Goal: Book appointment/travel/reservation

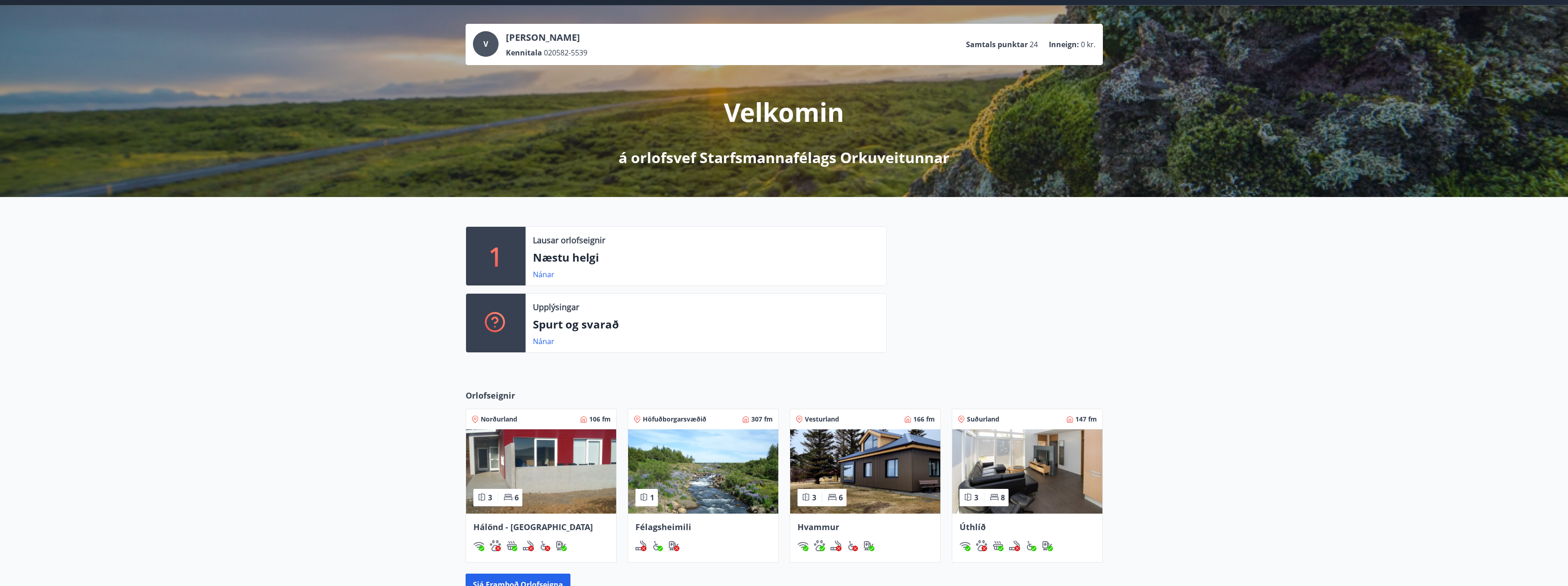
scroll to position [92, 0]
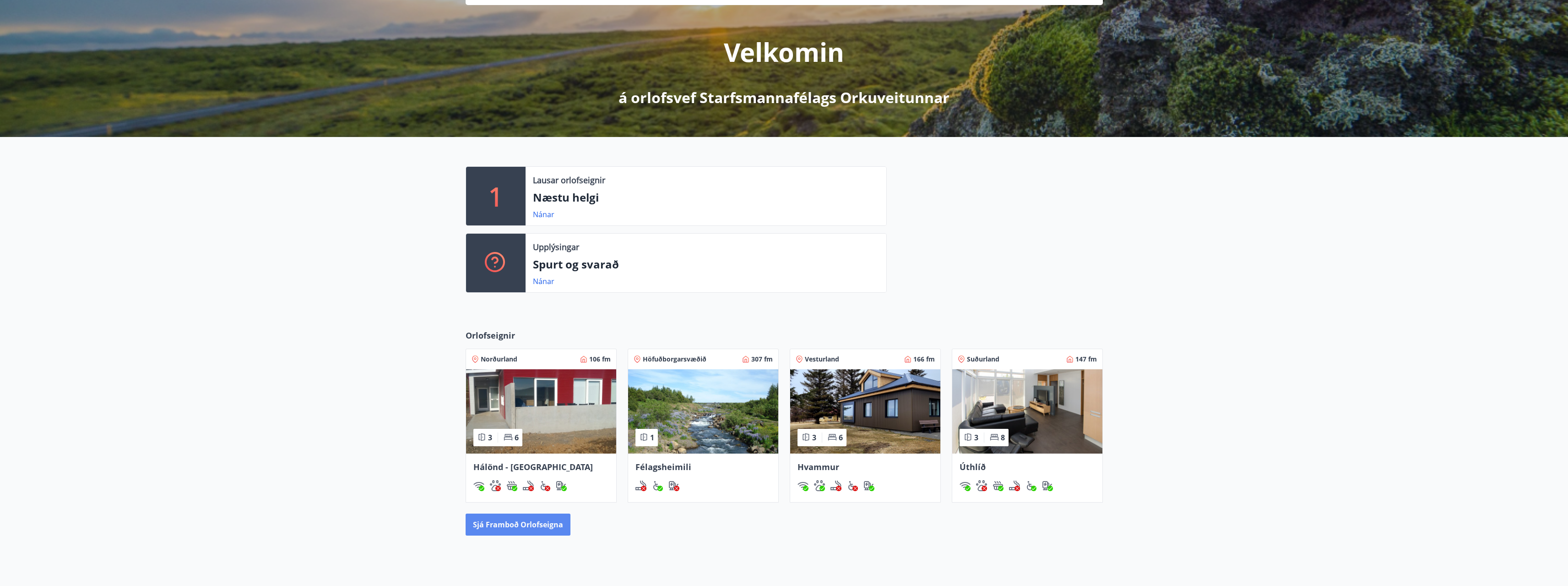
click at [551, 524] on button "Sjá framboð orlofseigna" at bounding box center [518, 524] width 105 height 22
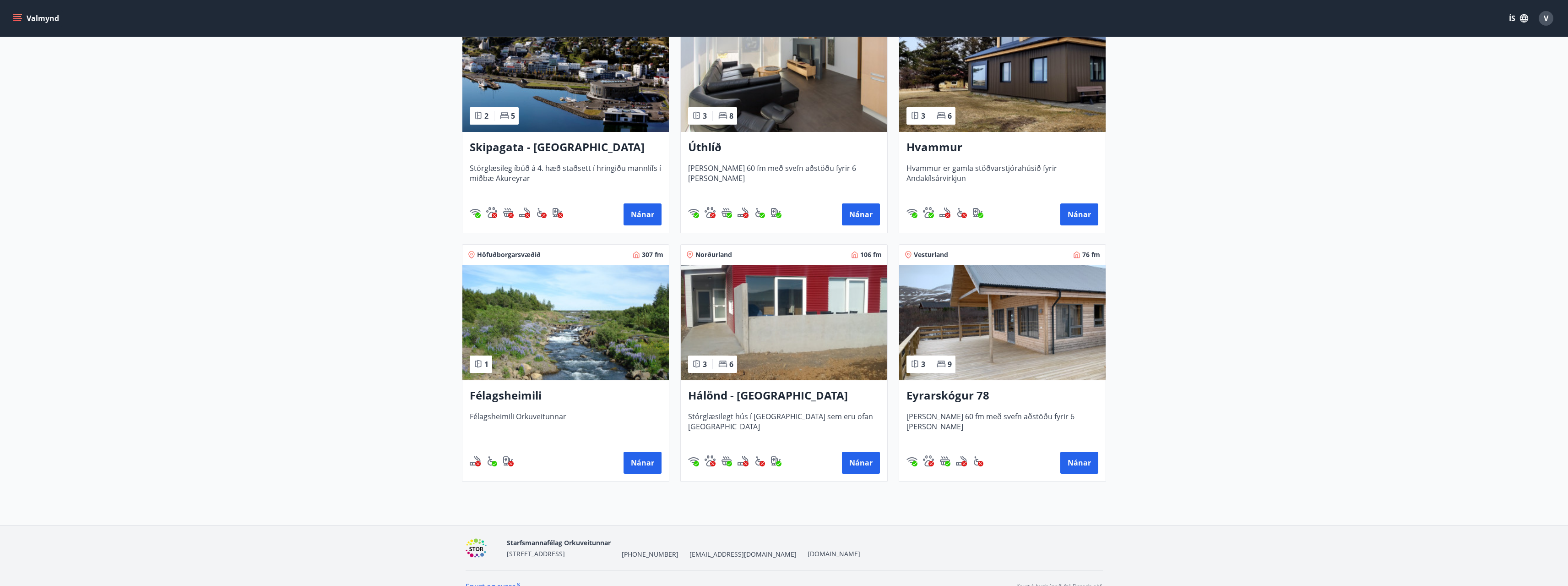
scroll to position [231, 0]
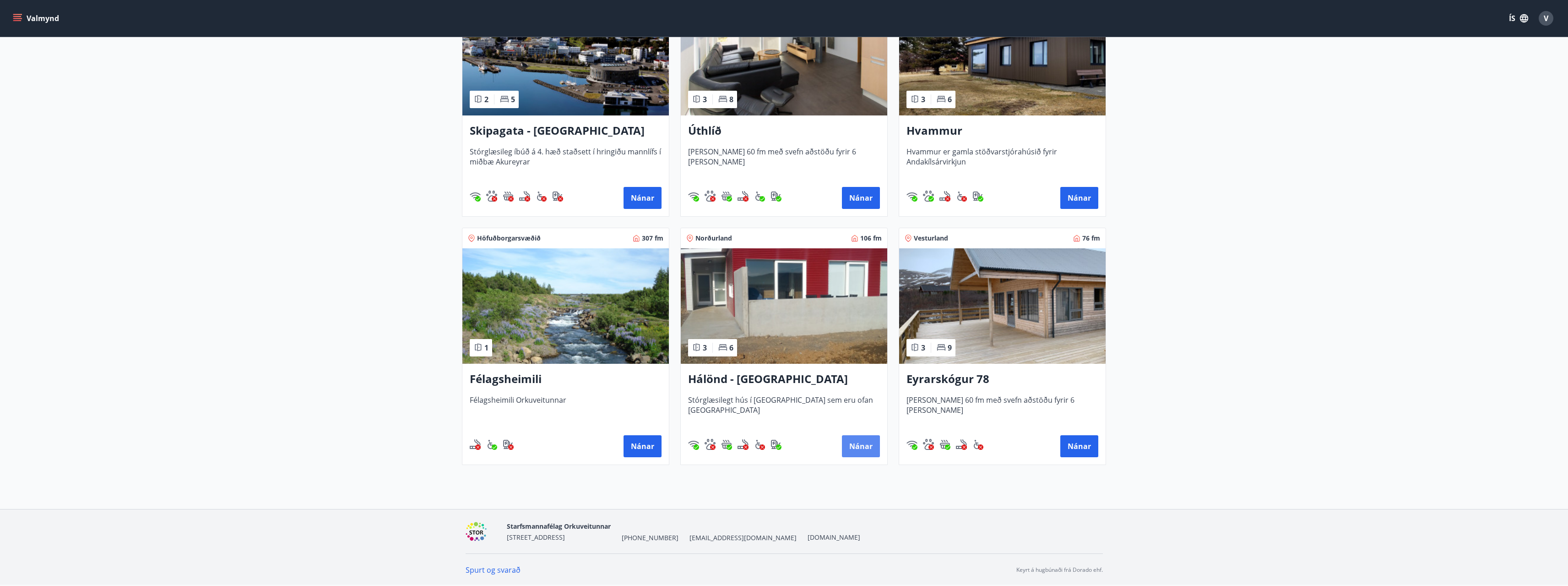
click at [866, 448] on button "Nánar" at bounding box center [861, 446] width 38 height 22
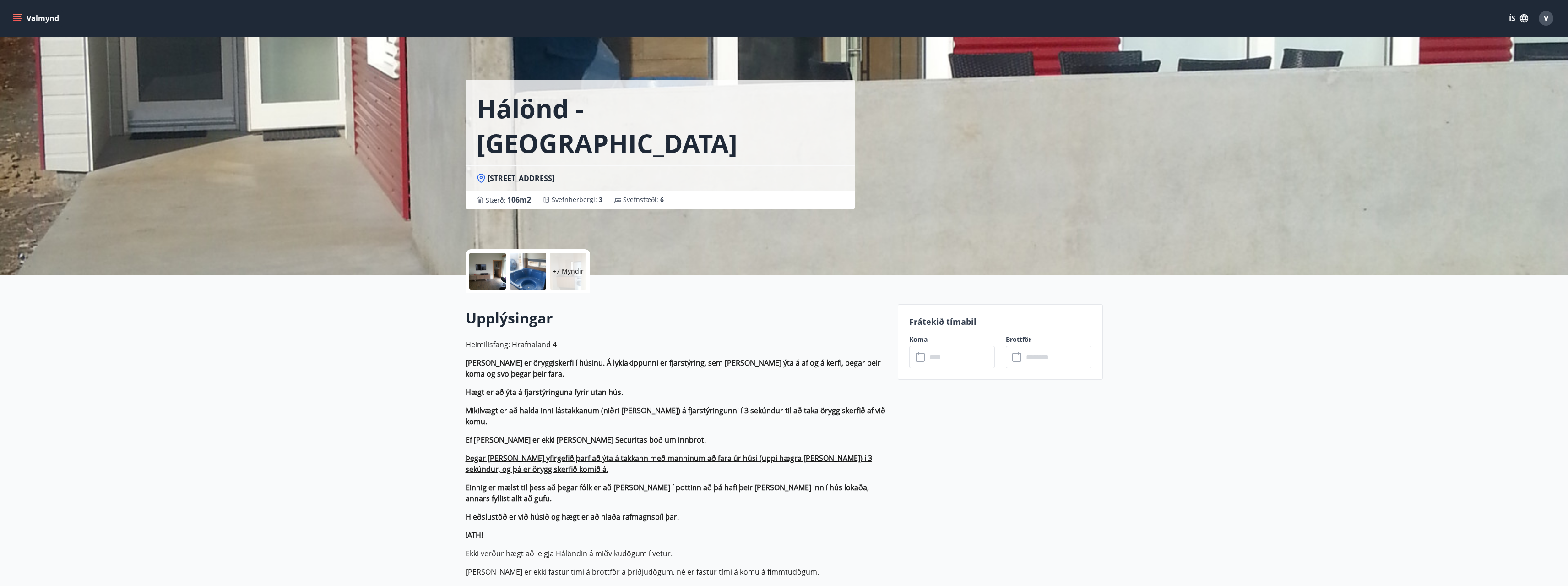
click at [499, 276] on div at bounding box center [488, 271] width 37 height 37
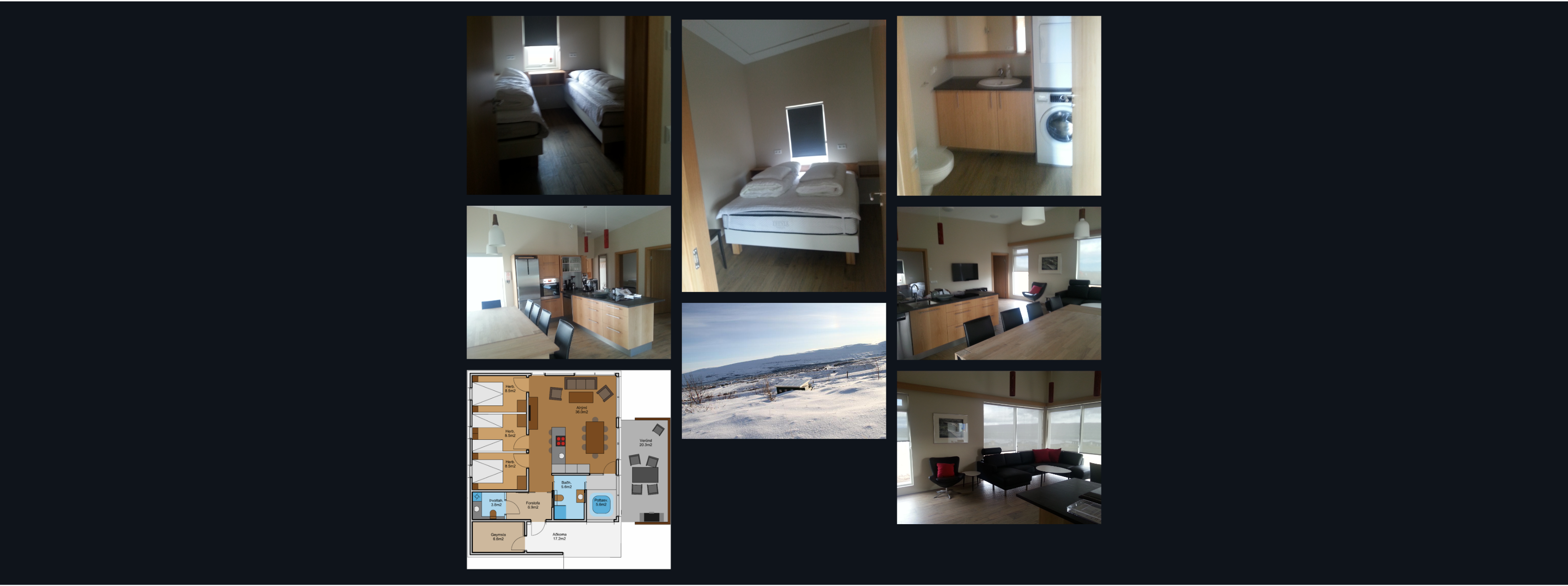
scroll to position [416, 0]
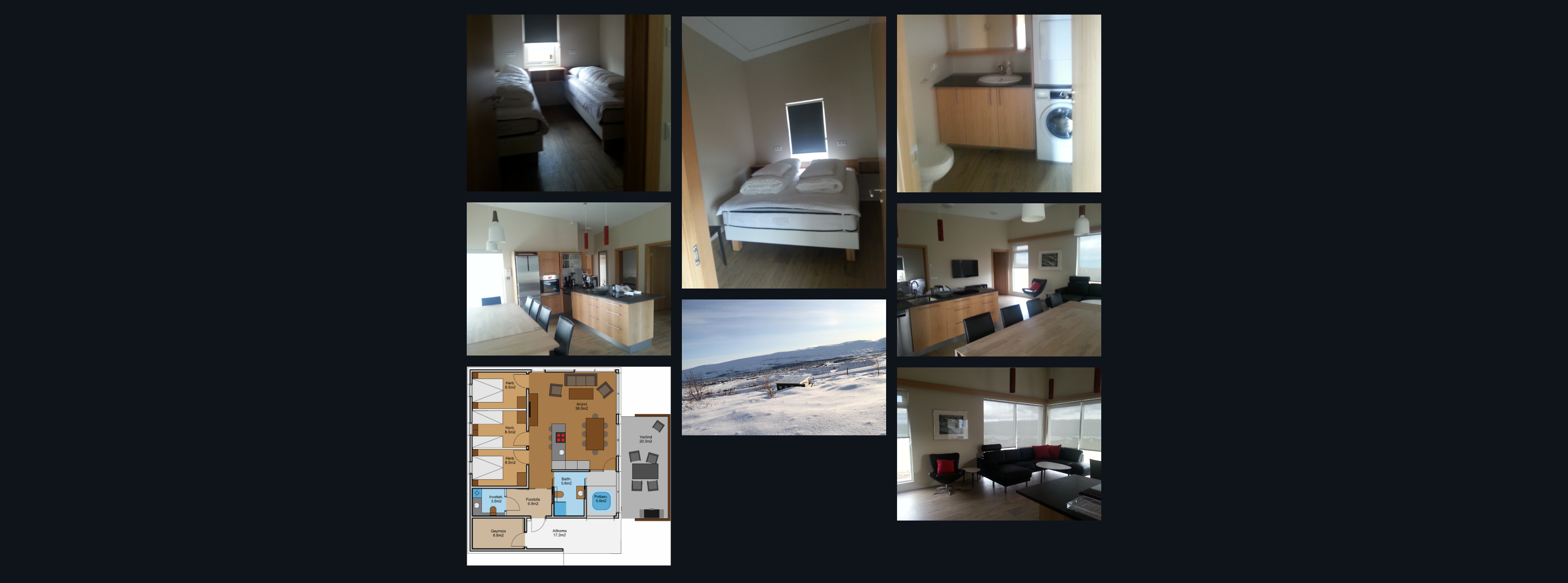
click at [388, 231] on div "13 Myndir" at bounding box center [784, 292] width 1568 height 583
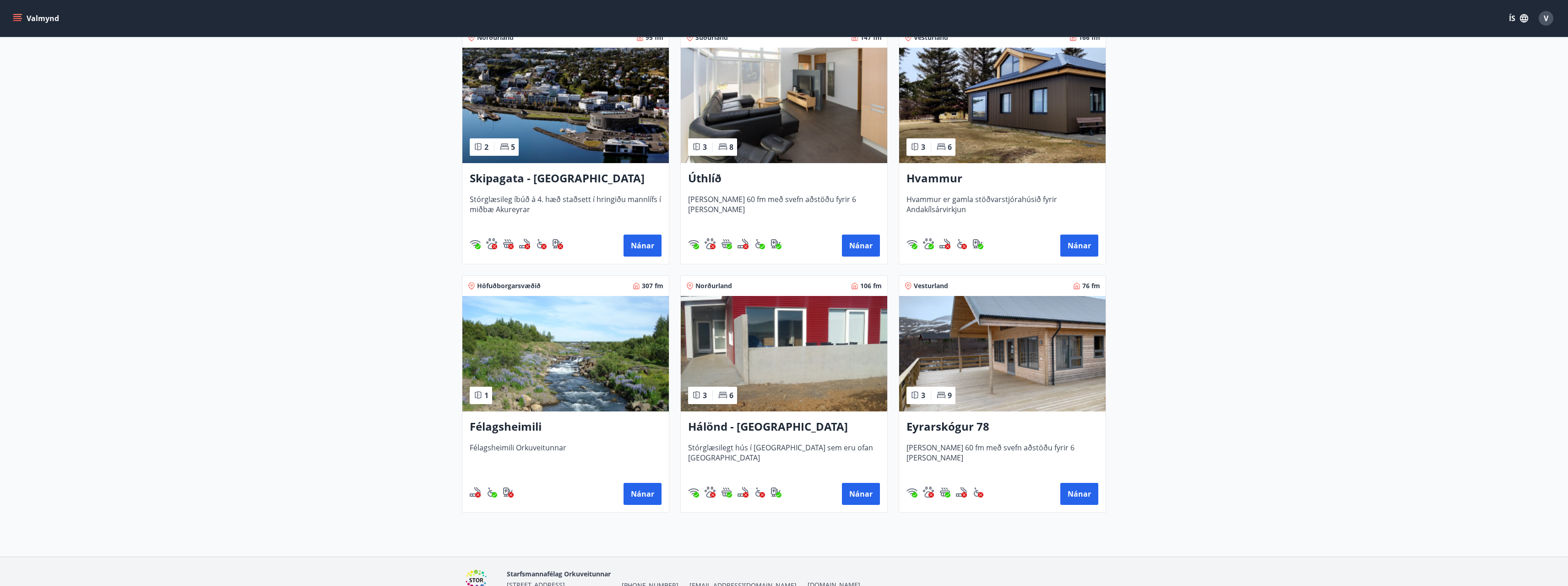
scroll to position [229, 0]
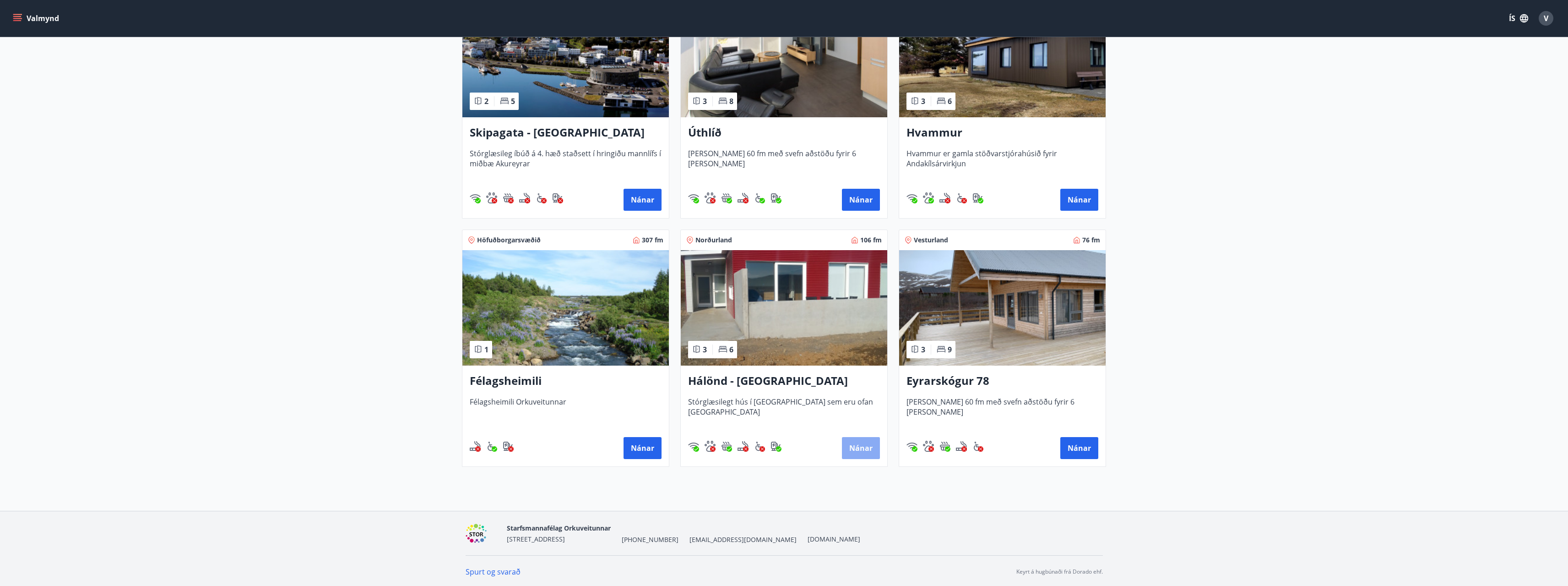
click at [865, 456] on button "Nánar" at bounding box center [861, 448] width 38 height 22
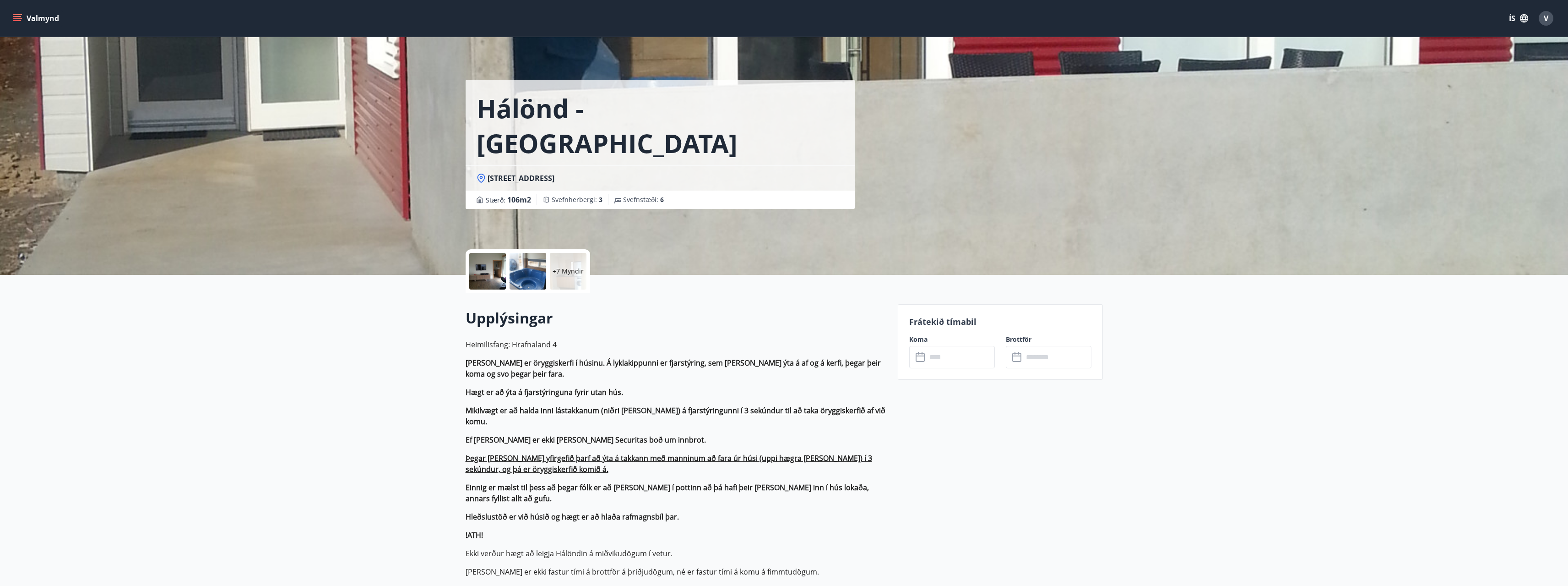
click at [954, 362] on input "text" at bounding box center [961, 357] width 68 height 23
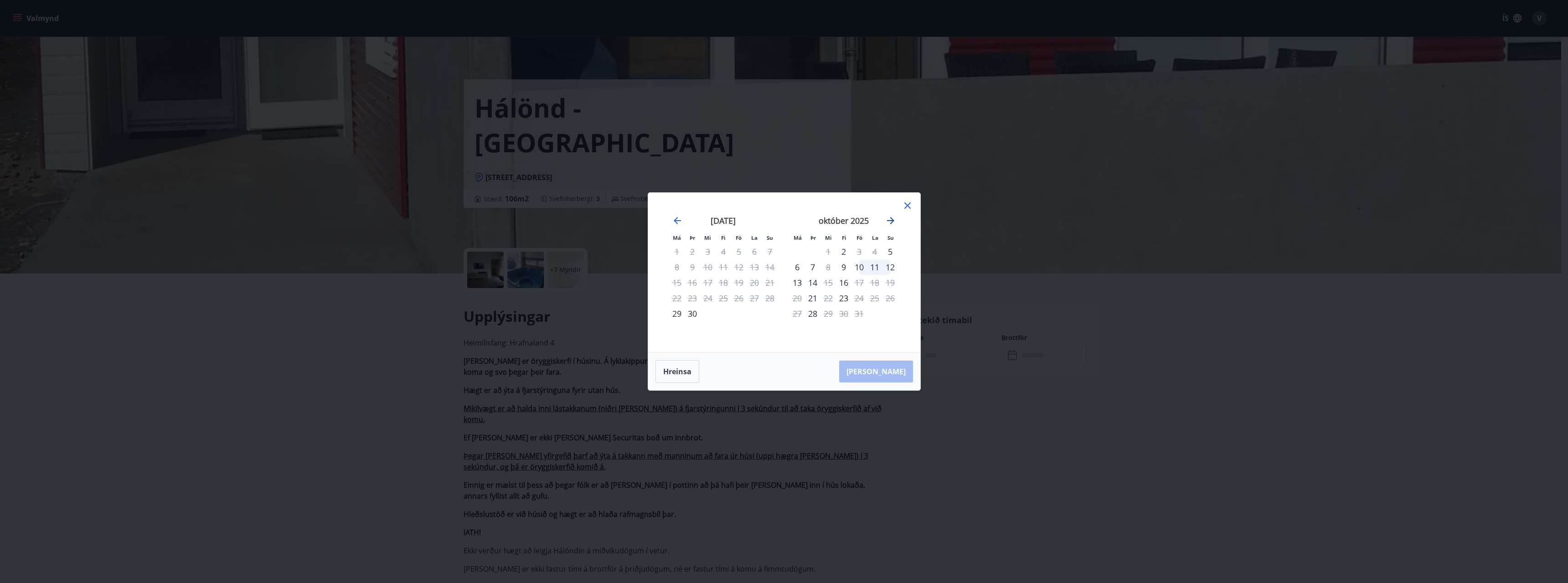
click at [887, 222] on icon "Move forward to switch to the next month." at bounding box center [891, 220] width 11 height 11
click at [887, 222] on icon "Move forward to switch to the next month." at bounding box center [891, 220] width 11 height 11
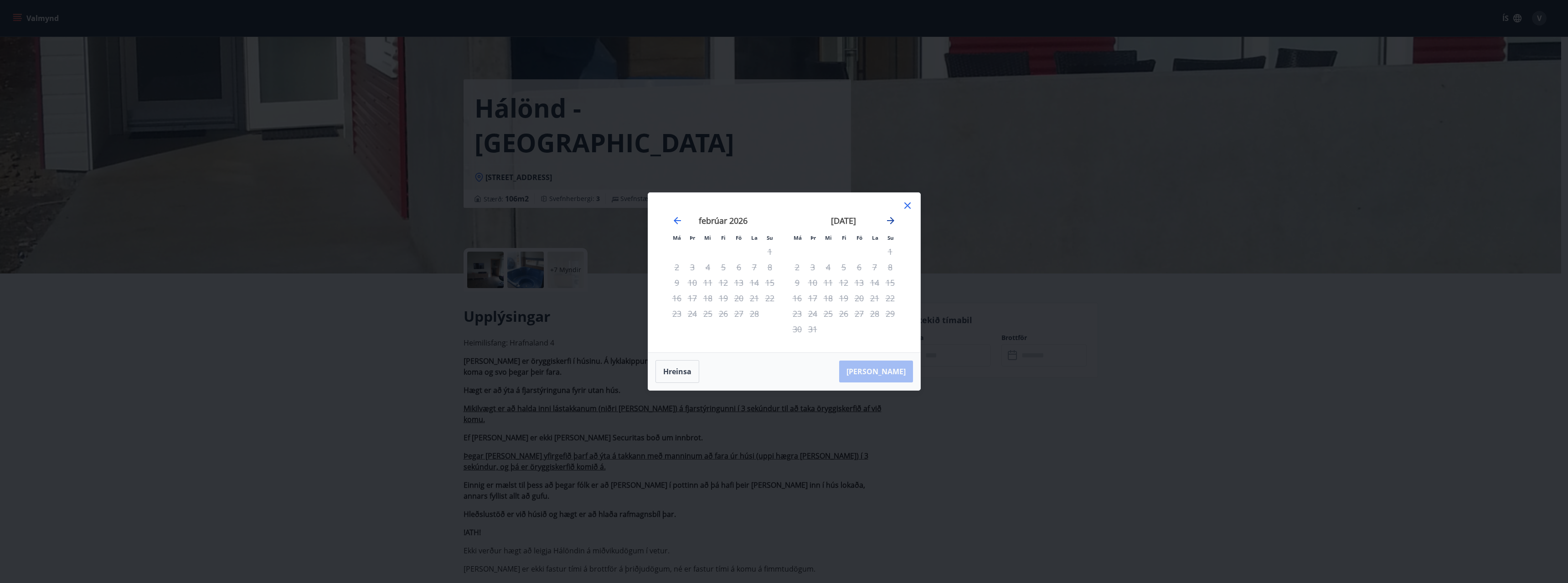
click at [888, 220] on icon "Move forward to switch to the next month." at bounding box center [891, 220] width 7 height 7
click at [909, 208] on icon at bounding box center [908, 205] width 6 height 6
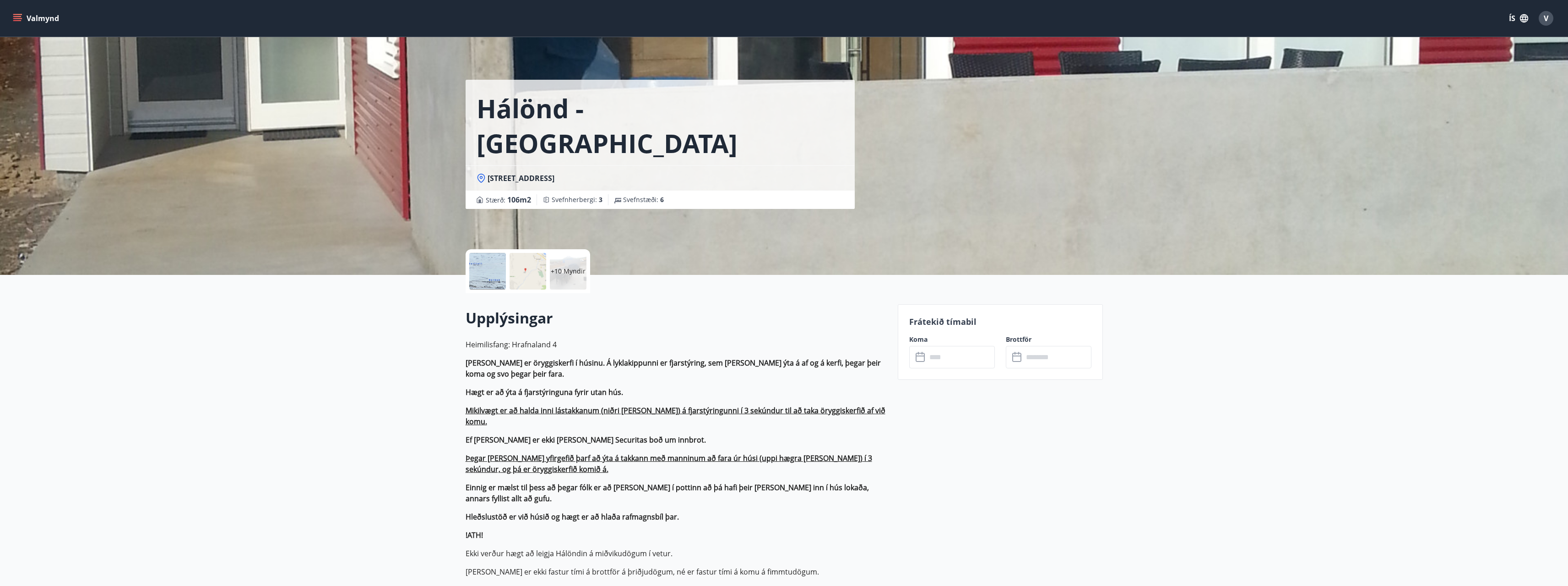
click at [493, 280] on div at bounding box center [488, 271] width 37 height 37
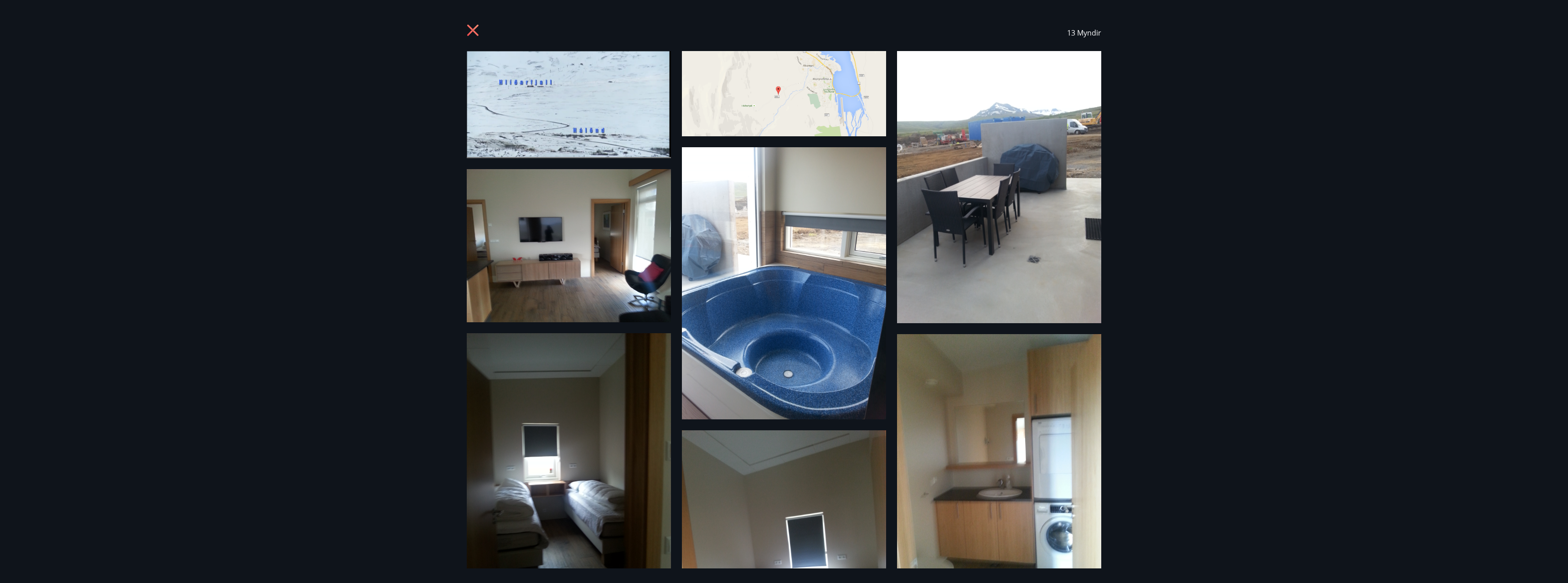
click at [469, 30] on icon at bounding box center [474, 32] width 15 height 15
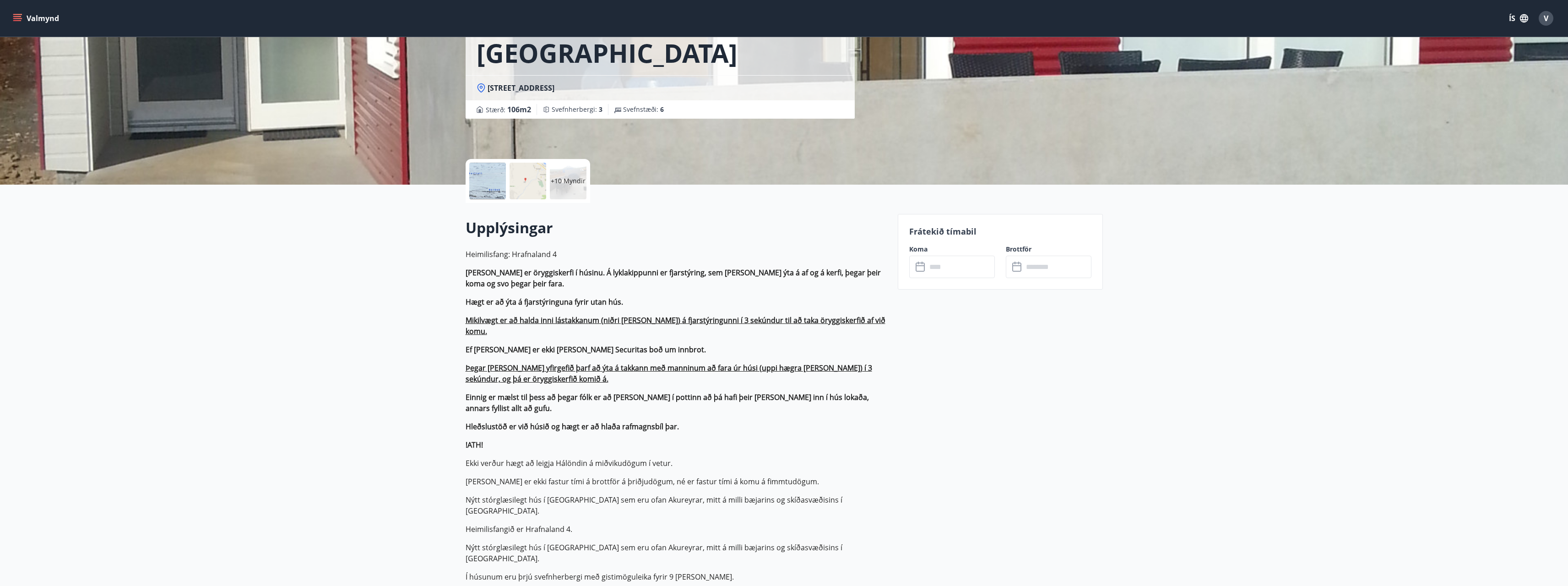
scroll to position [92, 0]
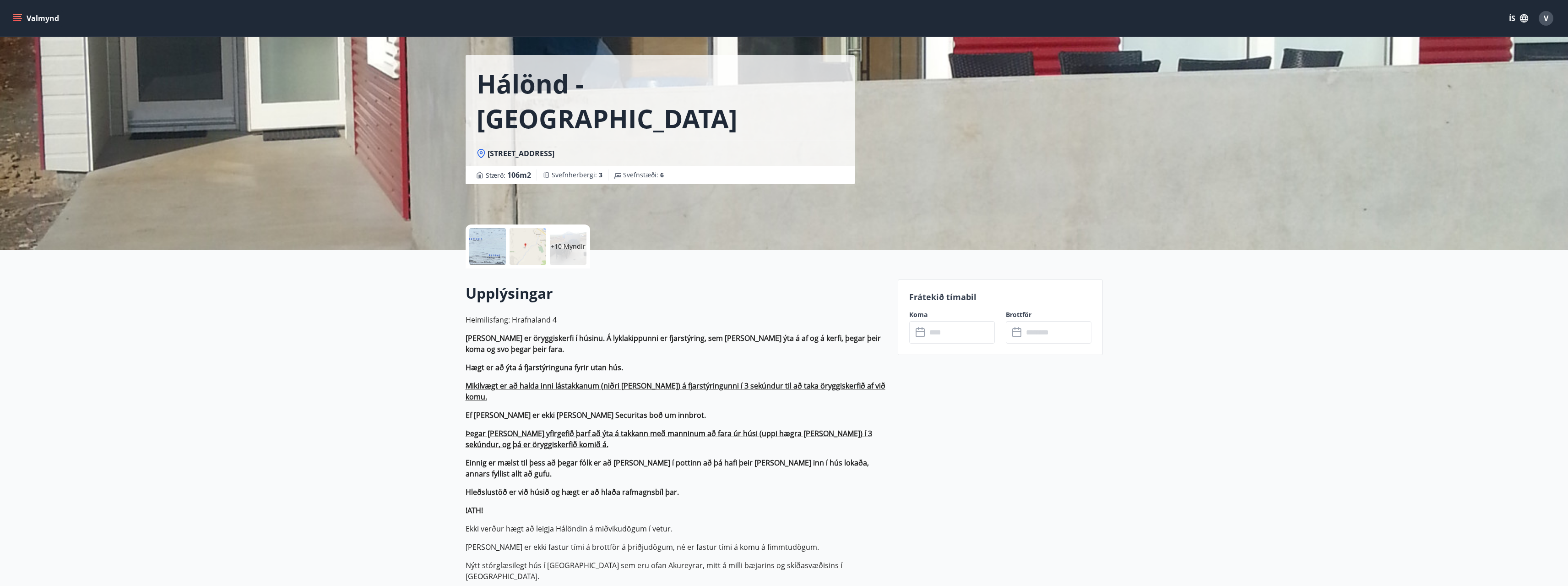
scroll to position [138, 0]
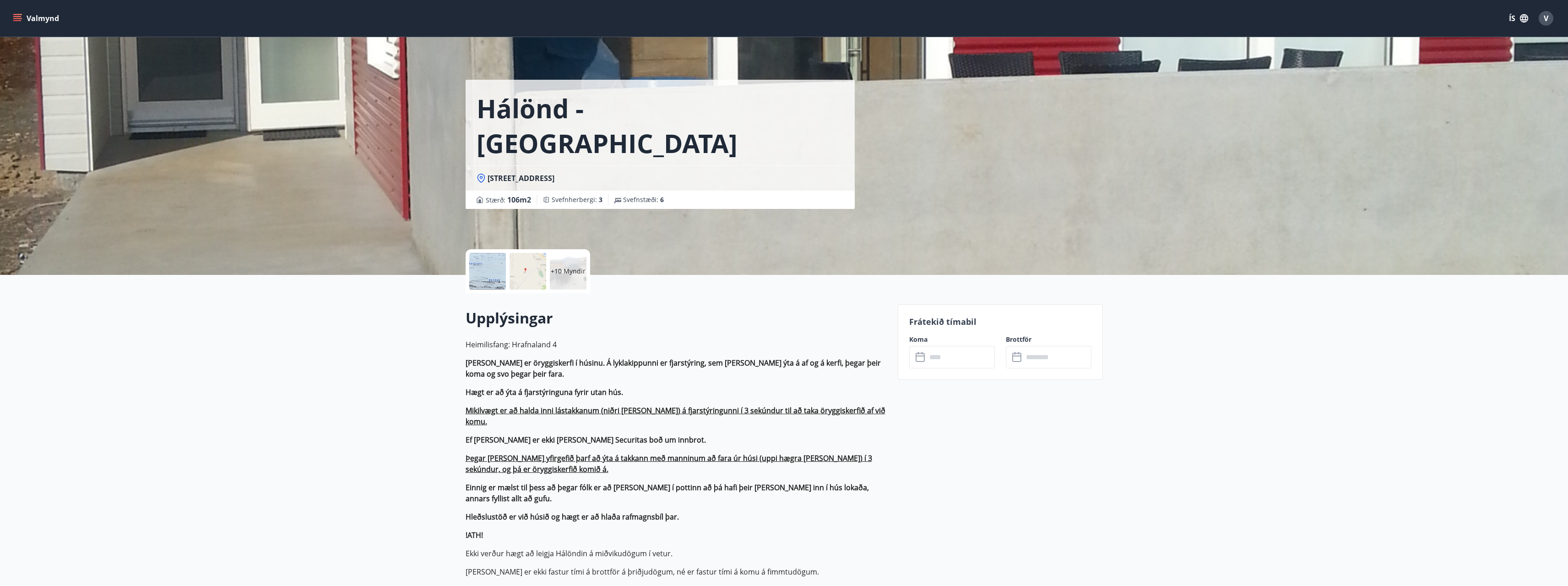
click at [956, 362] on input "text" at bounding box center [961, 357] width 68 height 23
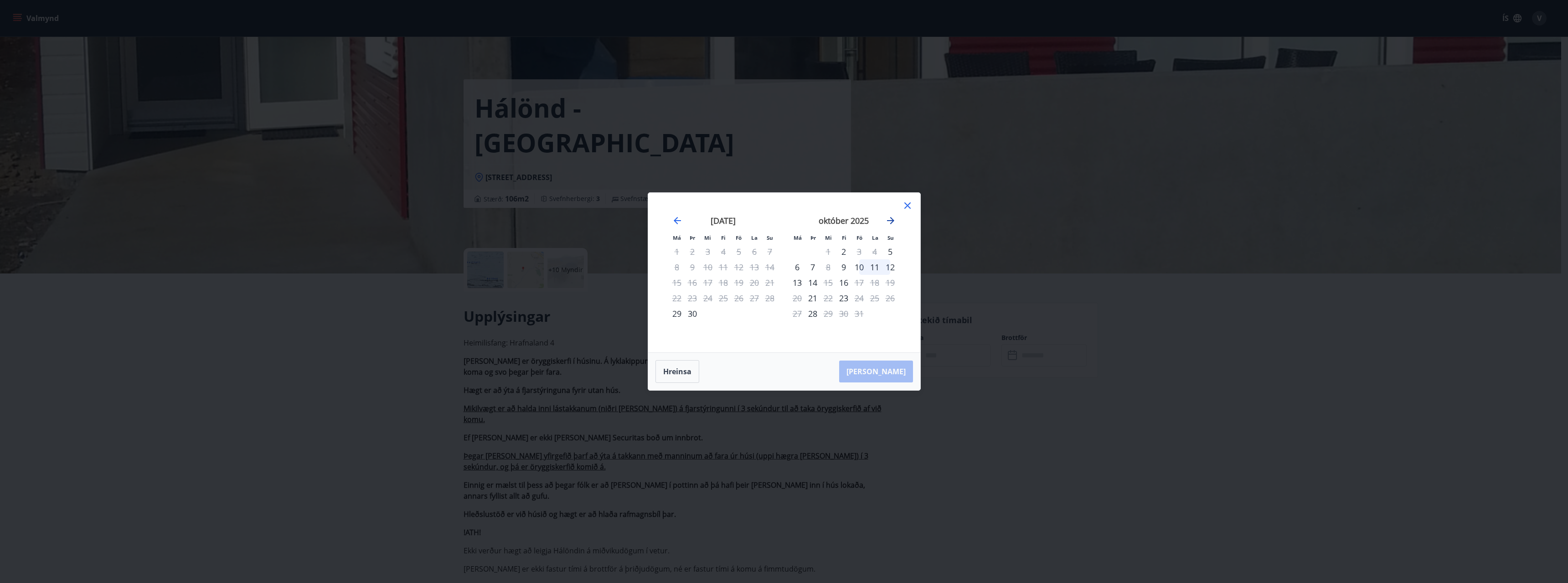
click at [892, 220] on icon "Move forward to switch to the next month." at bounding box center [891, 220] width 7 height 7
click at [891, 218] on icon "Move forward to switch to the next month." at bounding box center [891, 220] width 11 height 11
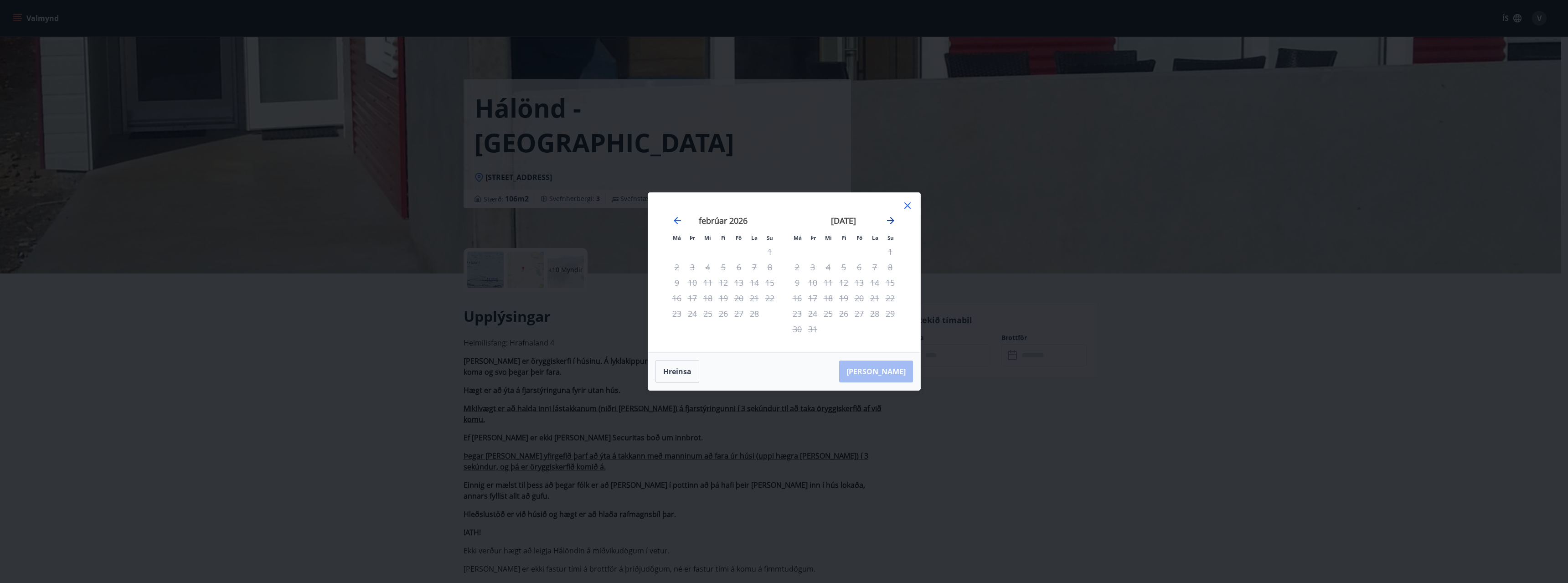
click at [891, 218] on icon "Move forward to switch to the next month." at bounding box center [891, 220] width 11 height 11
click at [903, 206] on icon at bounding box center [908, 206] width 11 height 11
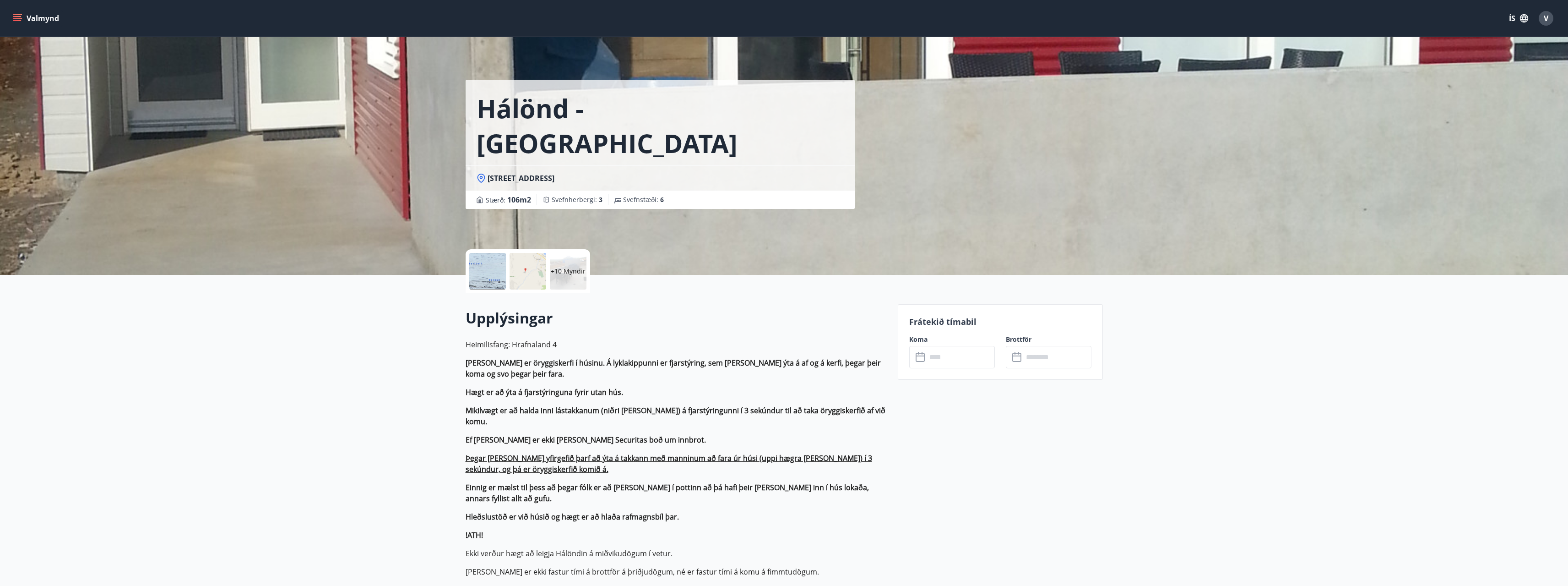
click at [975, 350] on input "text" at bounding box center [961, 357] width 68 height 23
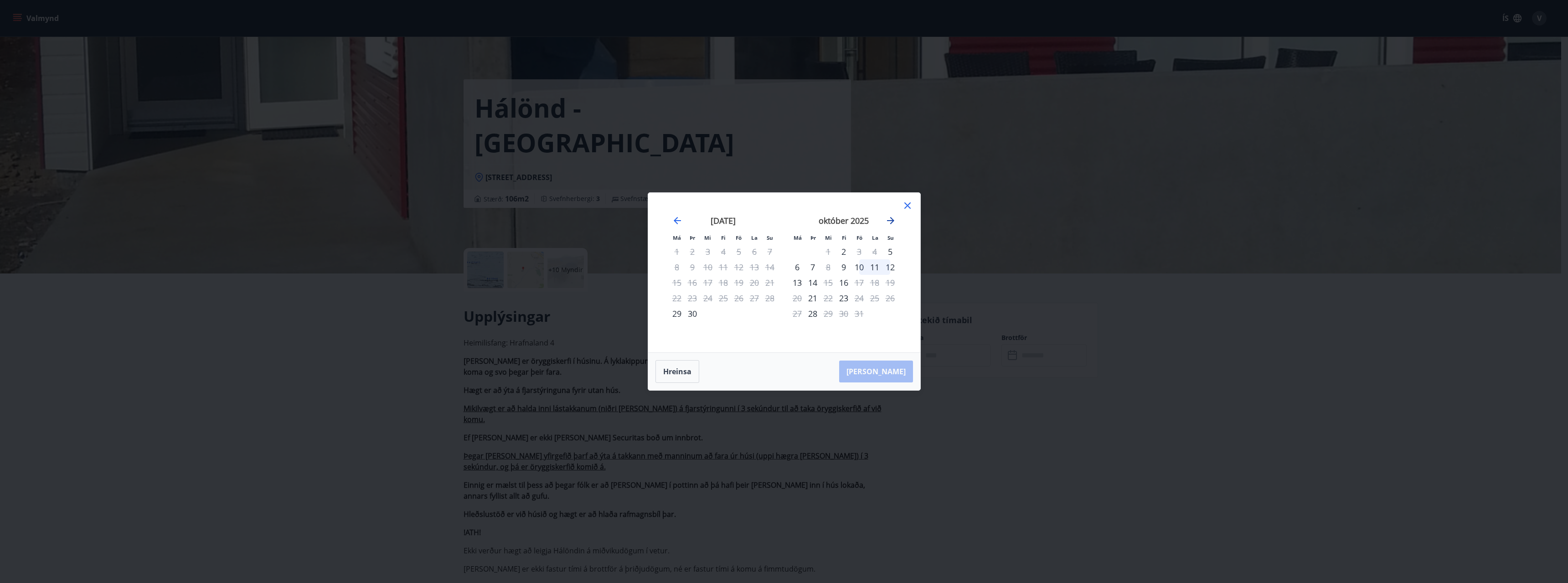
click at [890, 221] on icon "Move forward to switch to the next month." at bounding box center [891, 220] width 7 height 7
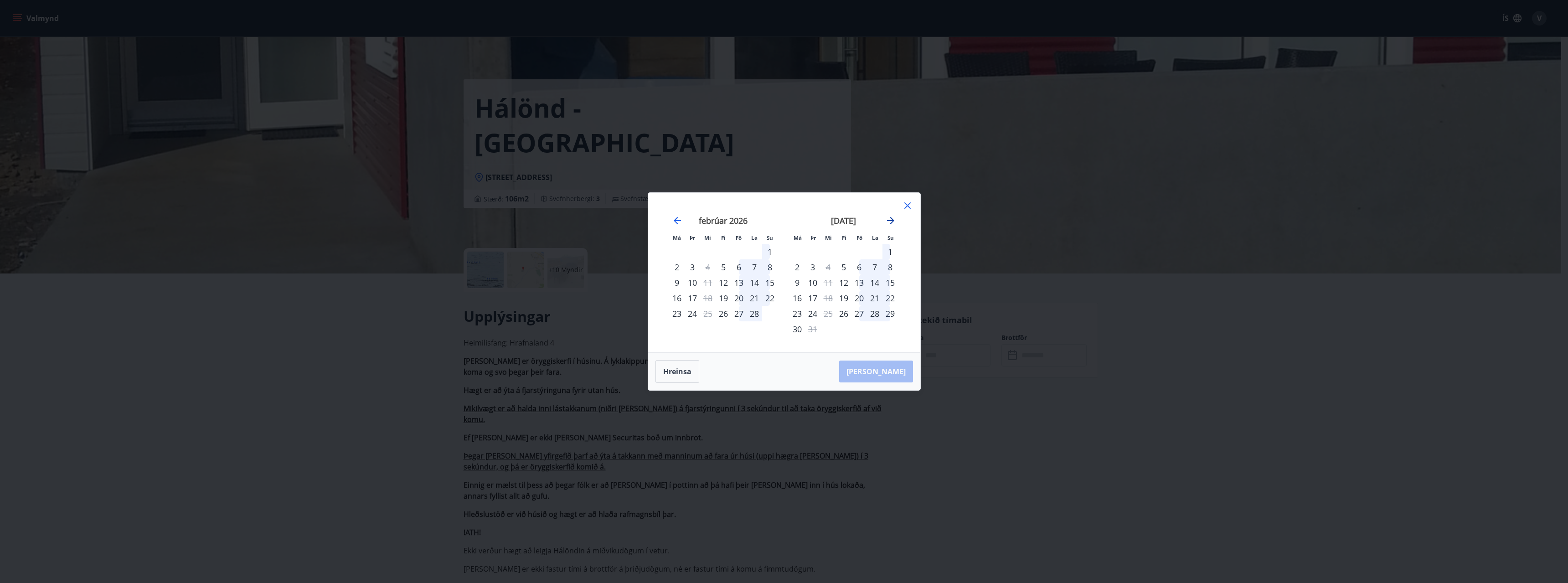
click at [890, 221] on icon "Move forward to switch to the next month." at bounding box center [891, 220] width 7 height 7
click at [841, 301] on div "23" at bounding box center [843, 298] width 15 height 15
click at [799, 315] on div "27" at bounding box center [797, 313] width 15 height 15
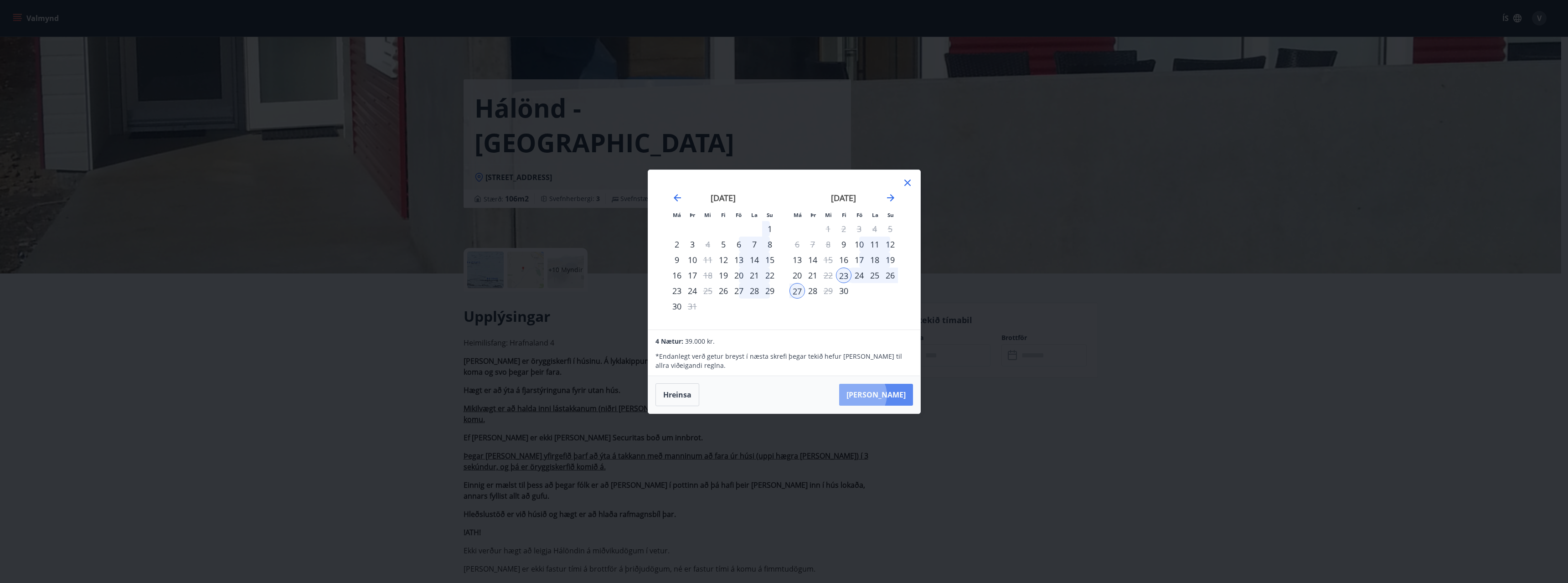
click at [887, 394] on button "[PERSON_NAME]" at bounding box center [876, 395] width 74 height 22
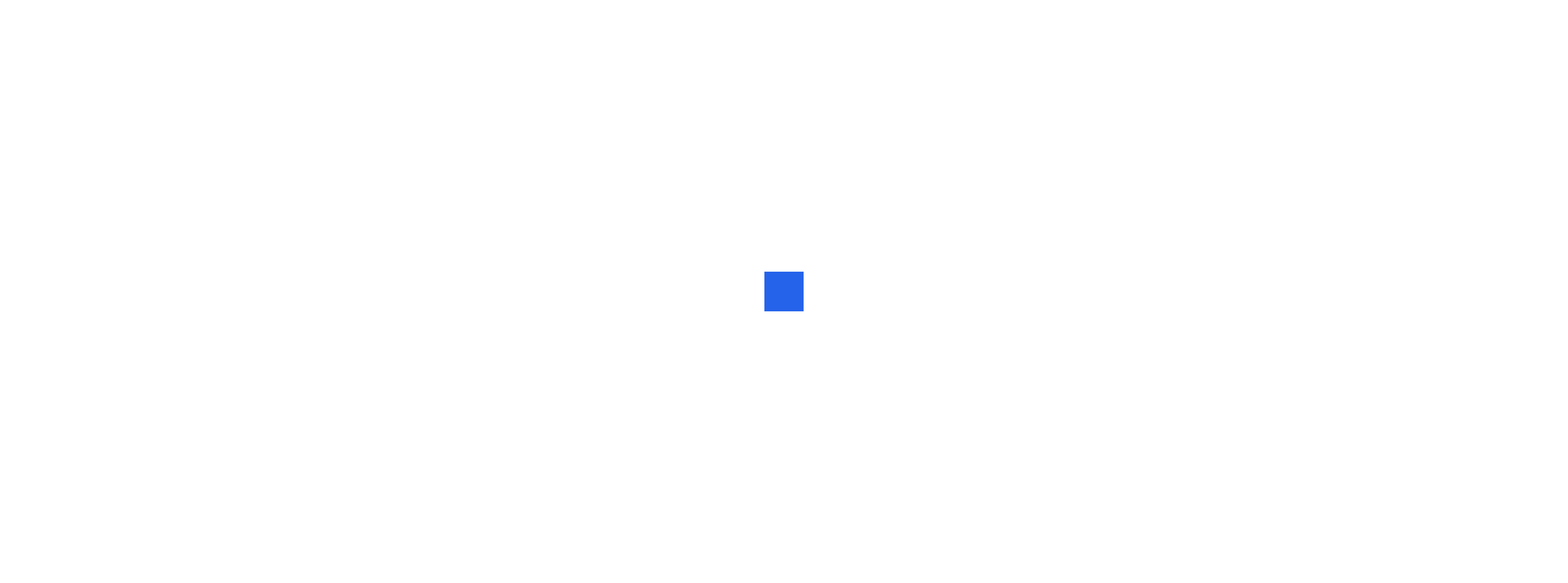
click at [765, 243] on div at bounding box center [784, 292] width 1568 height 583
click at [764, 237] on div at bounding box center [784, 292] width 1568 height 583
click at [516, 94] on div at bounding box center [784, 292] width 1568 height 583
click at [620, 180] on div at bounding box center [784, 292] width 1568 height 583
click at [799, 292] on div at bounding box center [797, 292] width 16 height 0
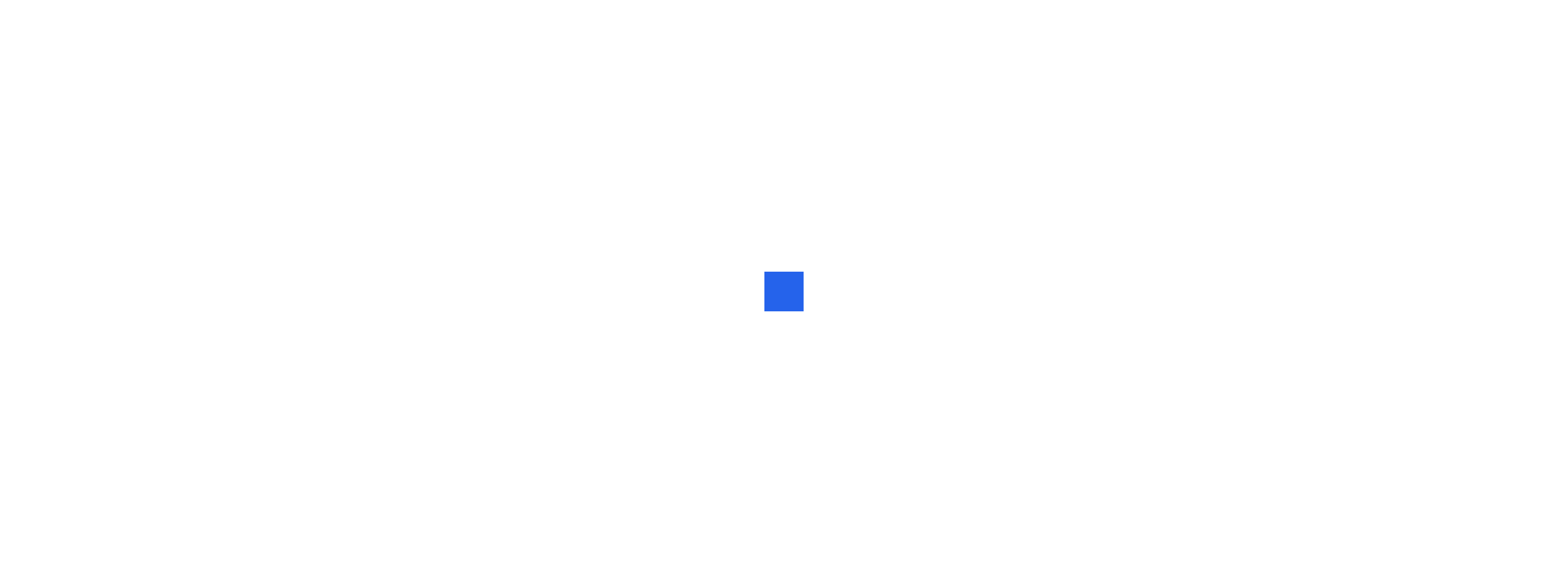
click at [793, 292] on div at bounding box center [797, 292] width 16 height 0
click at [793, 296] on div at bounding box center [784, 291] width 39 height 39
click at [772, 297] on div at bounding box center [784, 291] width 39 height 39
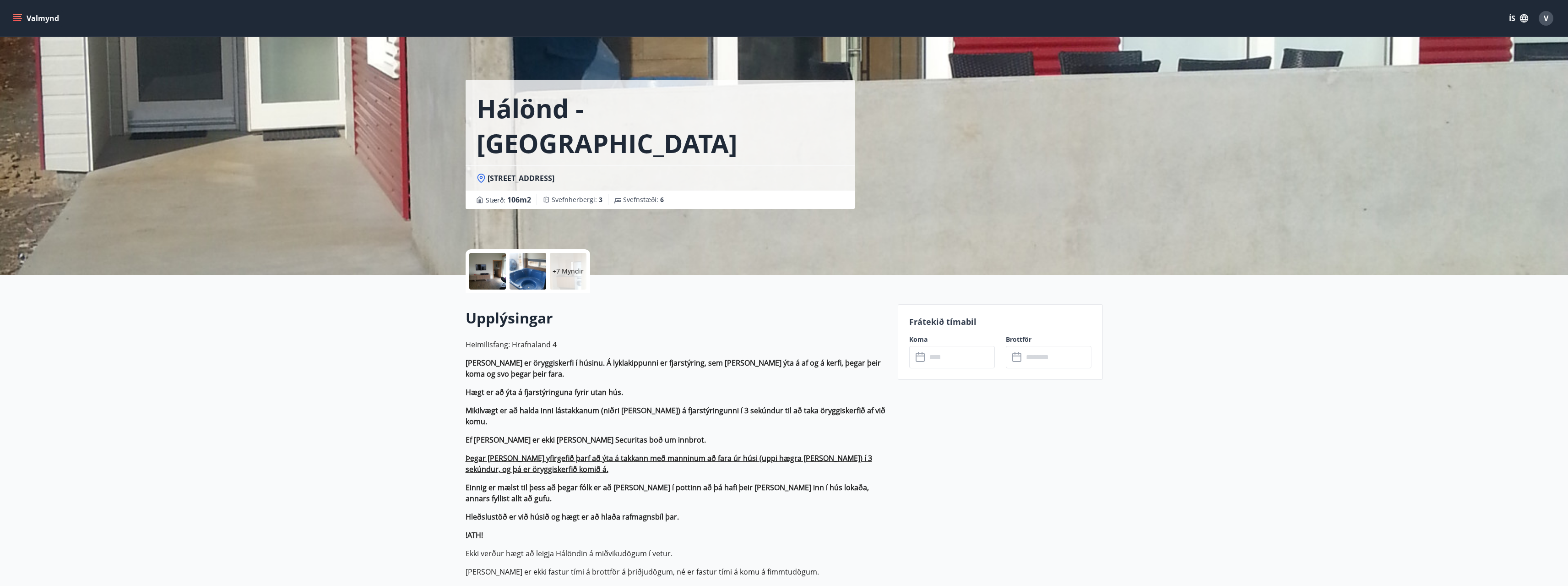
click at [960, 351] on input "text" at bounding box center [961, 357] width 68 height 23
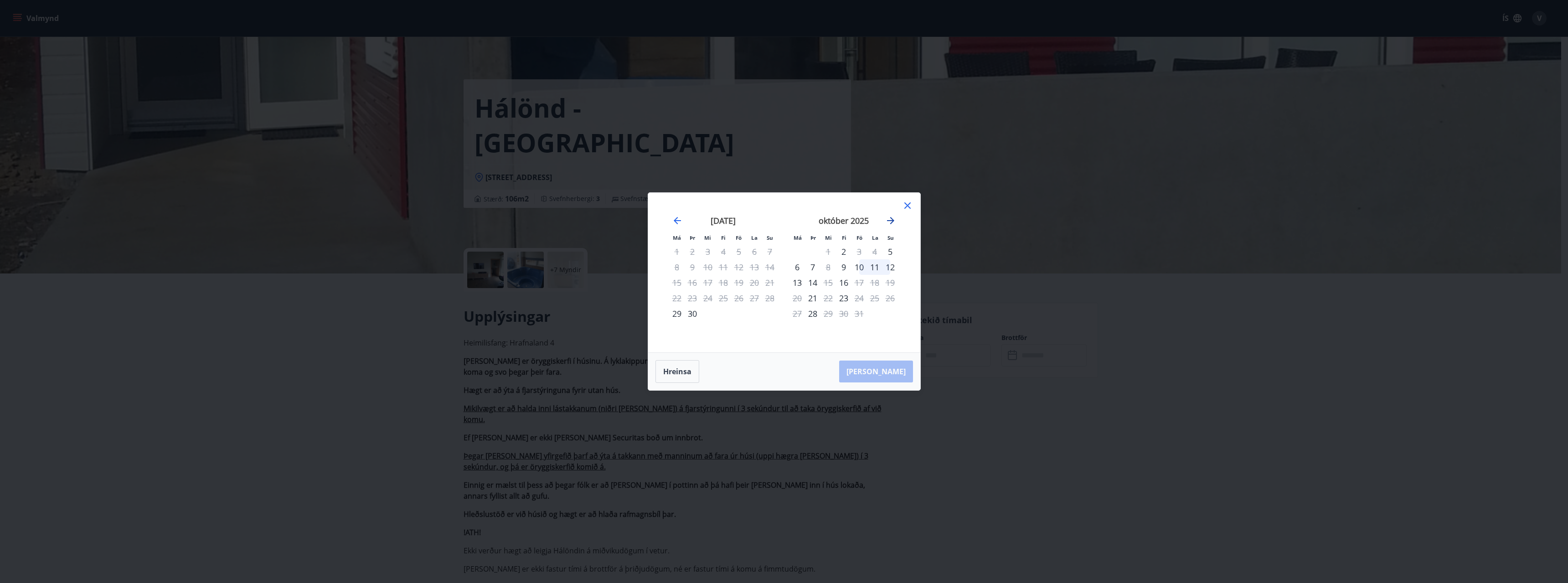
click at [892, 218] on icon "Move forward to switch to the next month." at bounding box center [891, 220] width 7 height 7
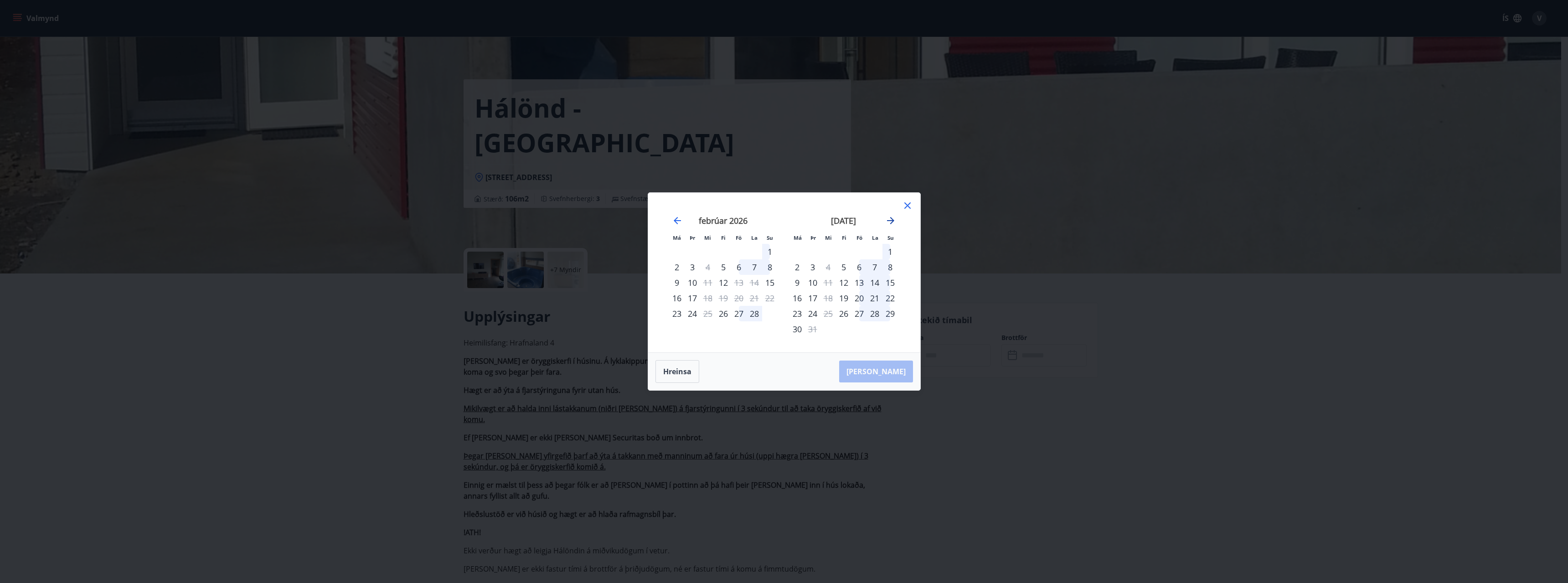
click at [892, 218] on icon "Move forward to switch to the next month." at bounding box center [891, 220] width 7 height 7
click at [845, 301] on div "23" at bounding box center [843, 298] width 15 height 15
click at [797, 313] on div "27" at bounding box center [797, 313] width 15 height 15
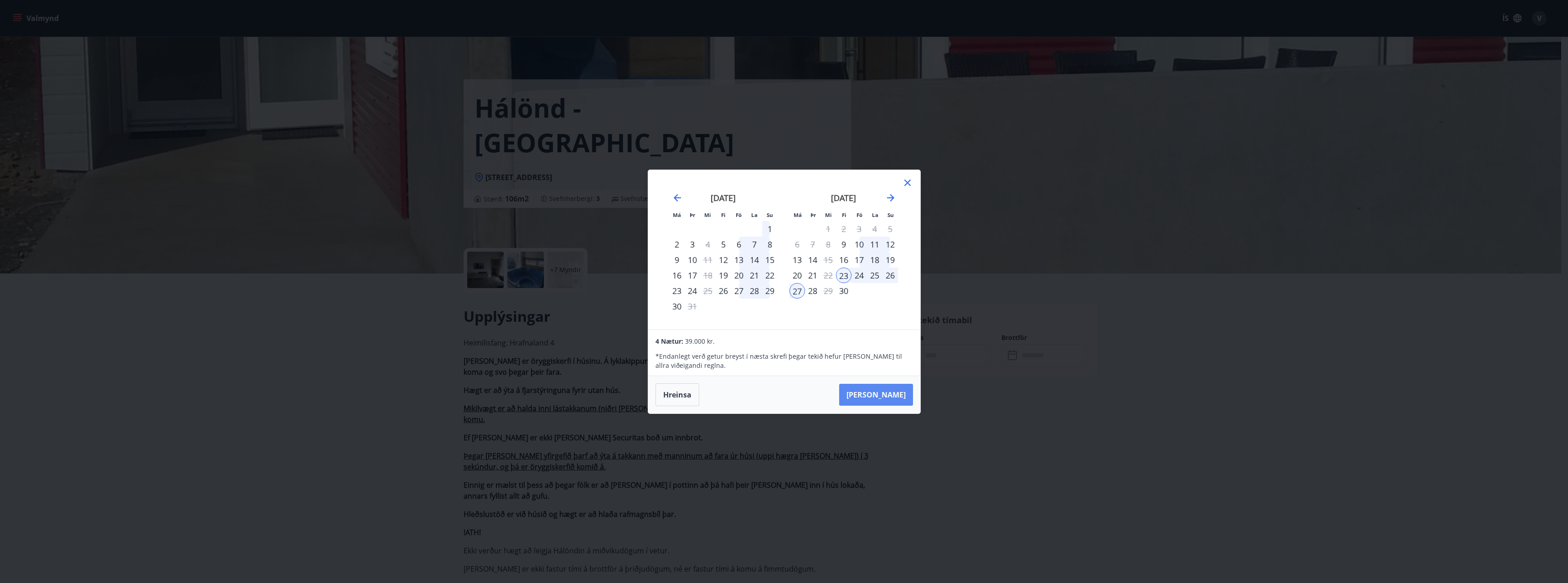
click at [882, 398] on button "[PERSON_NAME]" at bounding box center [876, 395] width 74 height 22
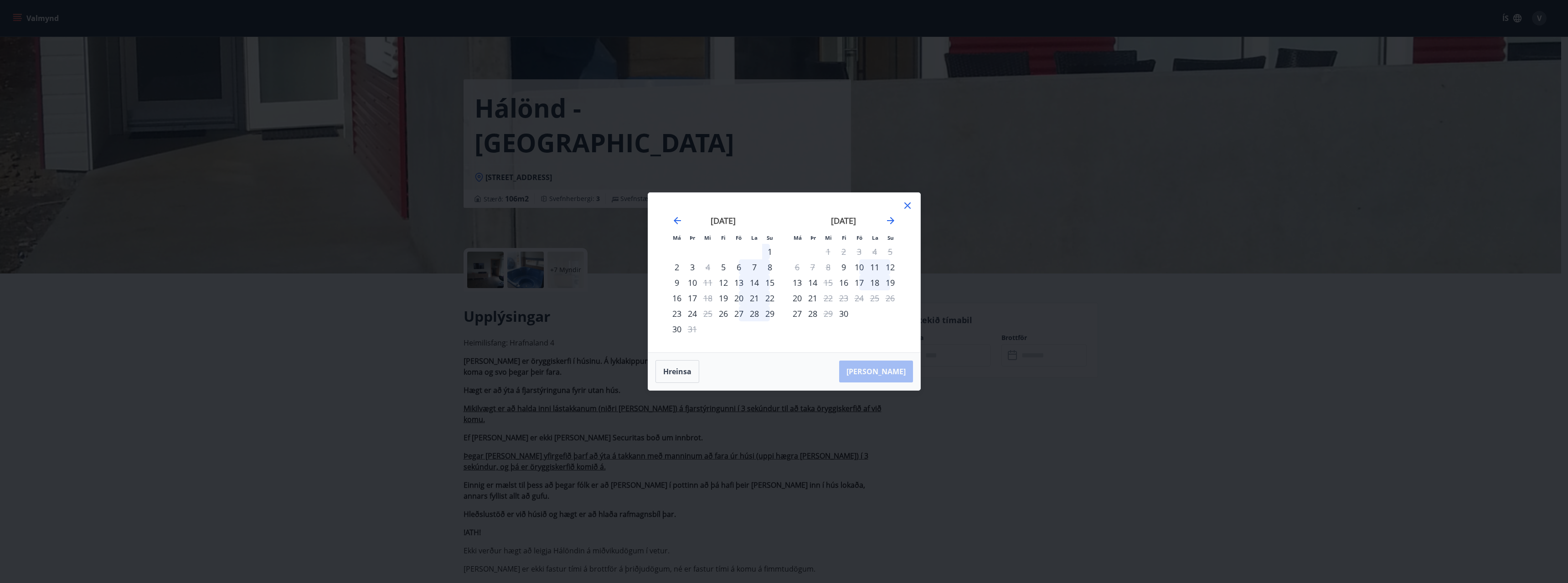
click at [909, 209] on icon at bounding box center [908, 206] width 11 height 11
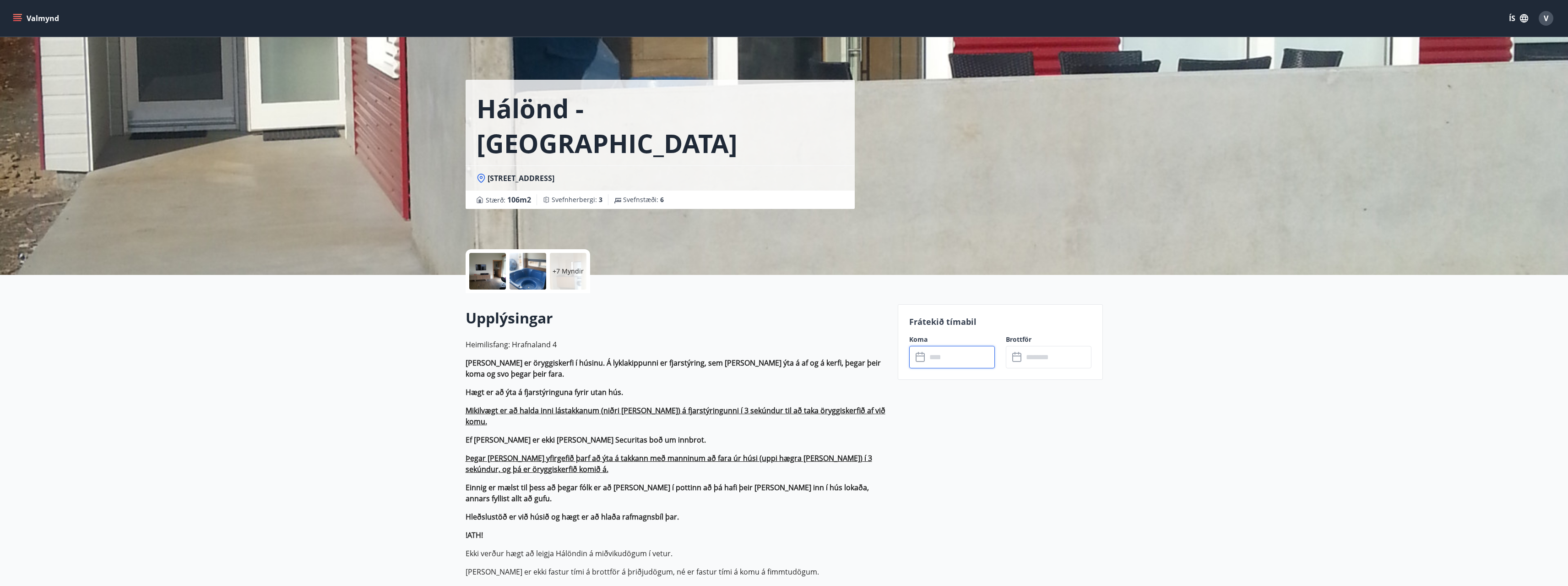
click at [952, 363] on input "text" at bounding box center [961, 357] width 68 height 23
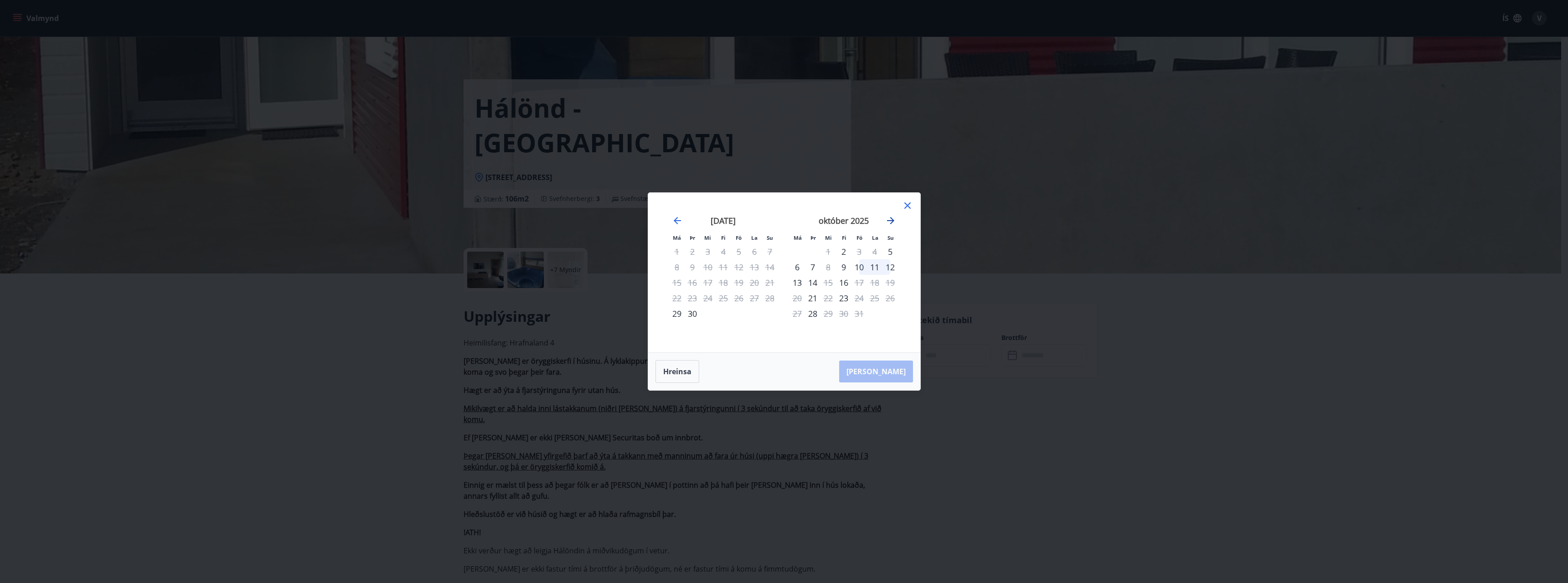
click at [888, 218] on icon "Move forward to switch to the next month." at bounding box center [891, 220] width 11 height 11
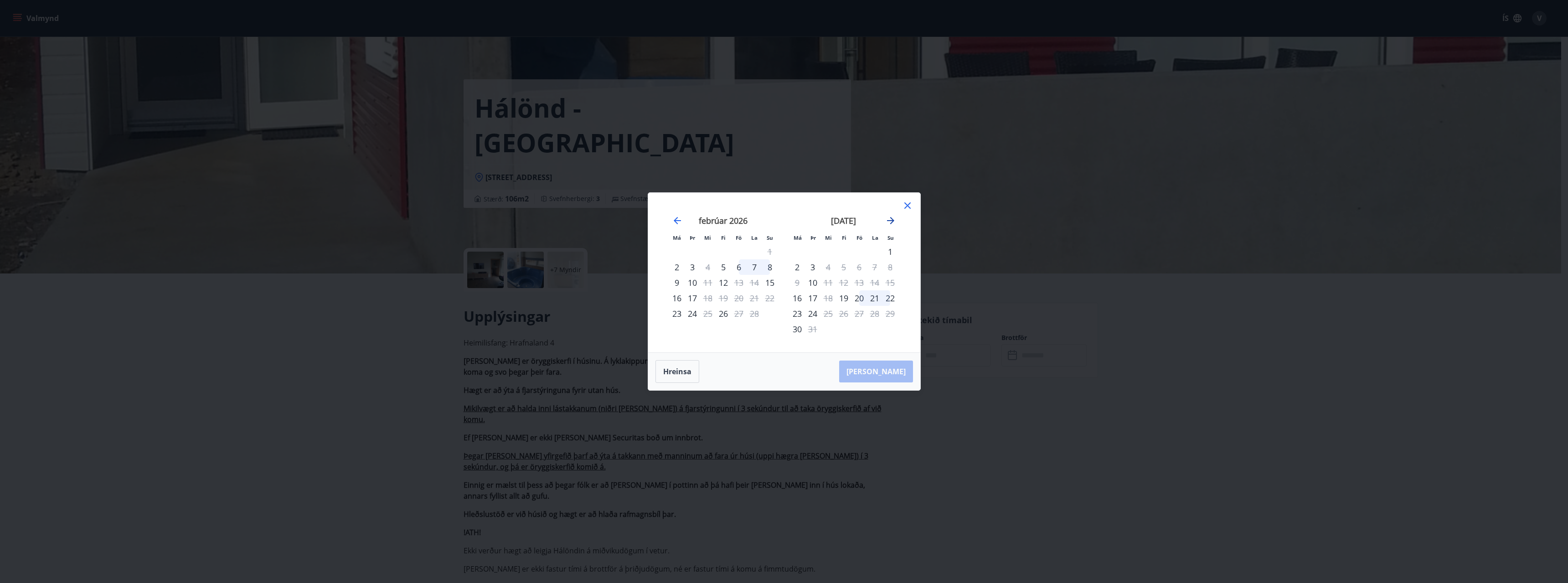
click at [888, 218] on icon "Move forward to switch to the next month." at bounding box center [891, 220] width 11 height 11
click at [906, 205] on icon at bounding box center [908, 206] width 11 height 11
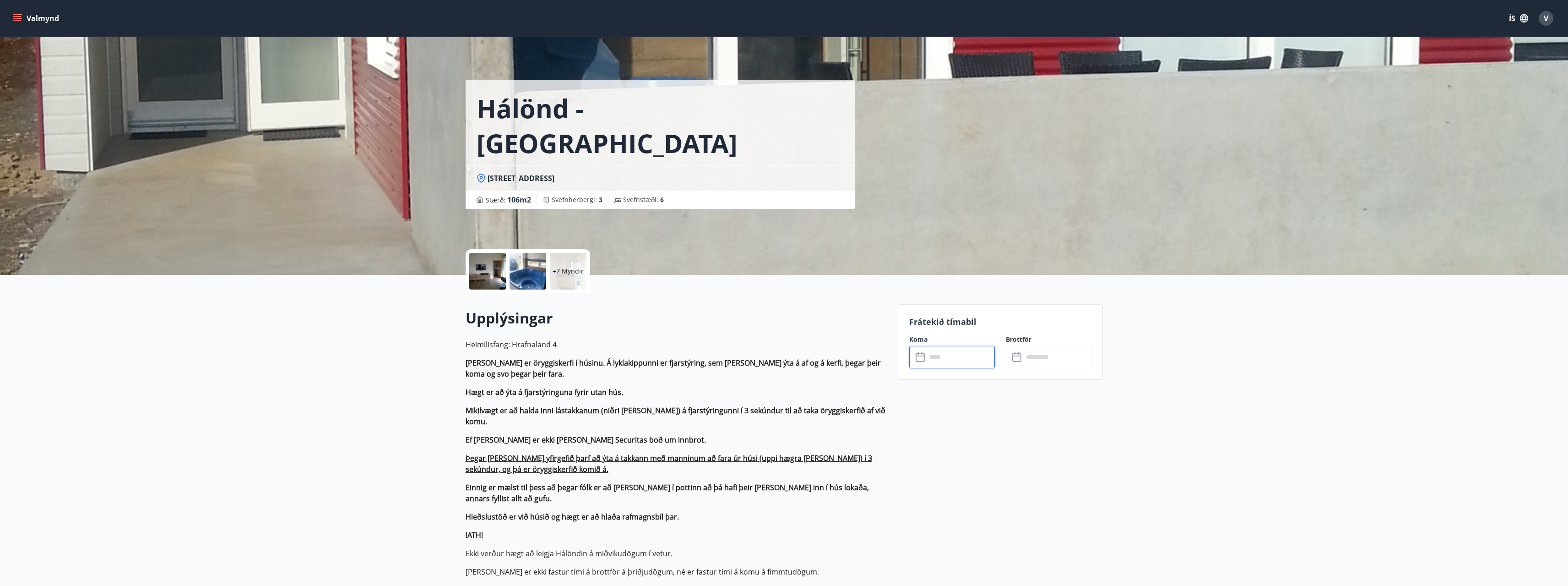
click at [985, 355] on input "text" at bounding box center [961, 357] width 68 height 23
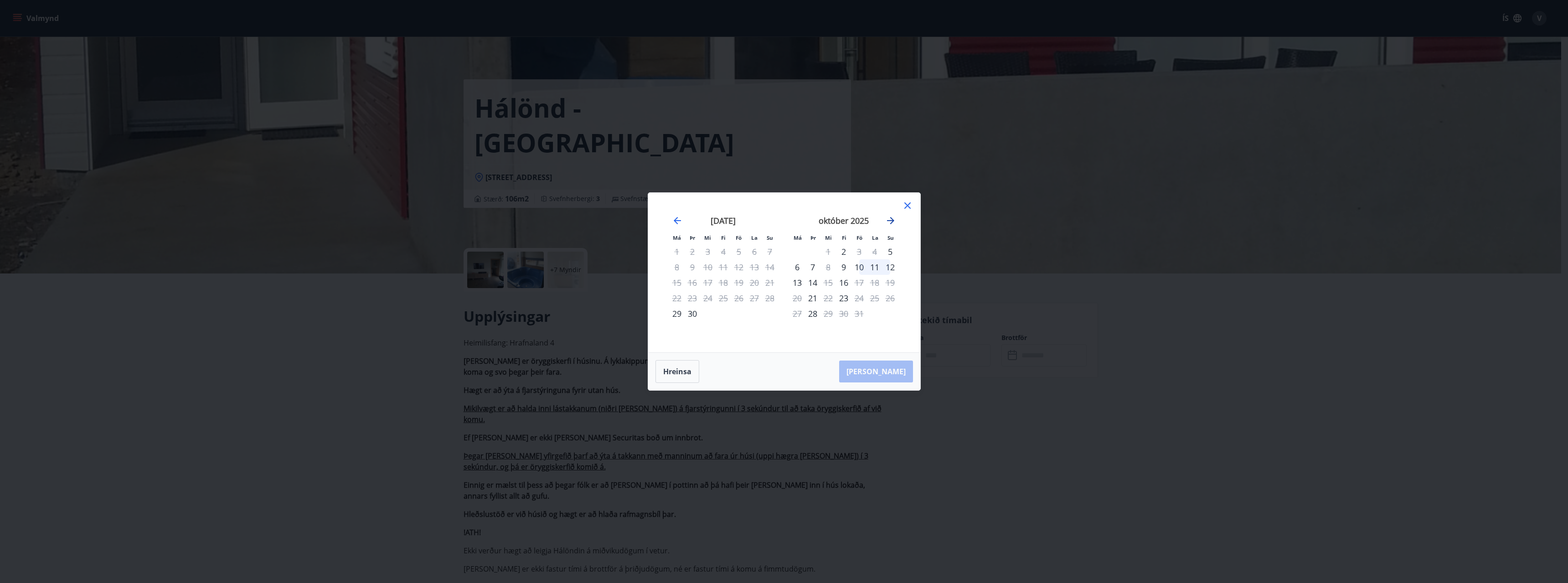
click at [889, 220] on icon "Move forward to switch to the next month." at bounding box center [891, 220] width 11 height 11
click at [891, 220] on icon "Move forward to switch to the next month." at bounding box center [891, 220] width 11 height 11
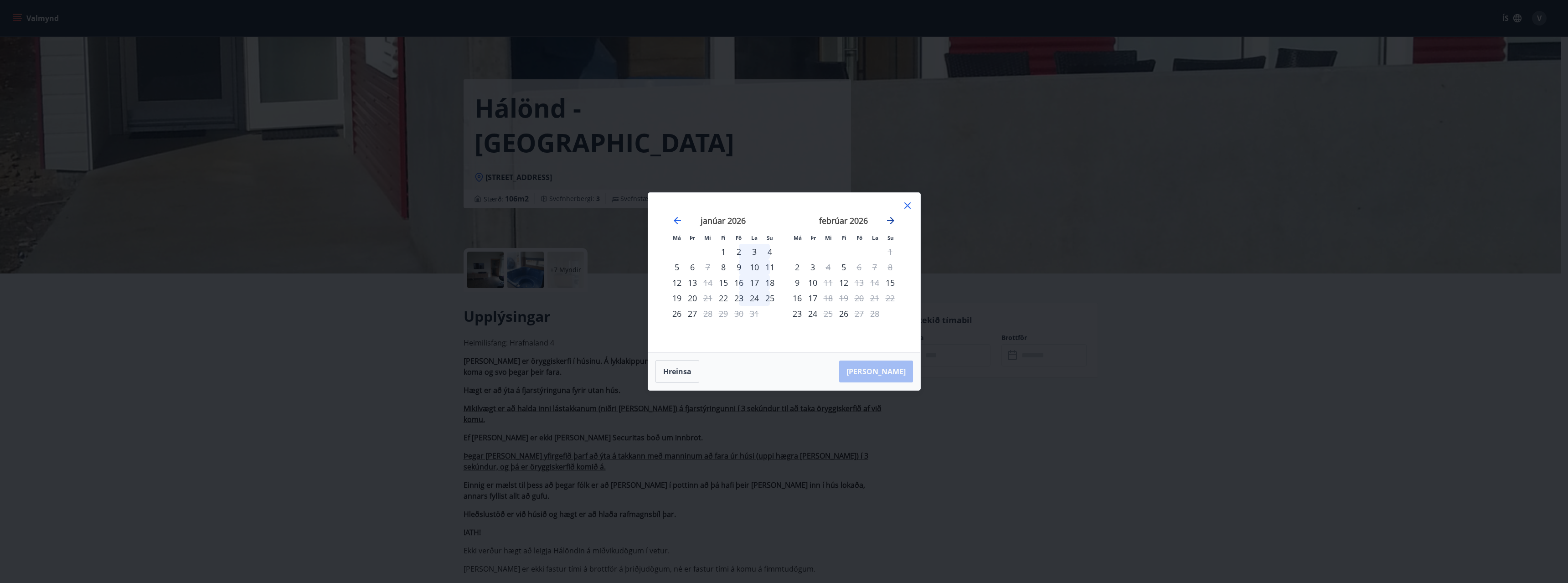
click at [891, 220] on icon "Move forward to switch to the next month." at bounding box center [891, 220] width 11 height 11
click at [829, 298] on div "22" at bounding box center [828, 298] width 15 height 15
click at [907, 202] on icon at bounding box center [908, 206] width 11 height 11
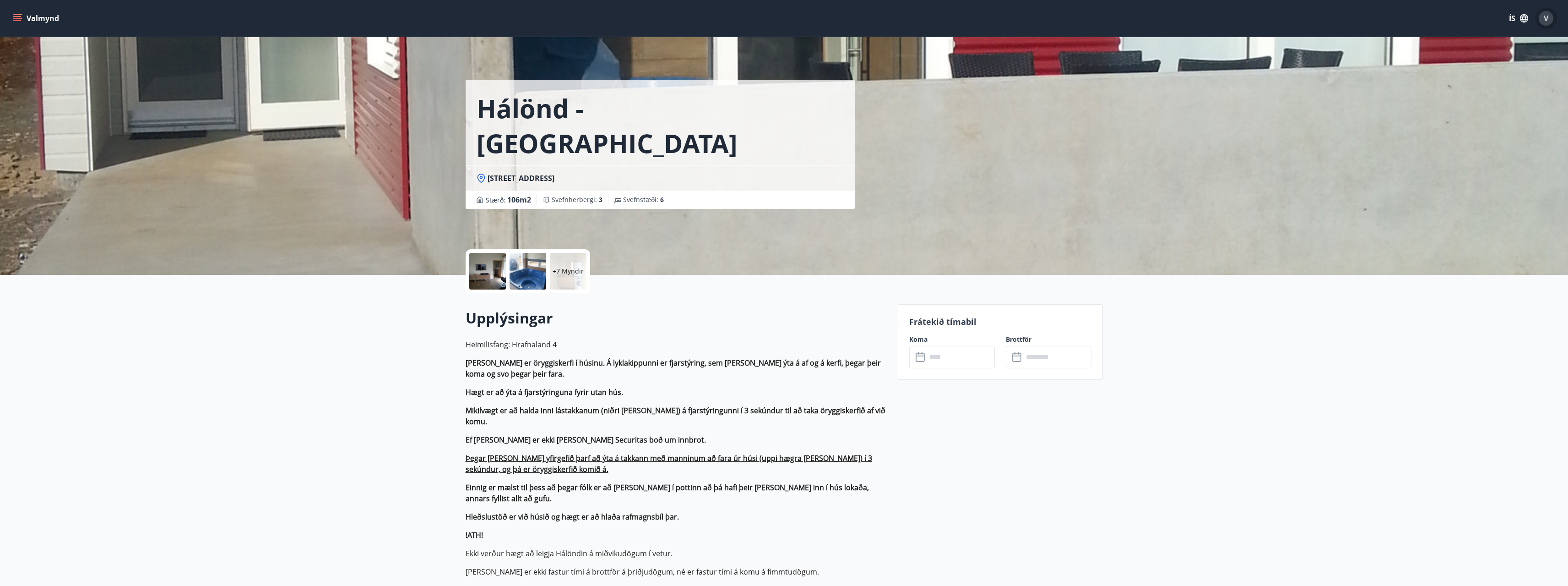
click at [1544, 17] on span "V" at bounding box center [1545, 18] width 4 height 10
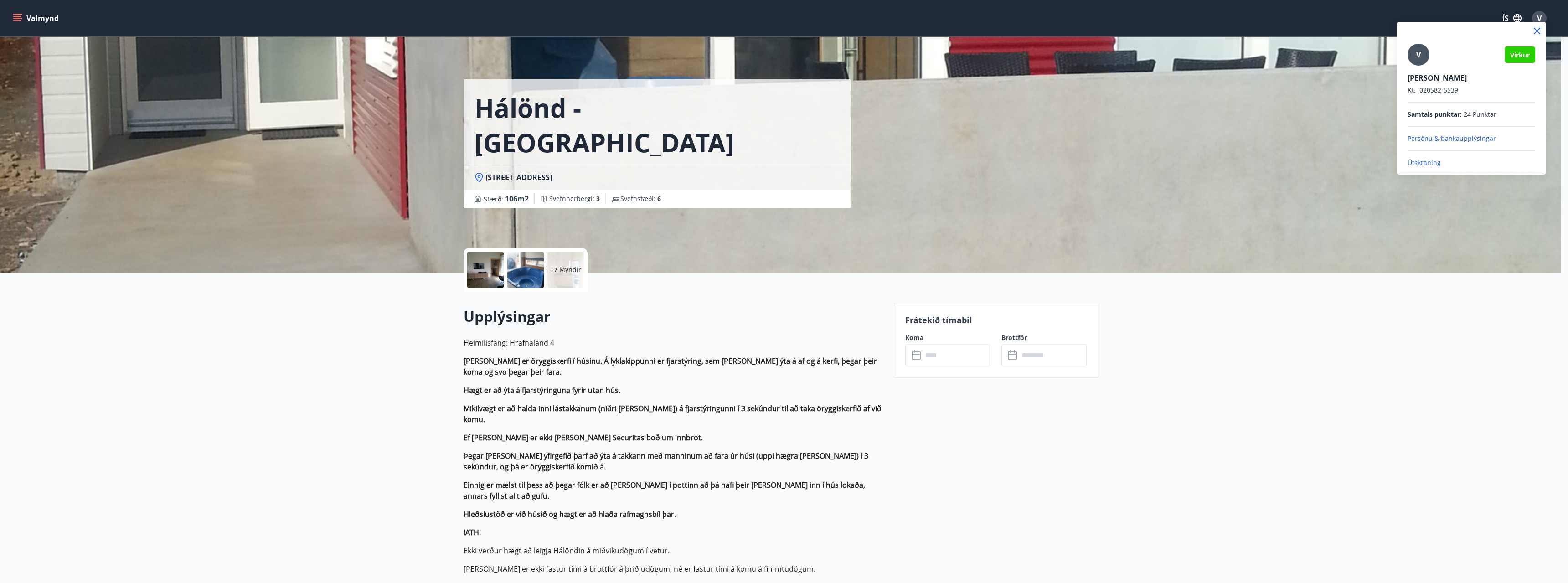
click at [1420, 63] on div "V" at bounding box center [1418, 55] width 22 height 22
click at [1420, 67] on input "V" at bounding box center [1469, 72] width 124 height 10
click at [1004, 355] on div at bounding box center [784, 292] width 1568 height 583
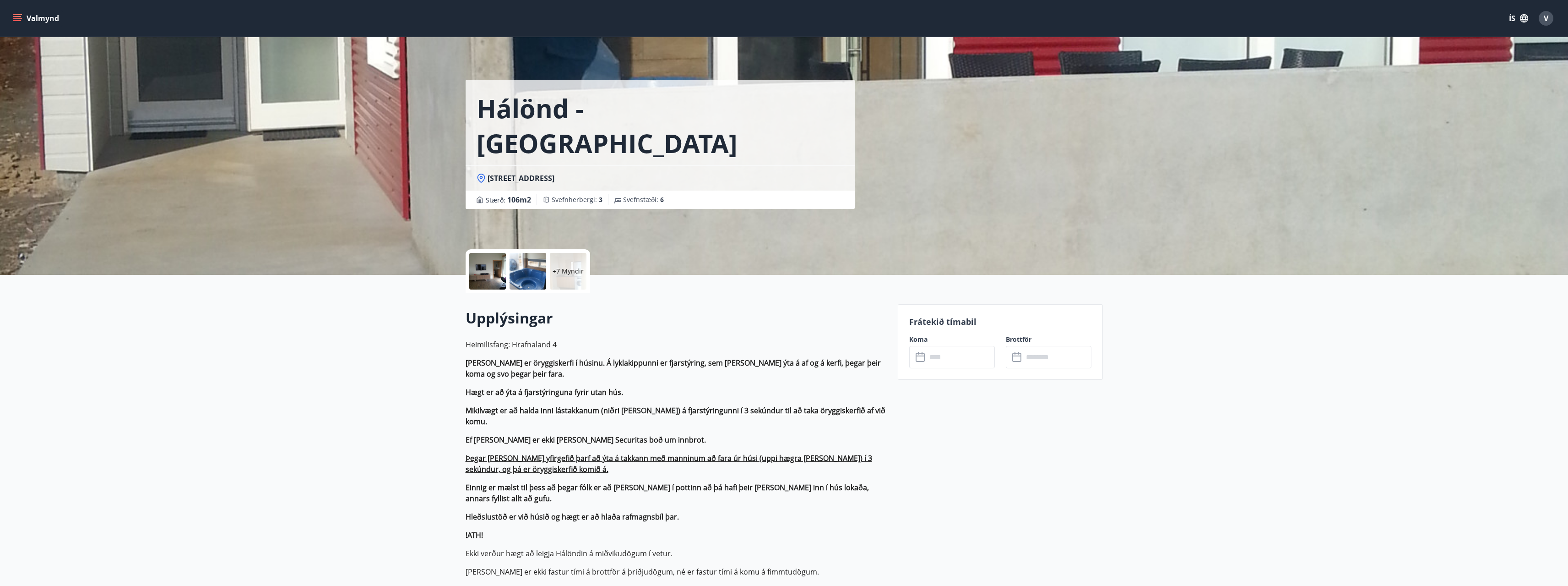
click at [934, 362] on input "text" at bounding box center [961, 357] width 68 height 23
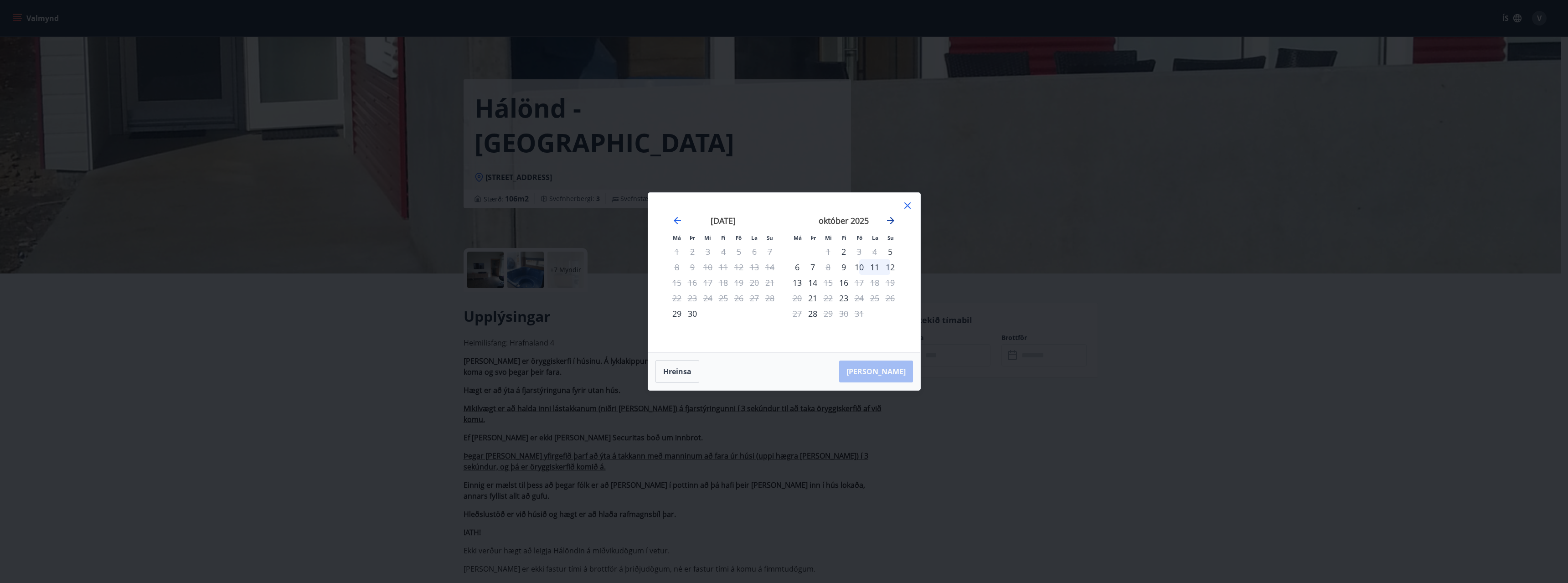
click at [895, 218] on icon "Move forward to switch to the next month." at bounding box center [891, 220] width 11 height 11
click at [892, 220] on icon "Move forward to switch to the next month." at bounding box center [891, 220] width 7 height 7
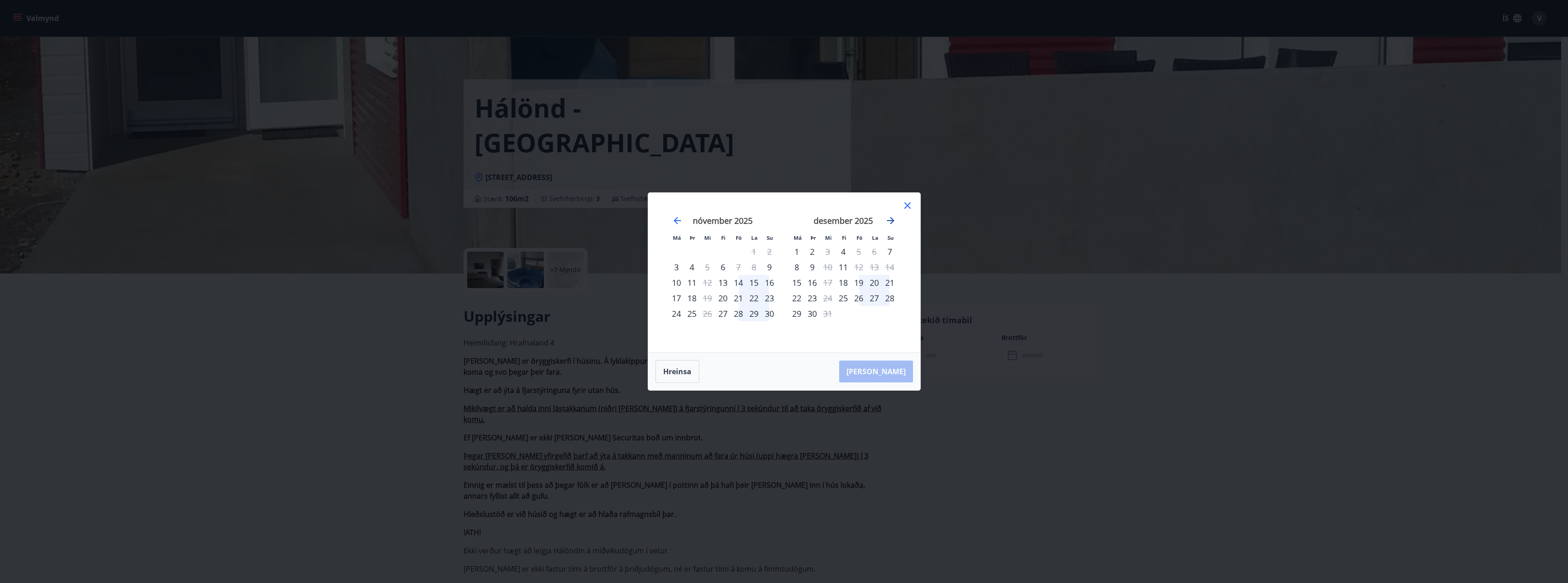
click at [892, 220] on icon "Move forward to switch to the next month." at bounding box center [891, 220] width 7 height 7
click at [891, 220] on icon "Move forward to switch to the next month." at bounding box center [891, 220] width 11 height 11
click at [907, 209] on icon at bounding box center [908, 206] width 11 height 11
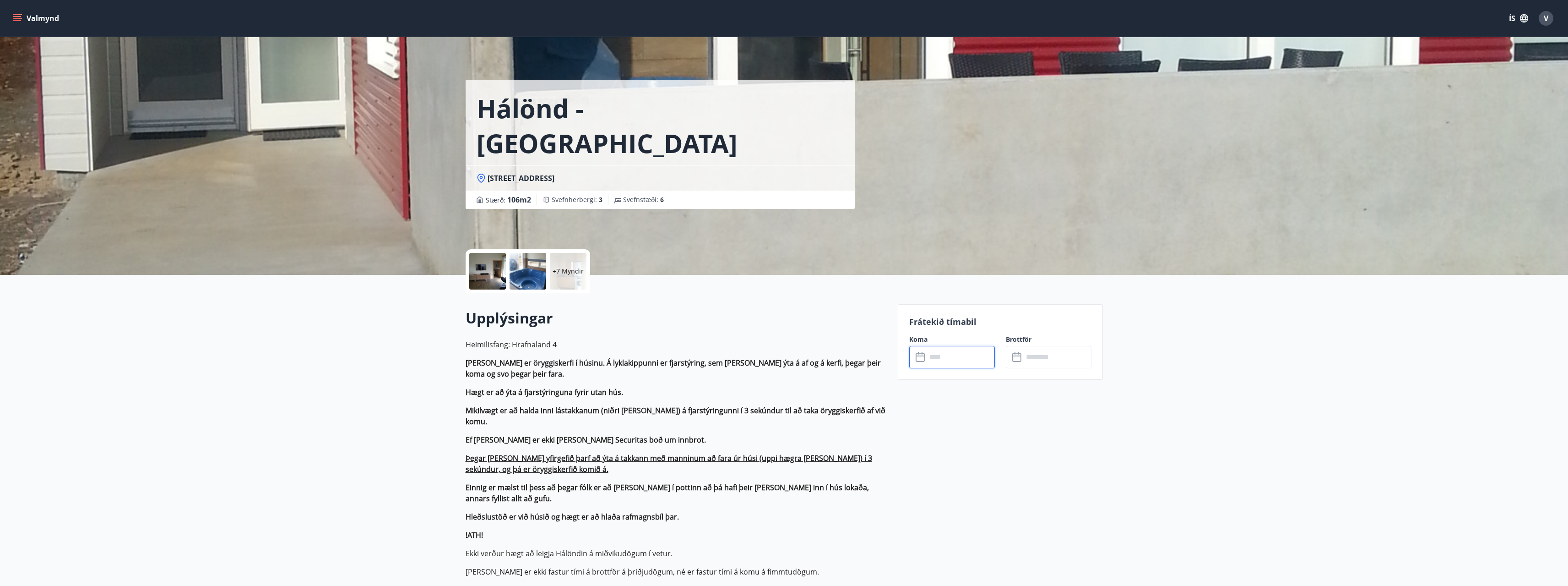
click at [948, 349] on input "text" at bounding box center [961, 357] width 68 height 23
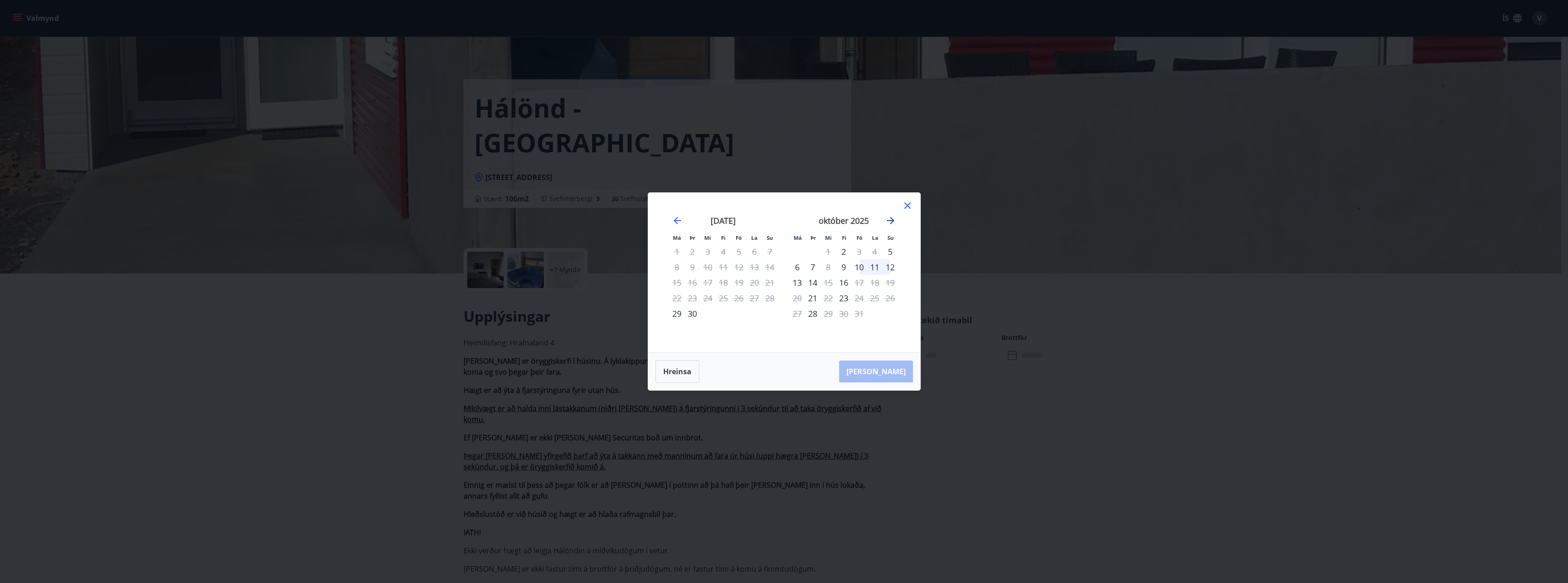
click at [888, 220] on icon "Move forward to switch to the next month." at bounding box center [891, 220] width 11 height 11
click at [888, 219] on icon "Move forward to switch to the next month." at bounding box center [891, 220] width 11 height 11
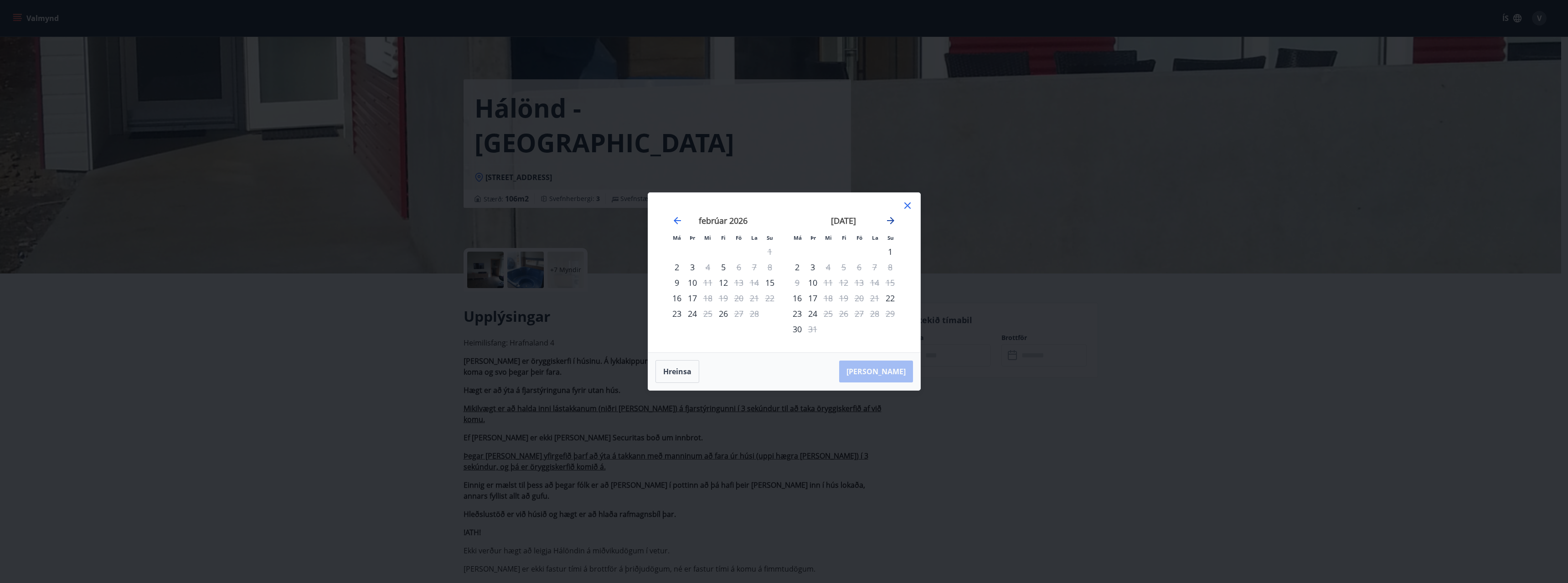
click at [888, 219] on icon "Move forward to switch to the next month." at bounding box center [891, 220] width 11 height 11
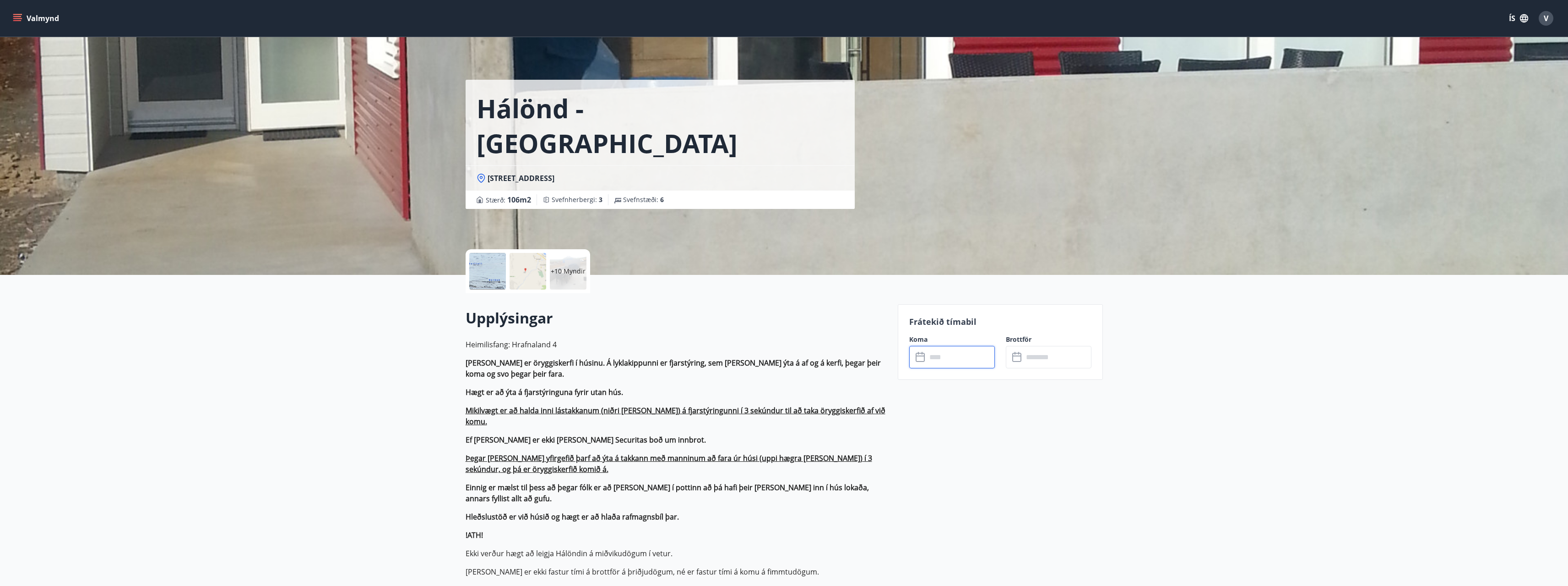
click at [978, 359] on input "text" at bounding box center [961, 357] width 68 height 23
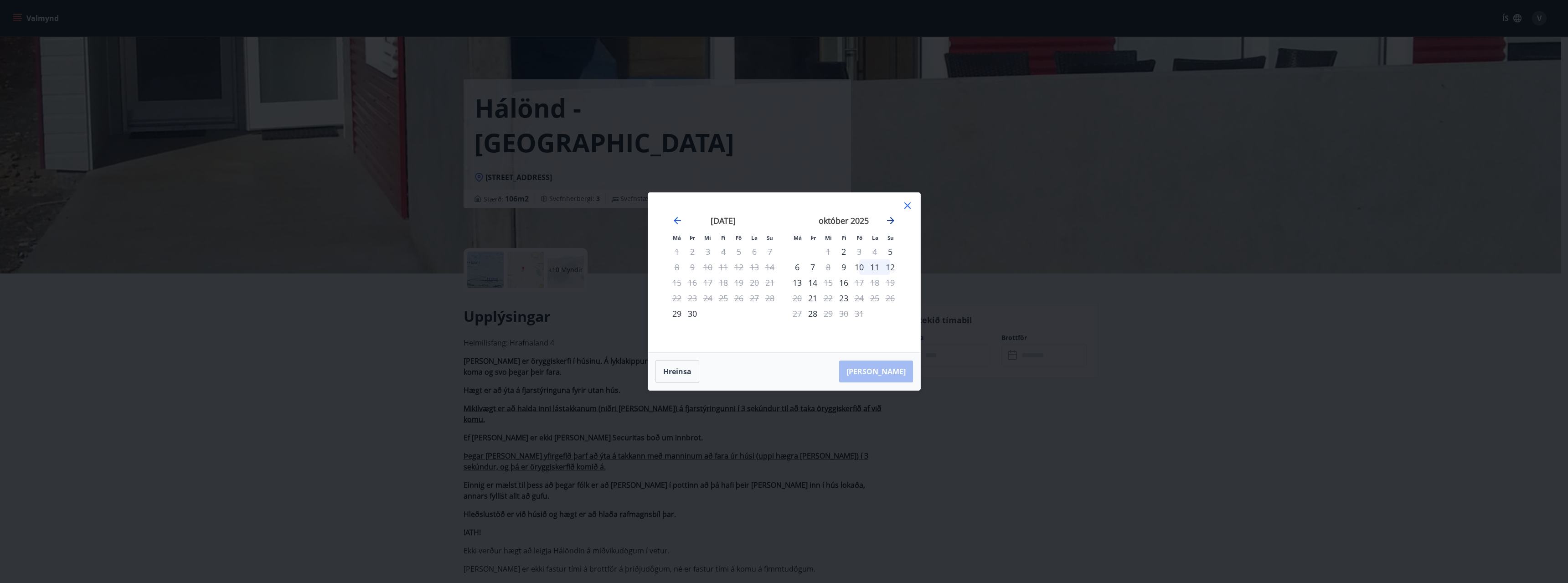
click at [891, 222] on icon "Move forward to switch to the next month." at bounding box center [891, 220] width 11 height 11
click at [890, 220] on icon "Move forward to switch to the next month." at bounding box center [891, 220] width 7 height 7
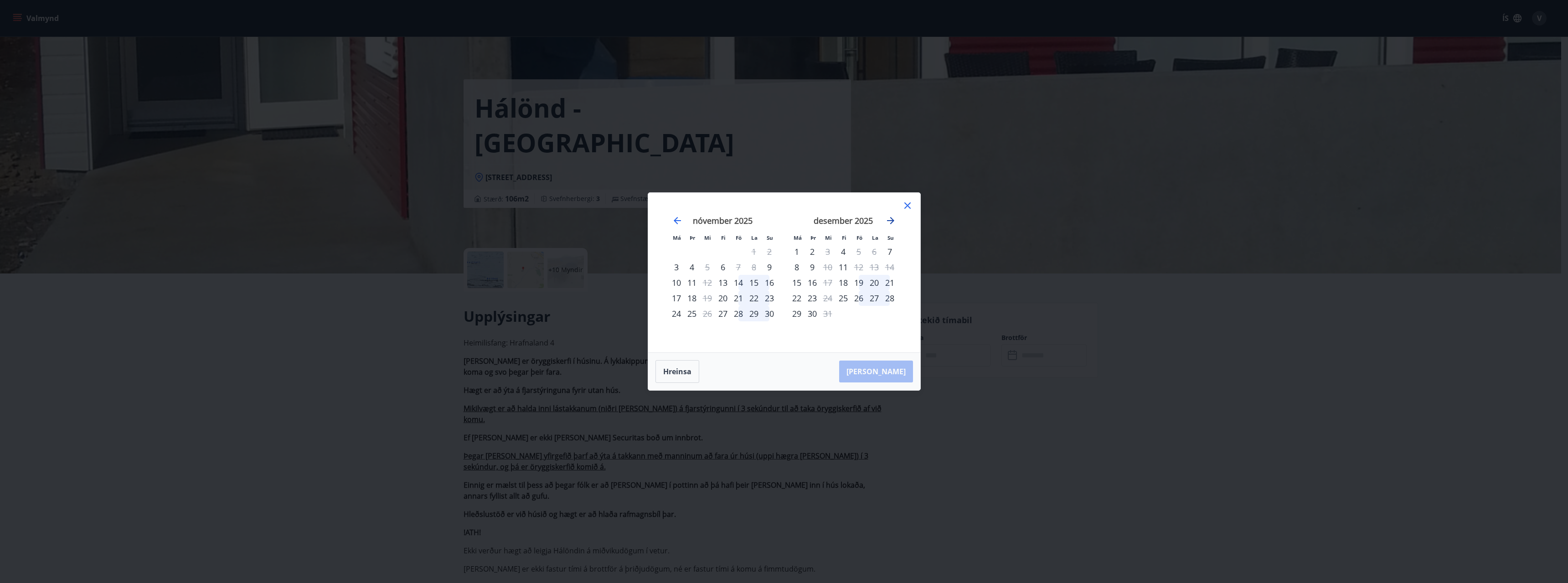
click at [890, 218] on icon "Move forward to switch to the next month." at bounding box center [891, 220] width 11 height 11
click at [907, 206] on icon at bounding box center [907, 206] width 1 height 1
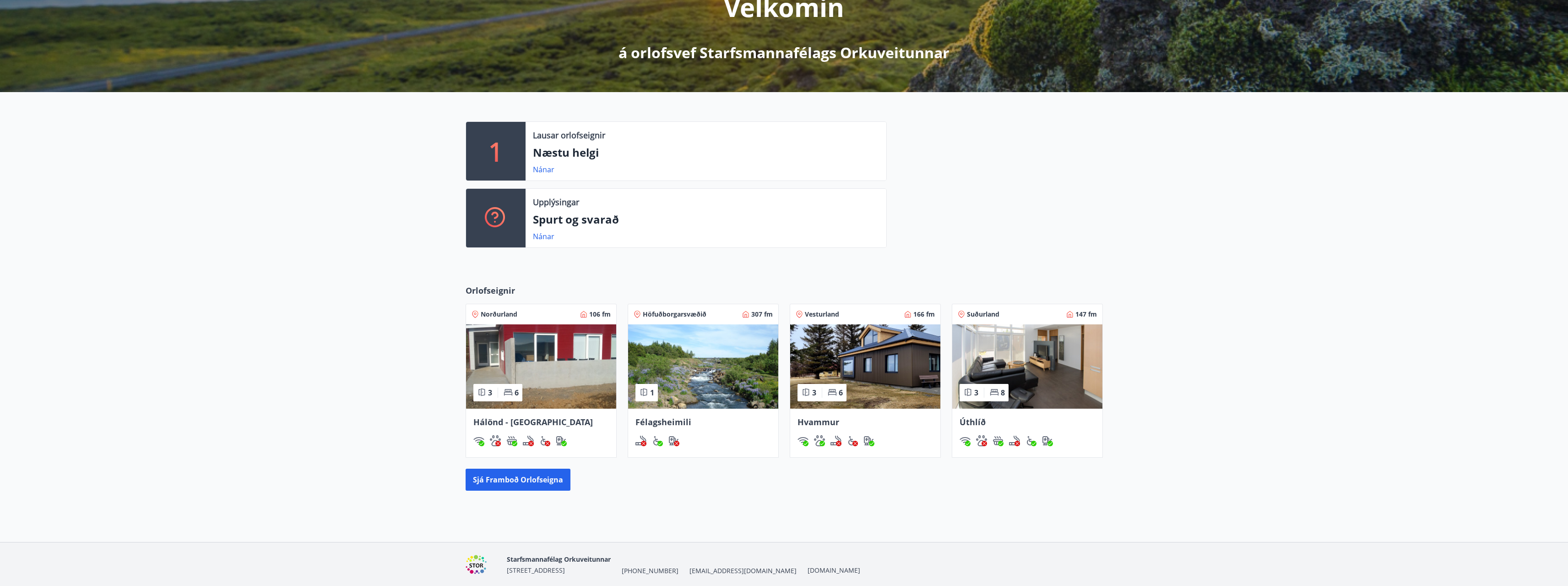
scroll to position [138, 0]
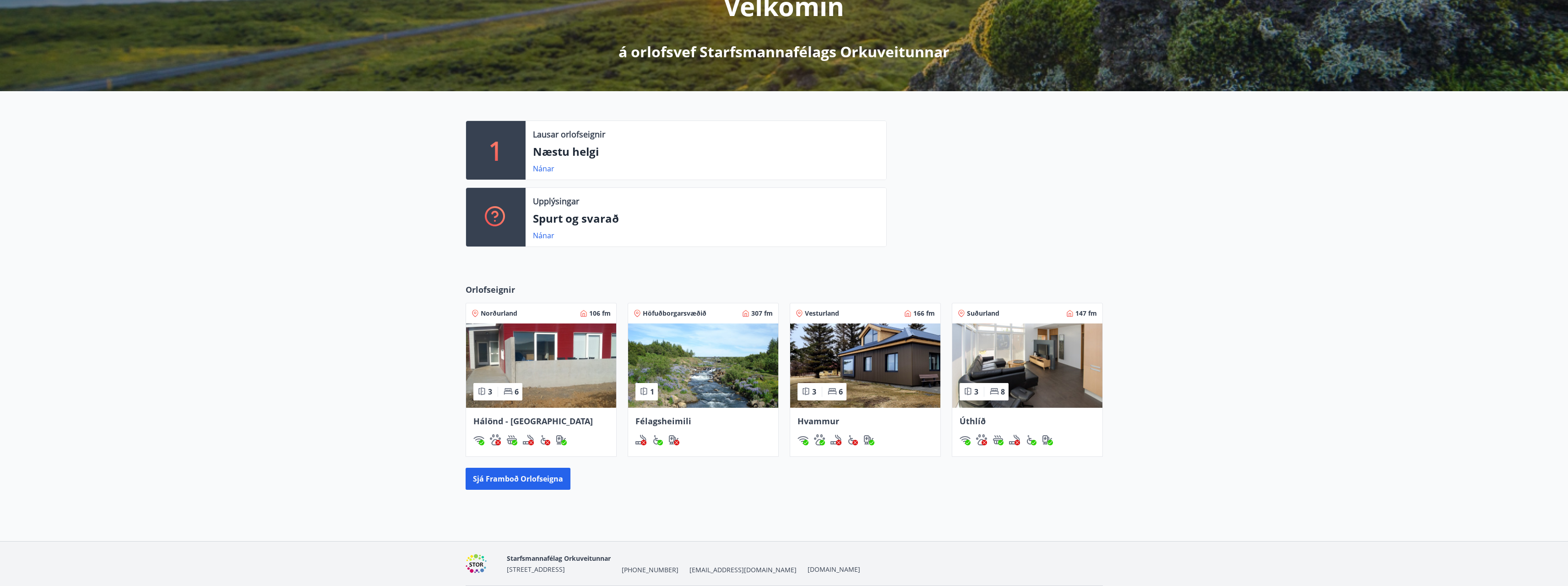
click at [533, 362] on img at bounding box center [541, 366] width 150 height 84
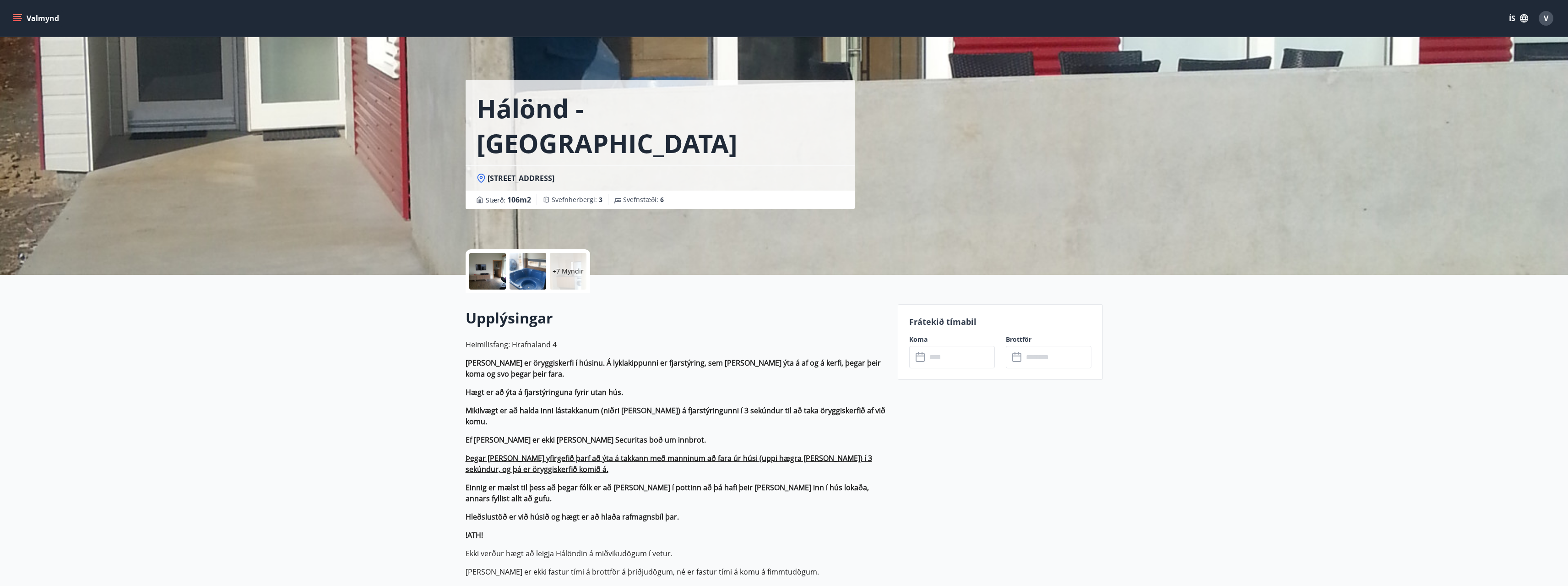
click at [959, 354] on input "text" at bounding box center [961, 357] width 68 height 23
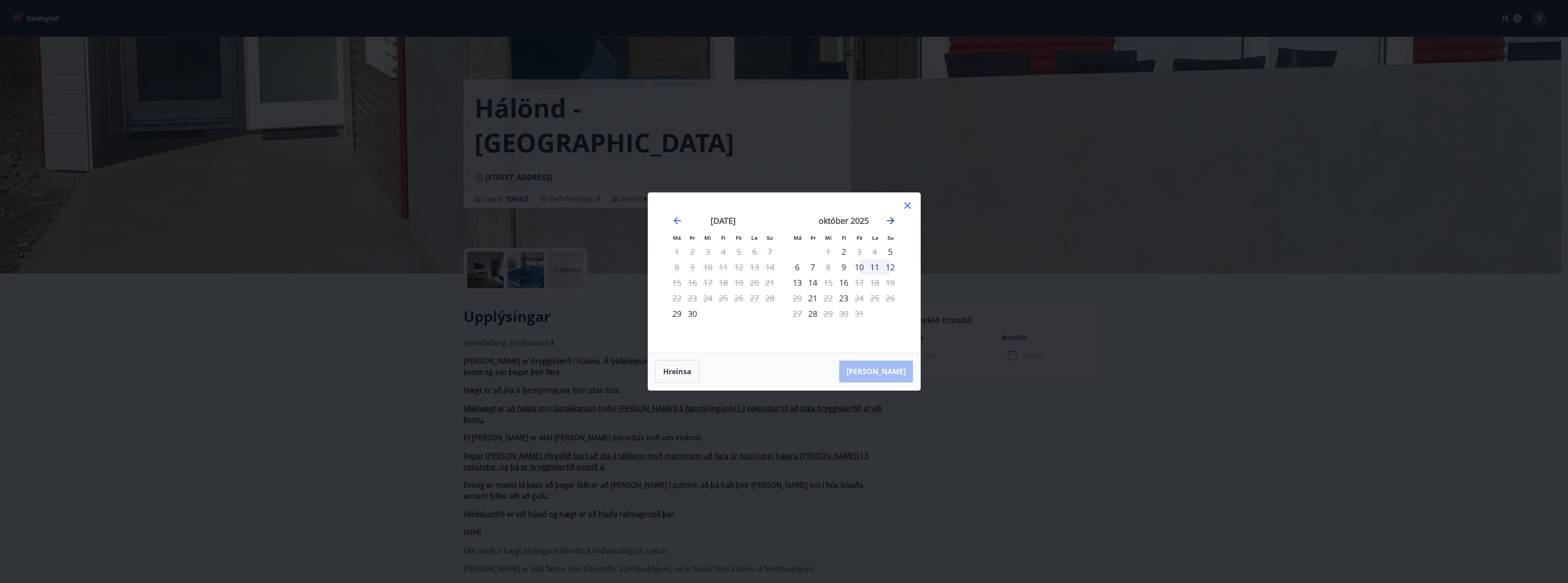
click at [892, 222] on icon "Move forward to switch to the next month." at bounding box center [891, 220] width 7 height 7
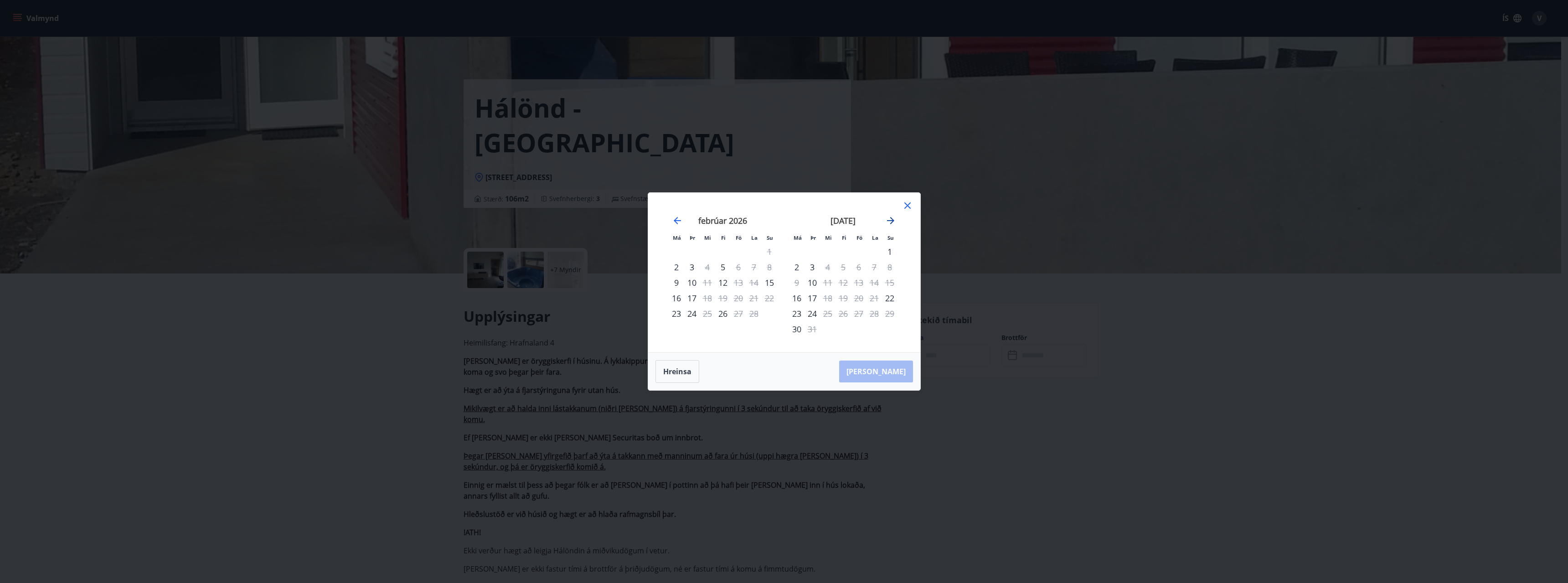
click at [892, 222] on icon "Move forward to switch to the next month." at bounding box center [891, 220] width 7 height 7
click at [845, 300] on div "23" at bounding box center [843, 298] width 15 height 15
click at [908, 209] on icon at bounding box center [908, 206] width 11 height 11
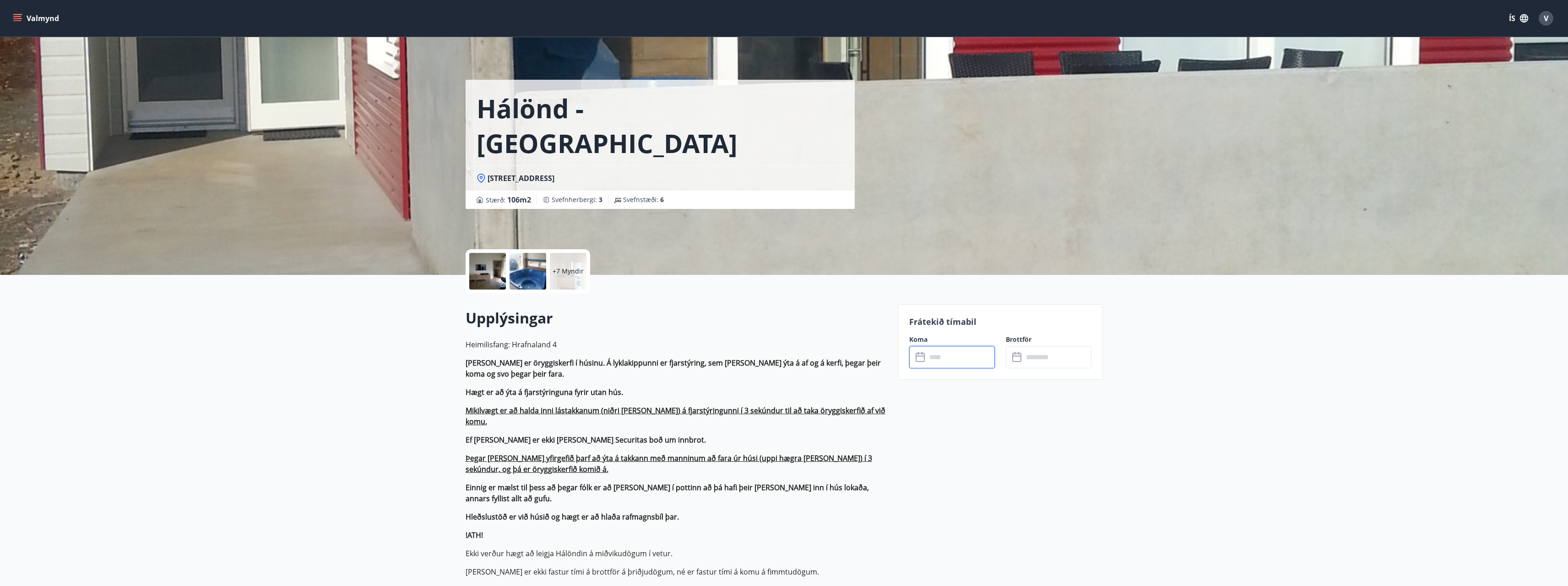
click at [943, 360] on input "text" at bounding box center [961, 357] width 68 height 23
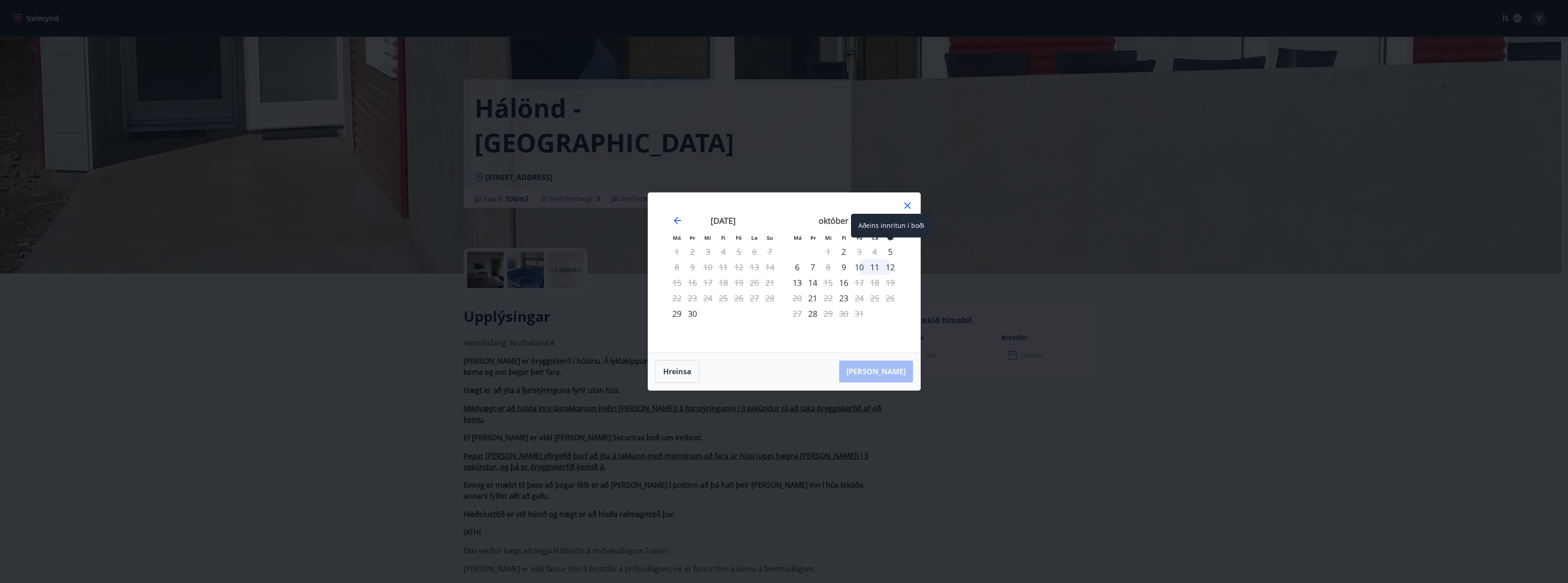
click at [892, 222] on div "Aðeins innritun í boði" at bounding box center [891, 225] width 81 height 24
click at [894, 220] on icon "Move forward to switch to the next month." at bounding box center [891, 220] width 11 height 11
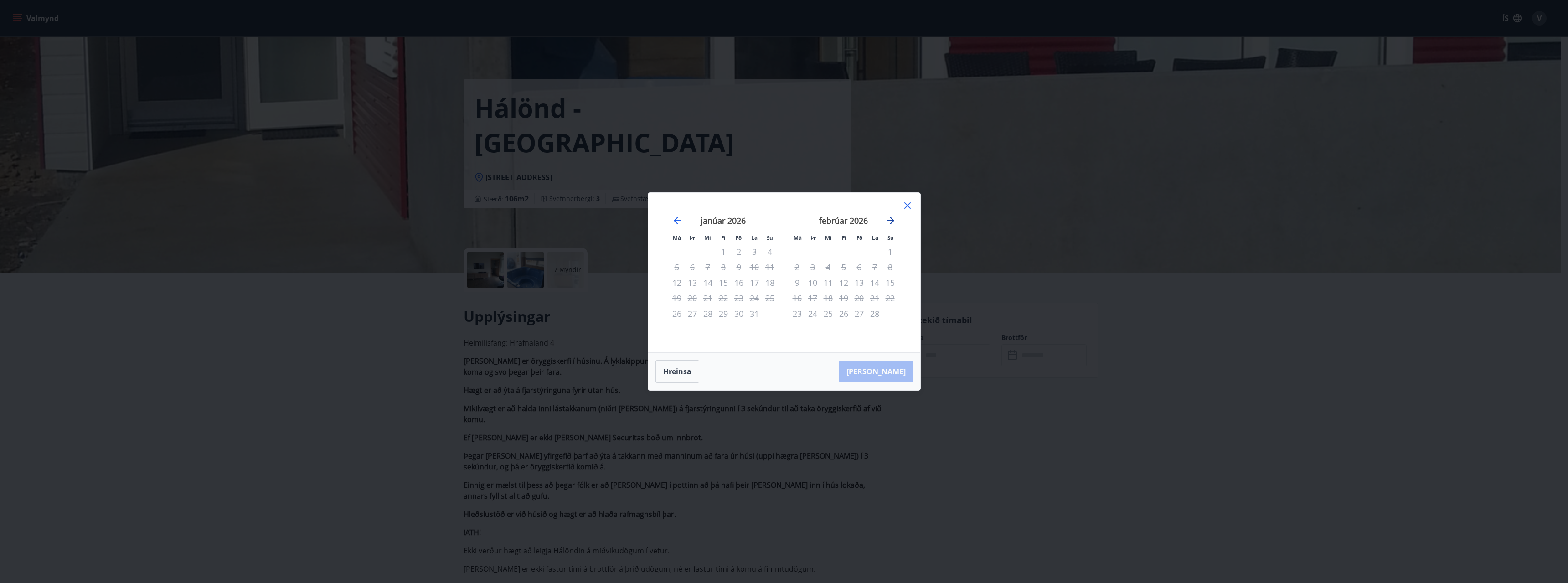
click at [894, 220] on icon "Move forward to switch to the next month." at bounding box center [891, 220] width 11 height 11
click at [904, 209] on icon at bounding box center [908, 206] width 11 height 11
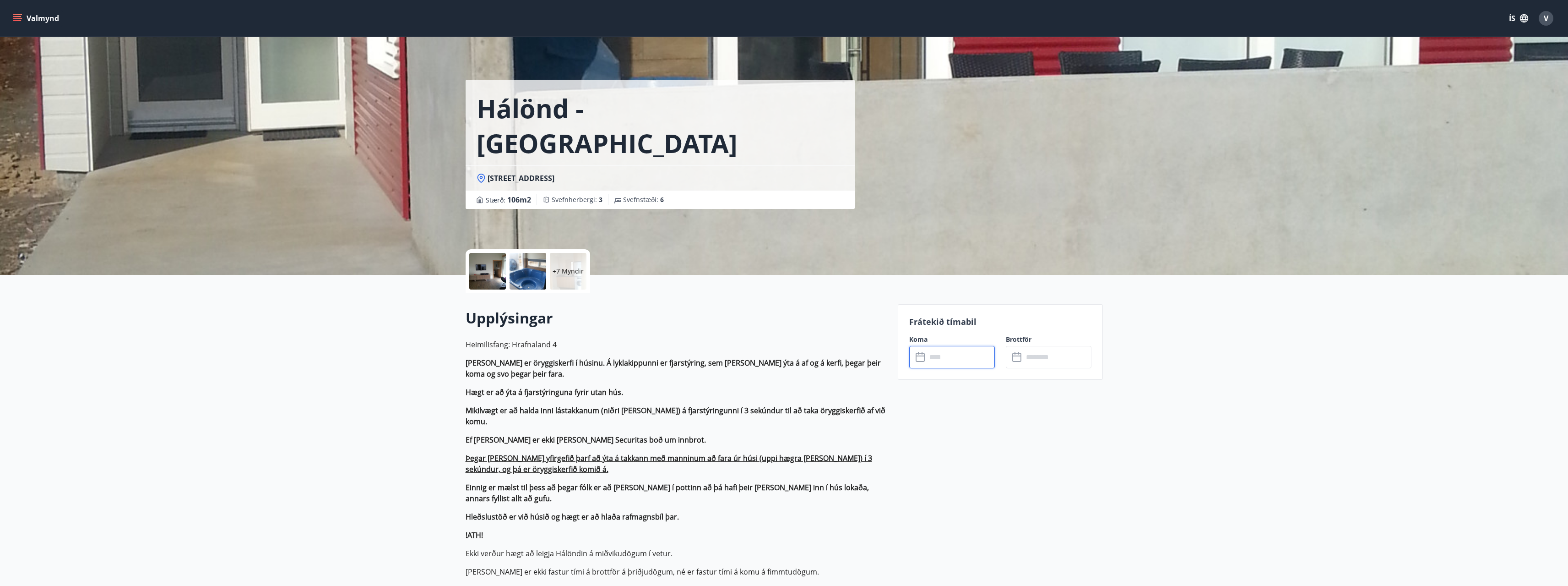
click at [940, 349] on input "text" at bounding box center [961, 357] width 68 height 23
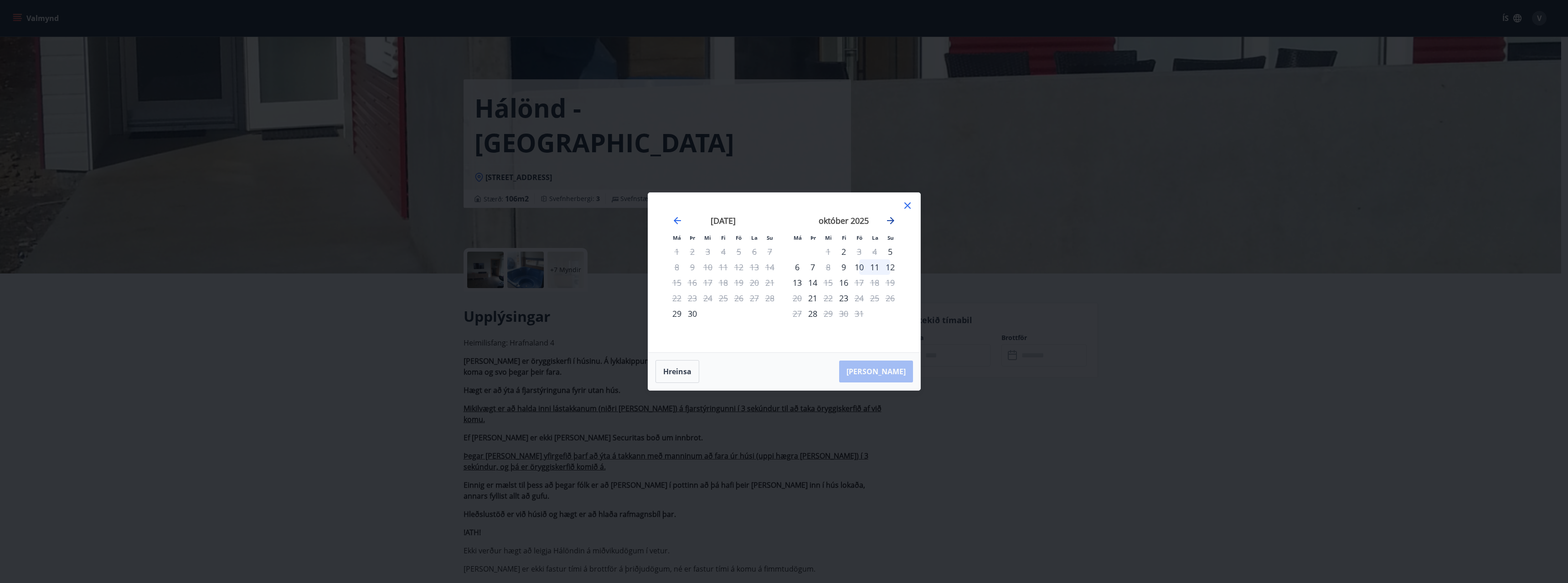
click at [892, 222] on icon "Move forward to switch to the next month." at bounding box center [891, 220] width 7 height 7
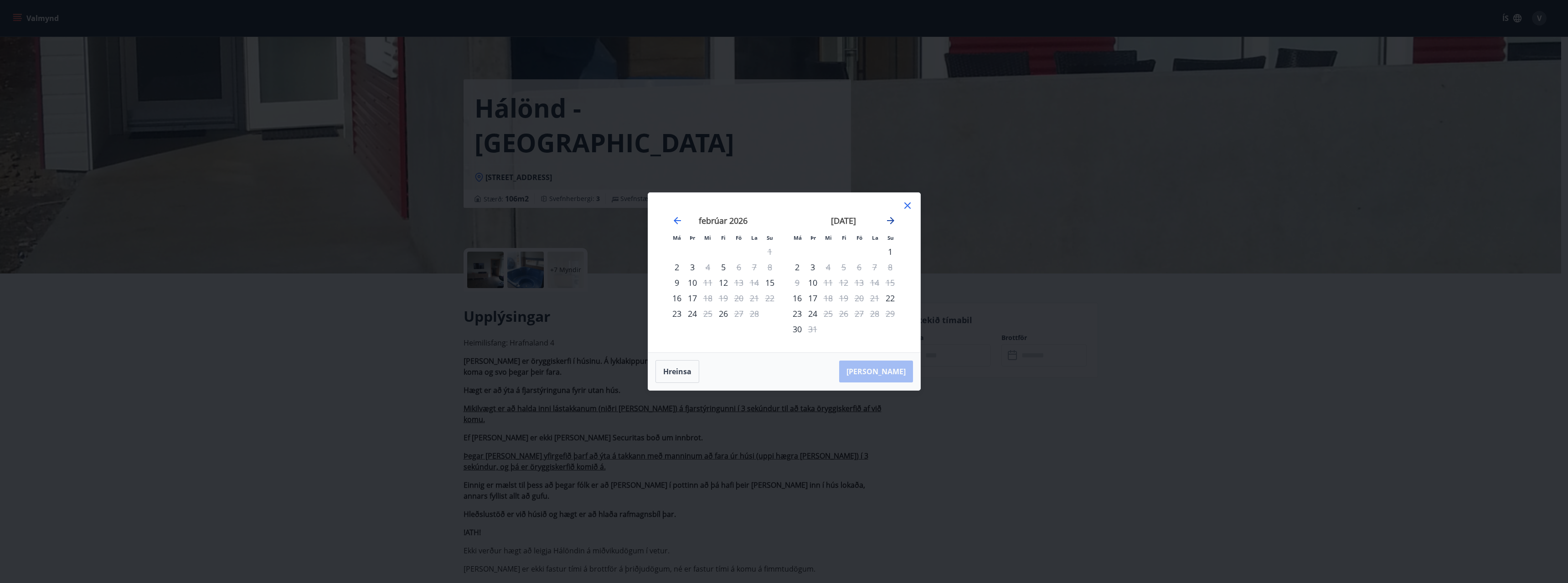
click at [892, 222] on icon "Move forward to switch to the next month." at bounding box center [891, 220] width 7 height 7
click at [889, 218] on icon "Move forward to switch to the next month." at bounding box center [891, 220] width 11 height 11
click at [685, 369] on button "Hreinsa" at bounding box center [677, 371] width 44 height 23
click at [685, 369] on button "Hreinsa" at bounding box center [677, 371] width 44 height 23
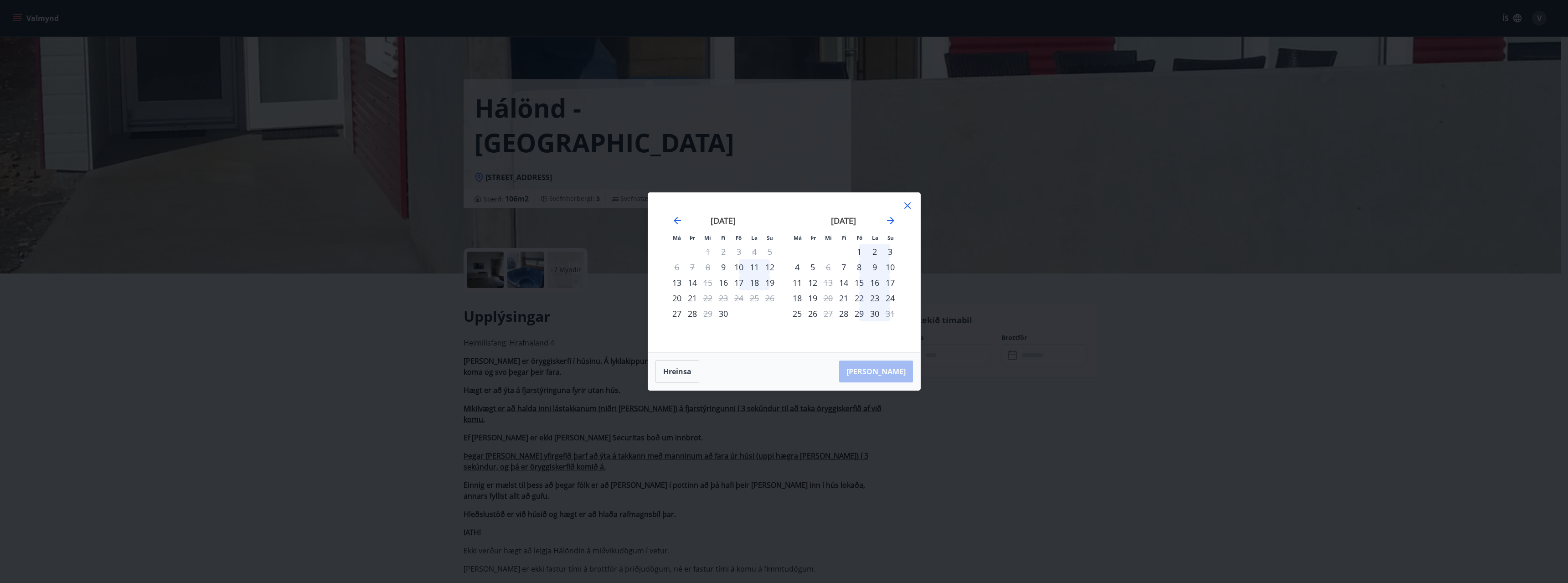
click at [724, 300] on div "23" at bounding box center [723, 298] width 15 height 15
click at [912, 206] on icon at bounding box center [908, 206] width 11 height 11
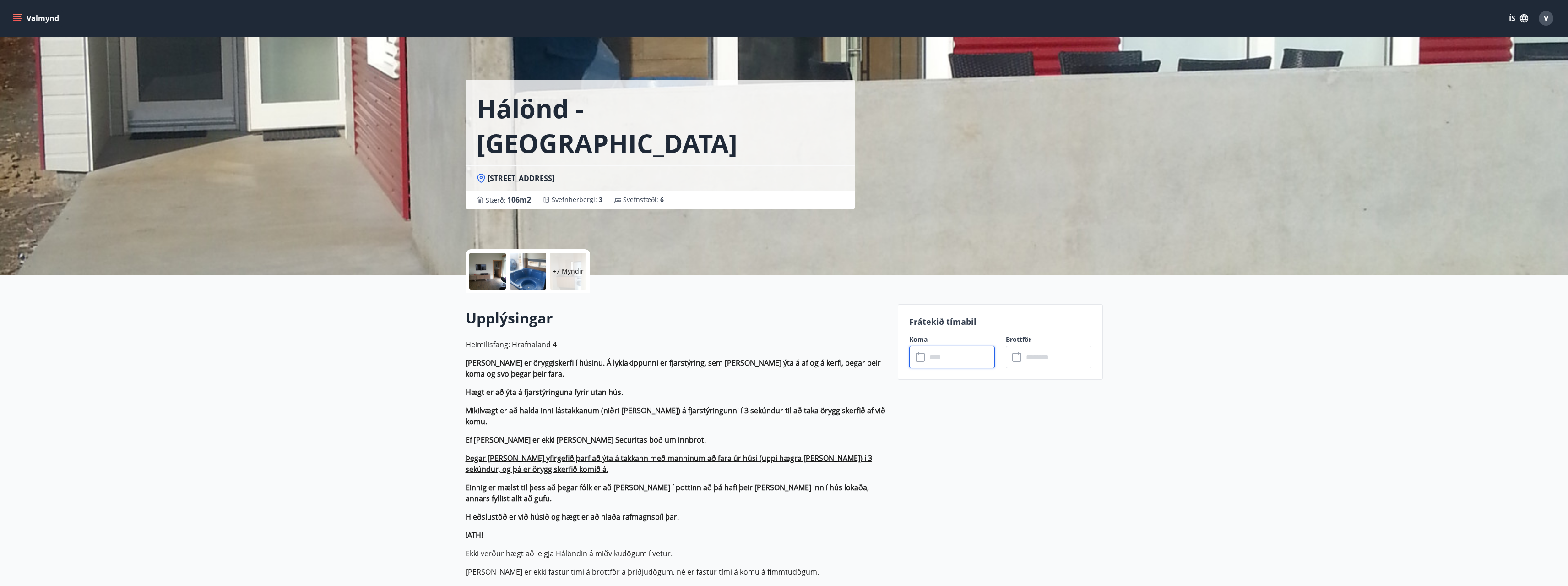
click at [948, 363] on input "text" at bounding box center [961, 357] width 68 height 23
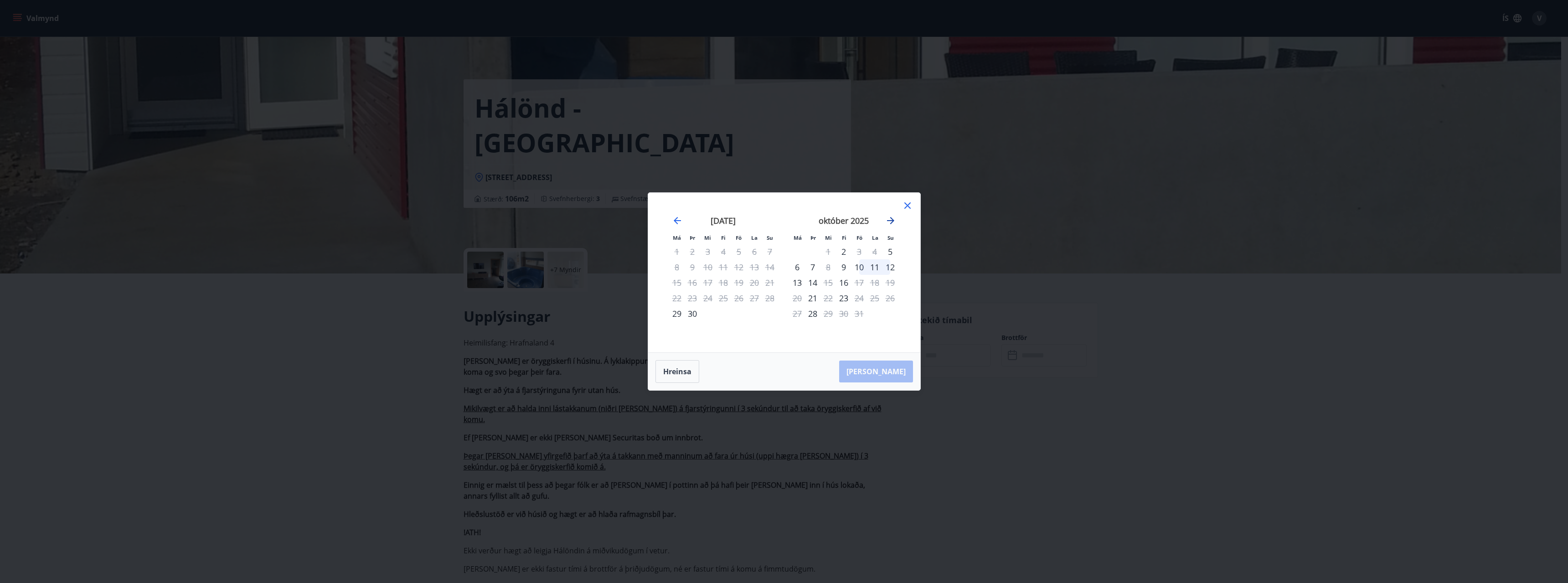
click at [894, 221] on icon "Move forward to switch to the next month." at bounding box center [891, 220] width 7 height 7
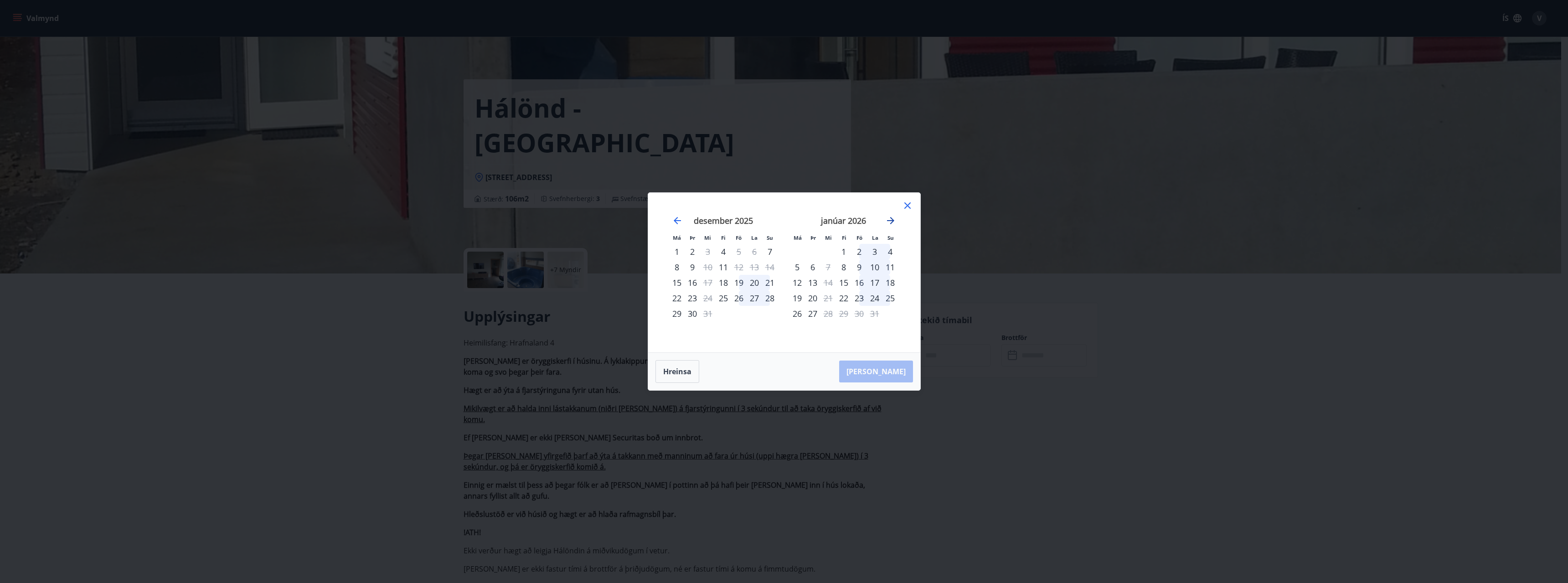
click at [894, 221] on icon "Move forward to switch to the next month." at bounding box center [891, 220] width 7 height 7
click at [908, 209] on icon at bounding box center [908, 206] width 11 height 11
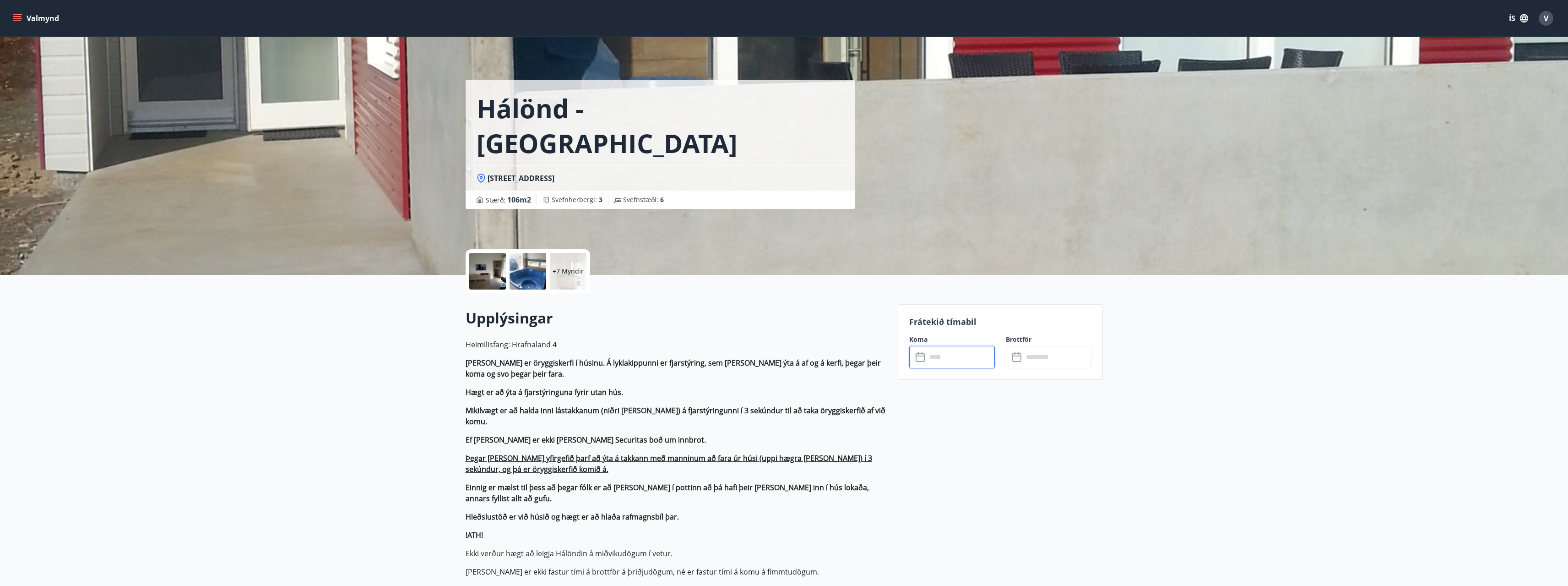
click at [943, 359] on input "text" at bounding box center [961, 357] width 68 height 23
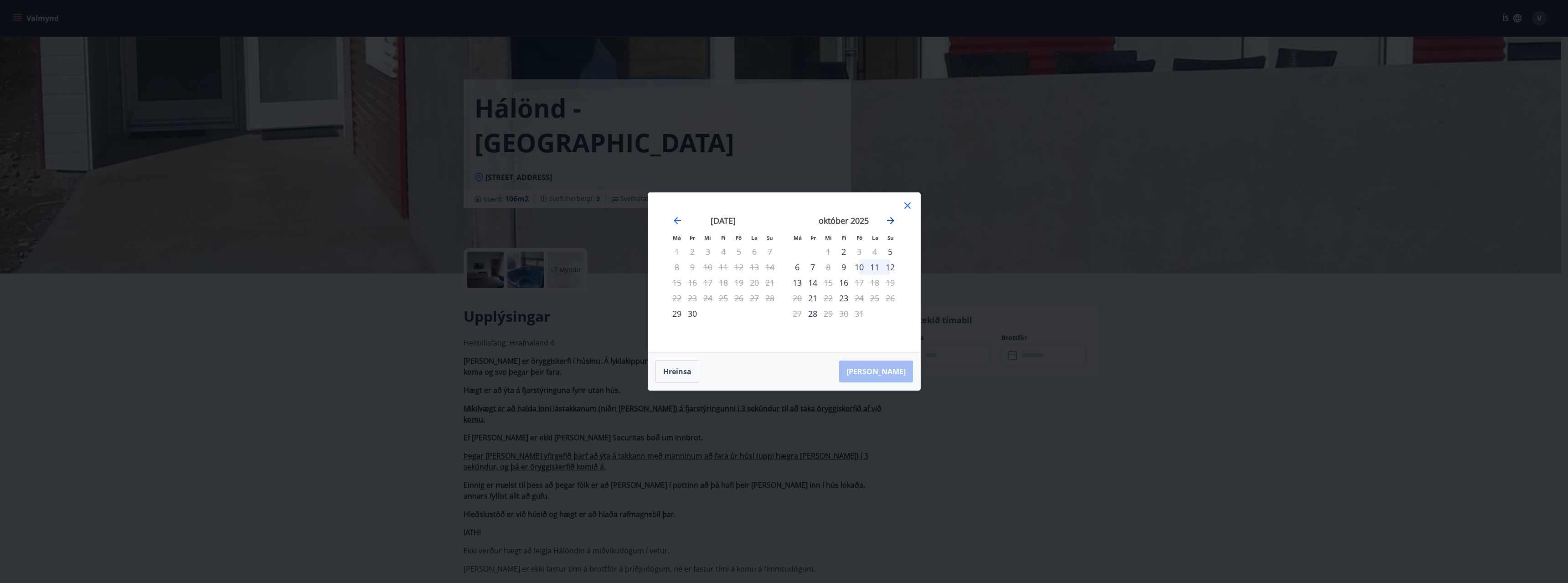
click at [889, 216] on icon "Move forward to switch to the next month." at bounding box center [891, 220] width 11 height 11
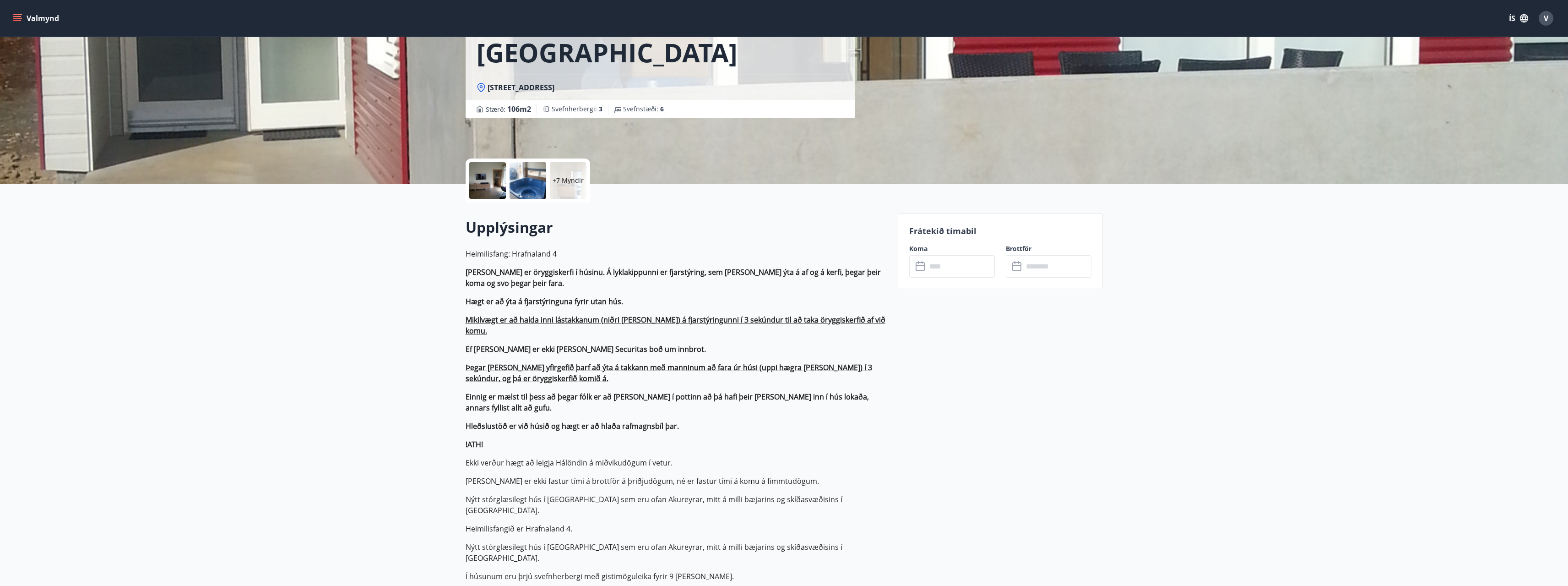
scroll to position [92, 0]
click at [965, 267] on input "text" at bounding box center [961, 265] width 68 height 23
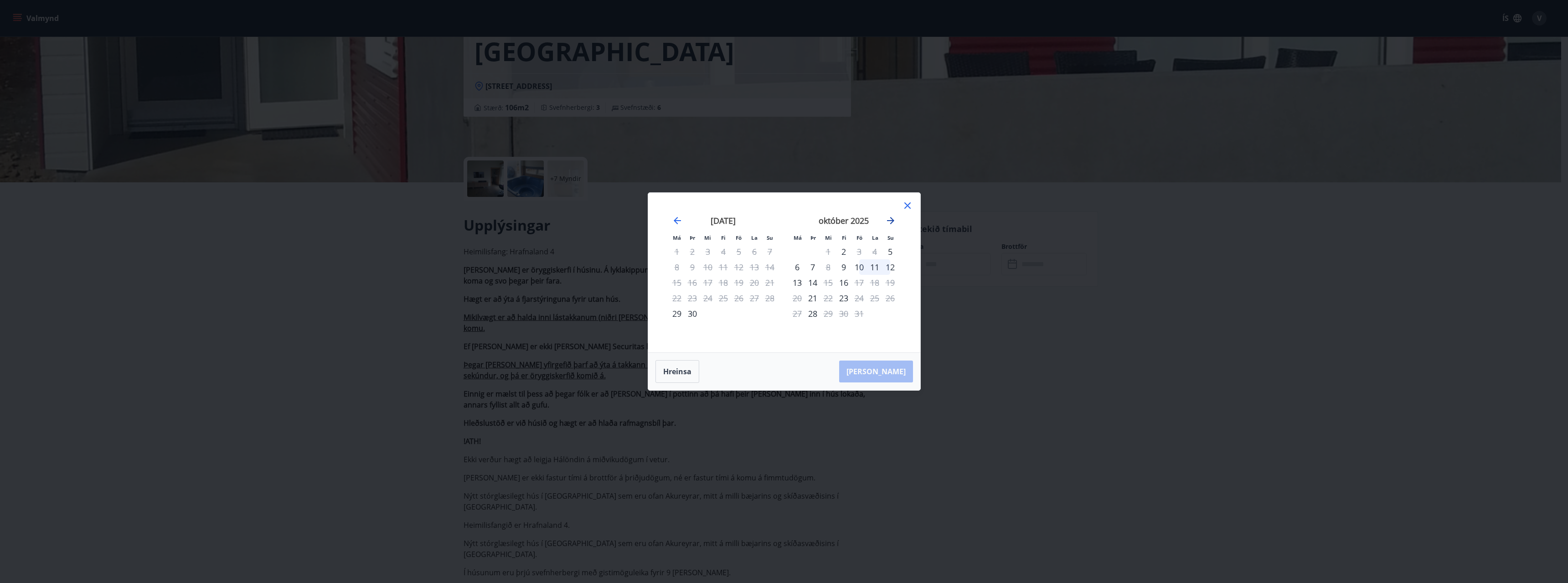
click at [893, 220] on icon "Move forward to switch to the next month." at bounding box center [891, 220] width 7 height 7
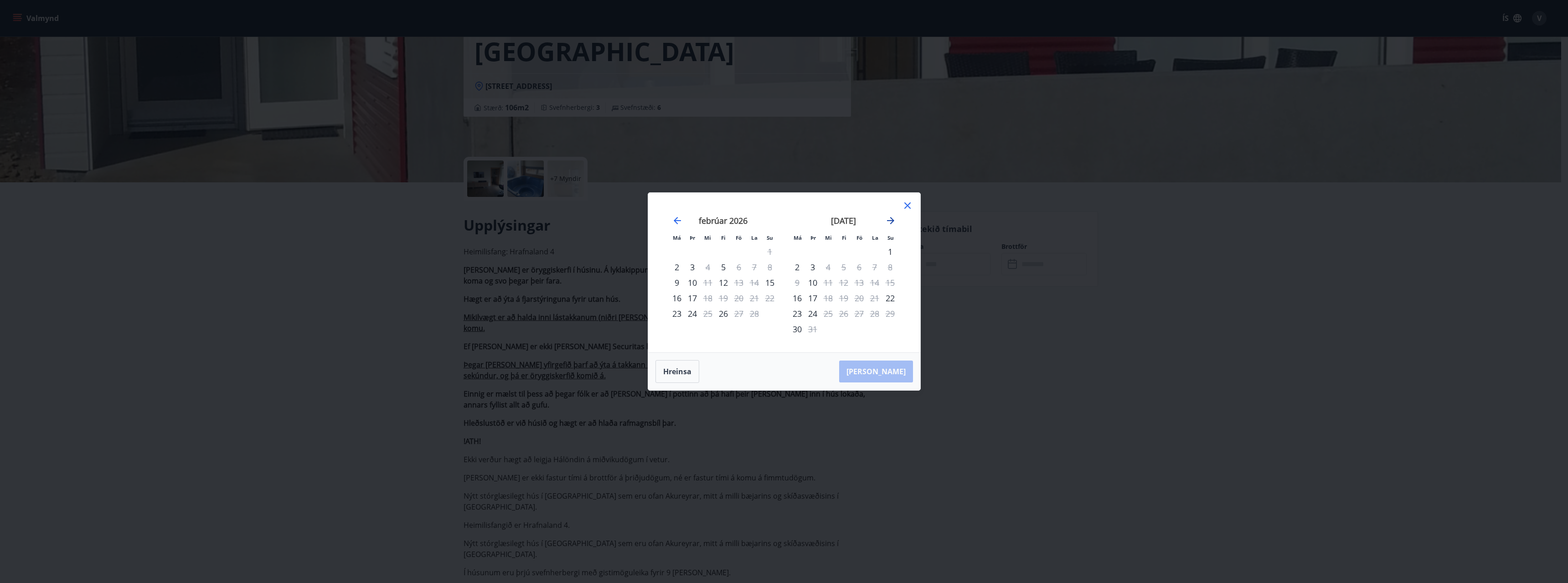
click at [893, 220] on icon "Move forward to switch to the next month." at bounding box center [891, 220] width 7 height 7
click at [797, 298] on div "20" at bounding box center [797, 298] width 15 height 15
click at [906, 205] on icon at bounding box center [908, 205] width 6 height 6
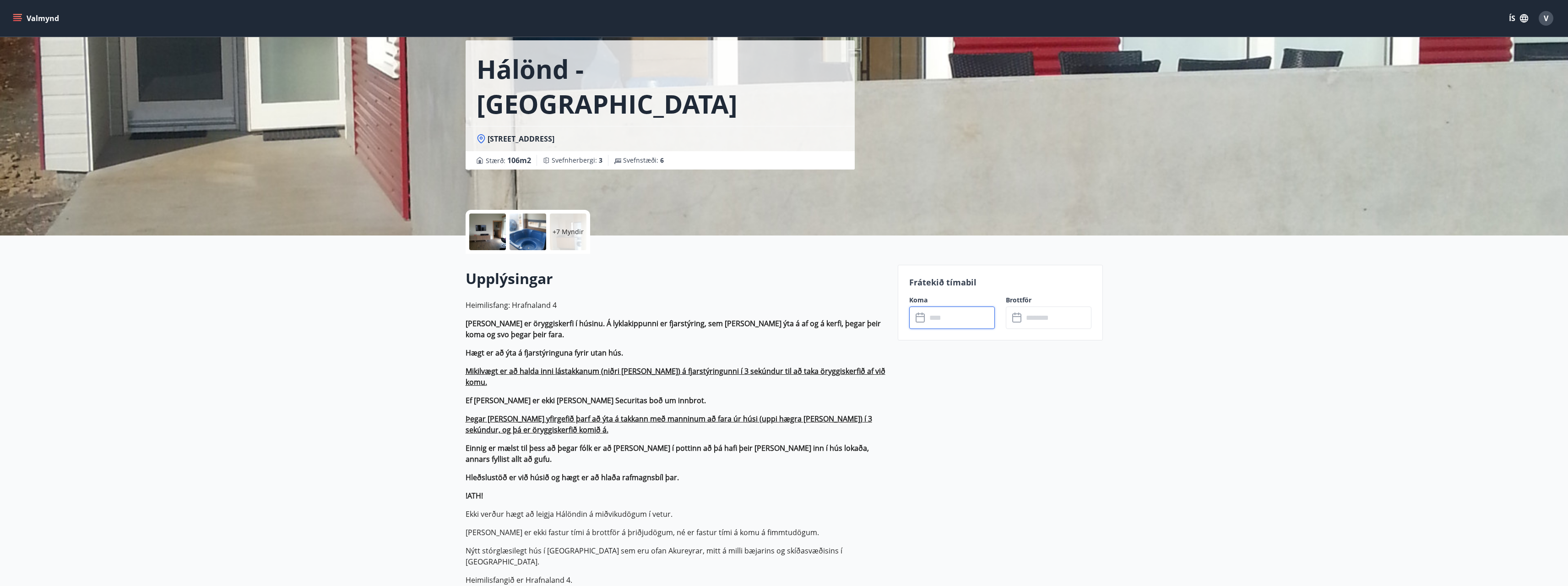
scroll to position [0, 0]
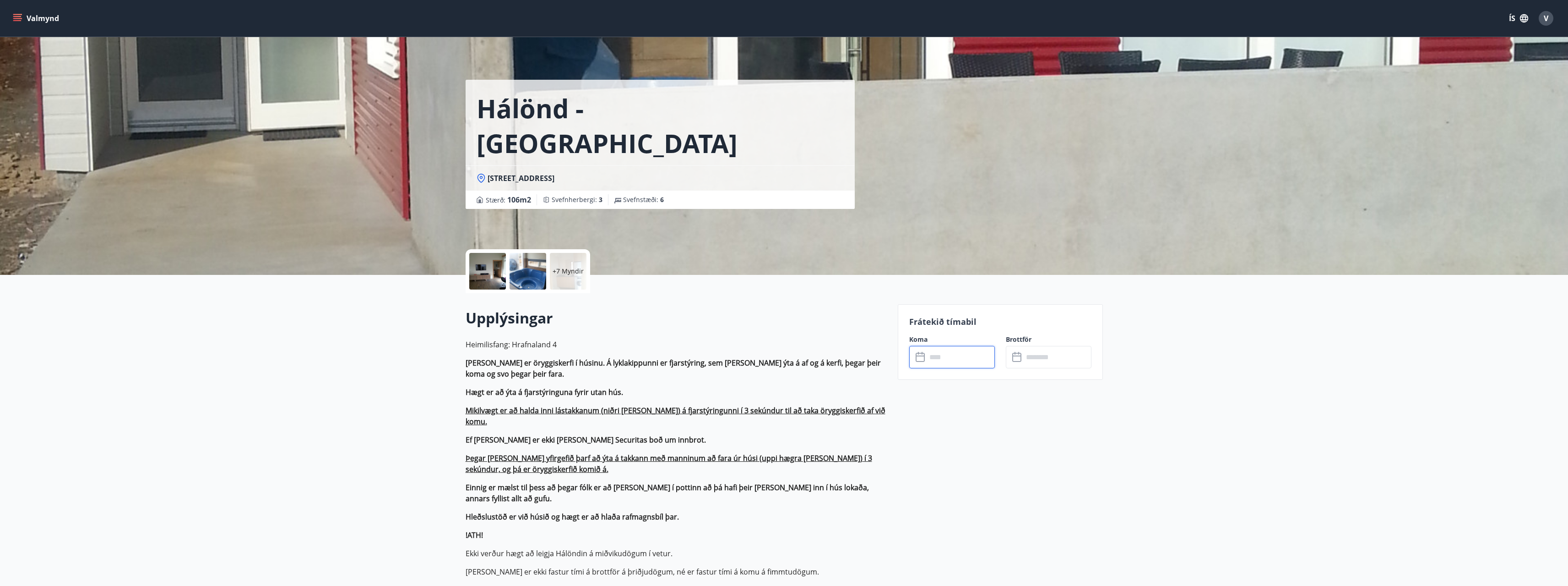
click at [952, 360] on input "text" at bounding box center [961, 357] width 68 height 23
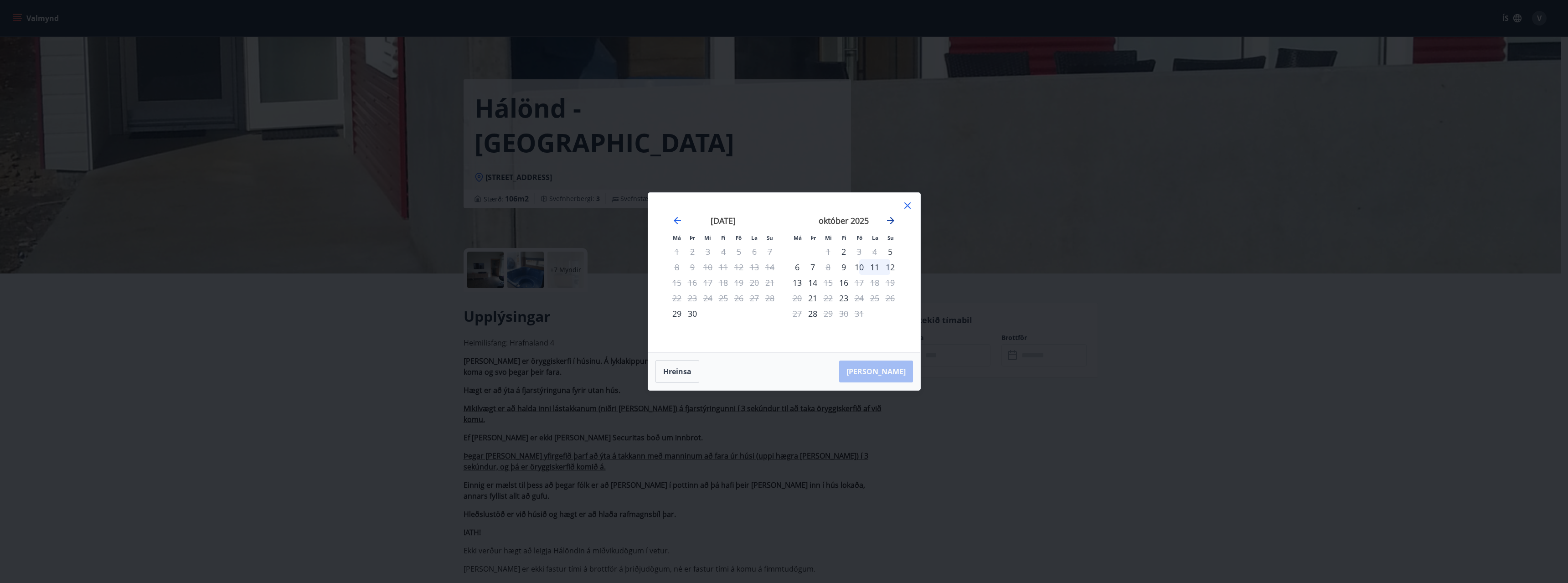
click at [888, 218] on icon "Move forward to switch to the next month." at bounding box center [891, 220] width 11 height 11
click at [888, 218] on icon "Move forward to switch to the next month." at bounding box center [891, 220] width 11 height 11
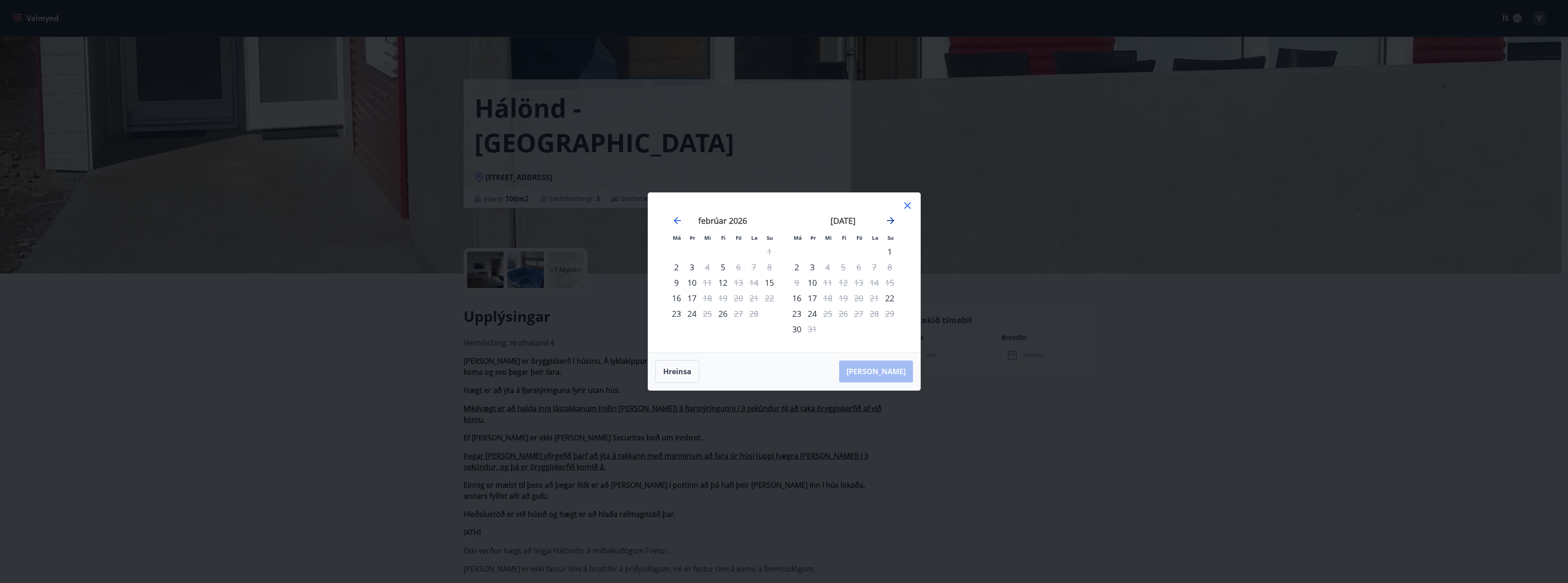
click at [888, 218] on icon "Move forward to switch to the next month." at bounding box center [891, 220] width 11 height 11
click at [908, 203] on icon at bounding box center [908, 206] width 11 height 11
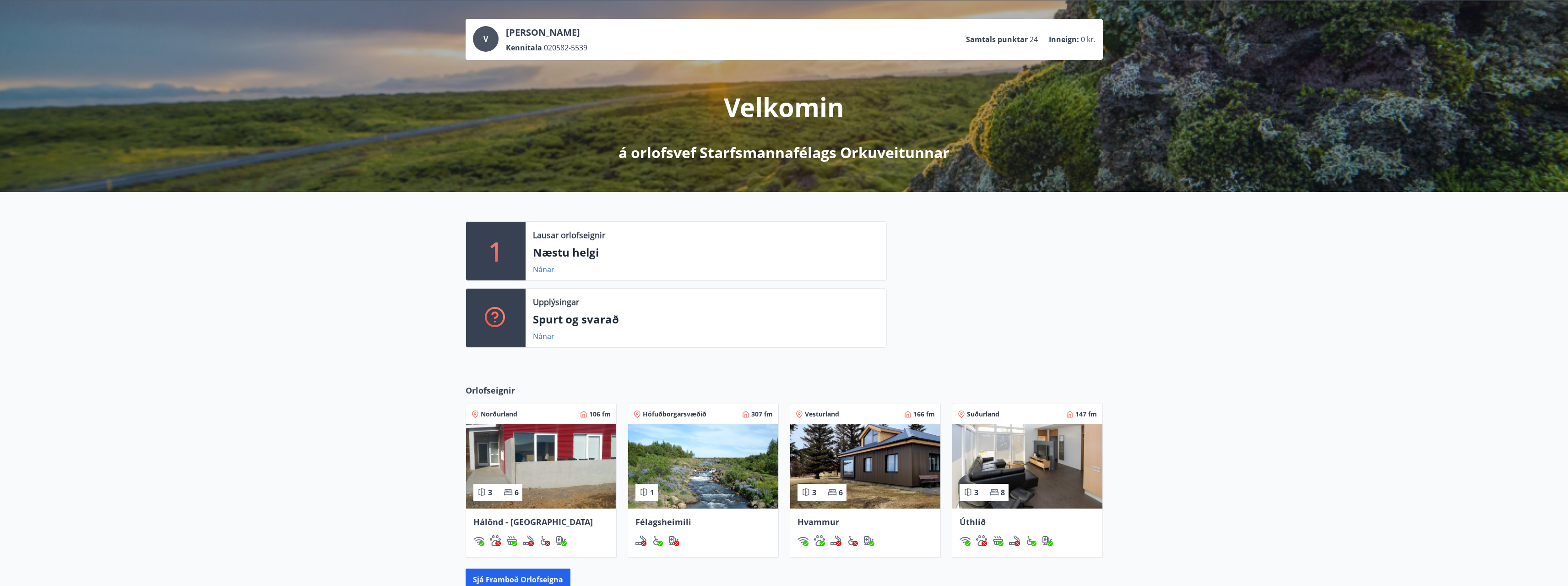
scroll to position [92, 0]
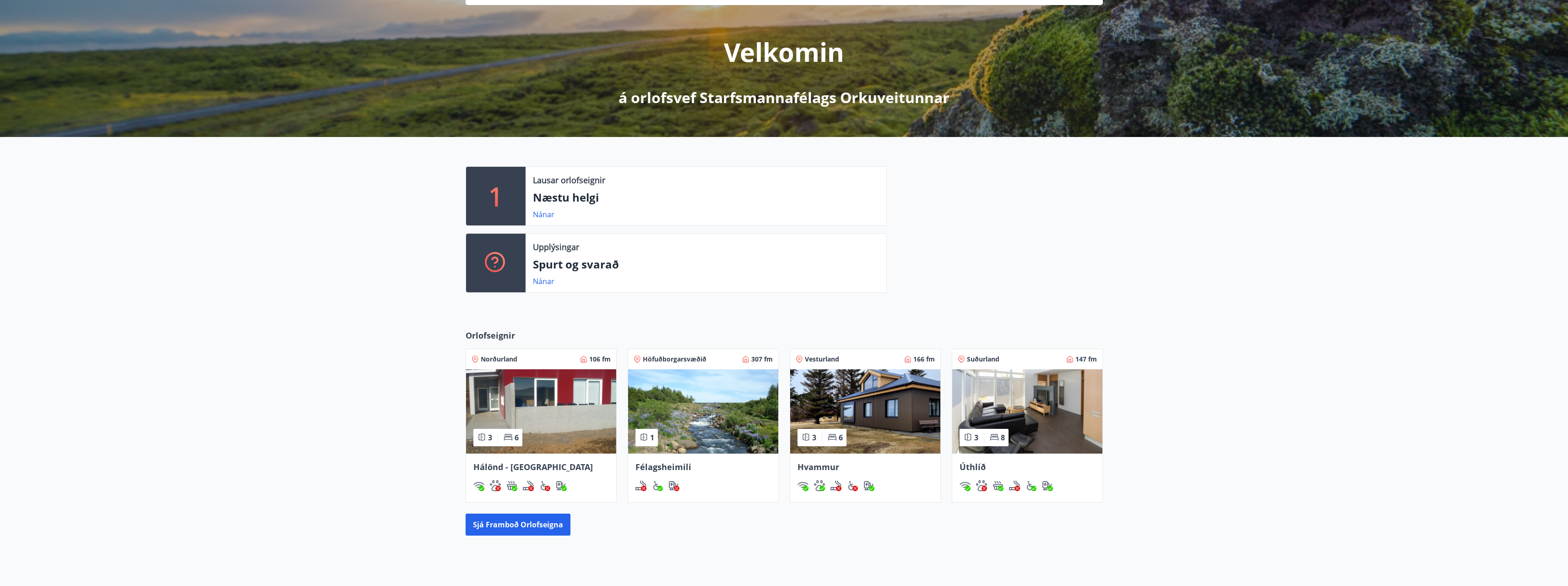
click at [543, 412] on img at bounding box center [541, 412] width 150 height 84
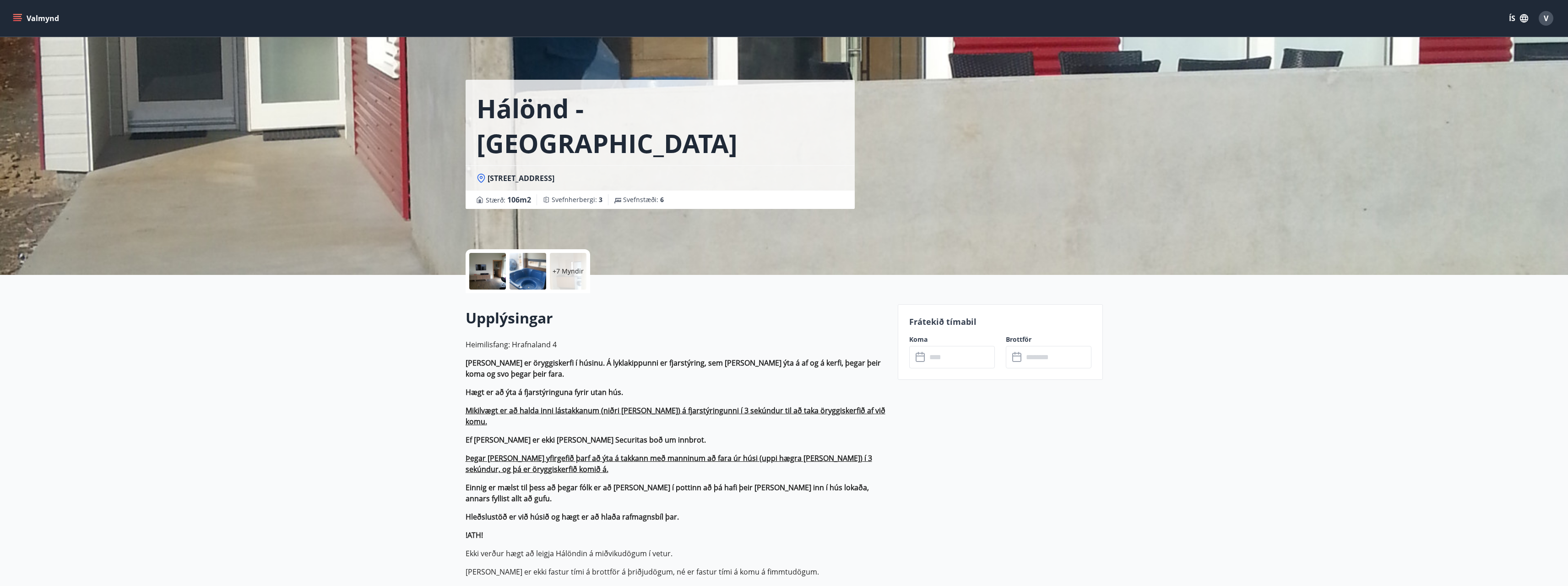
click at [965, 363] on input "text" at bounding box center [961, 357] width 68 height 23
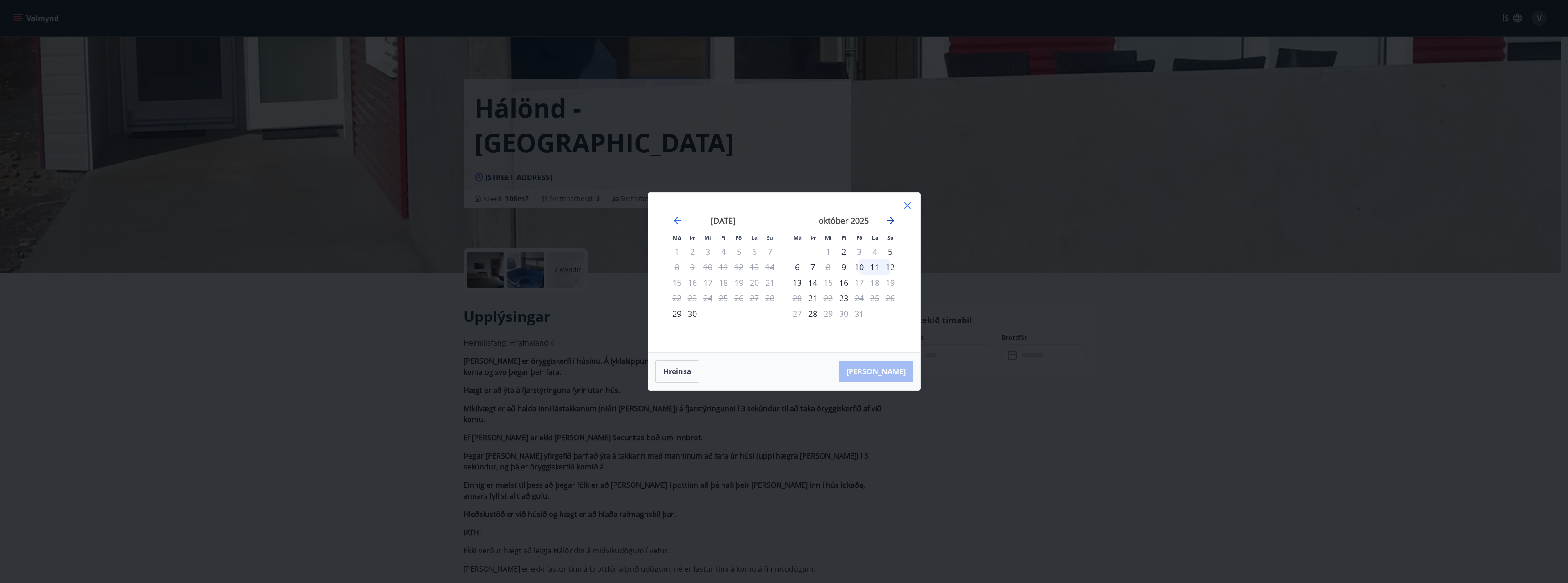
click at [890, 220] on icon "Move forward to switch to the next month." at bounding box center [891, 220] width 7 height 7
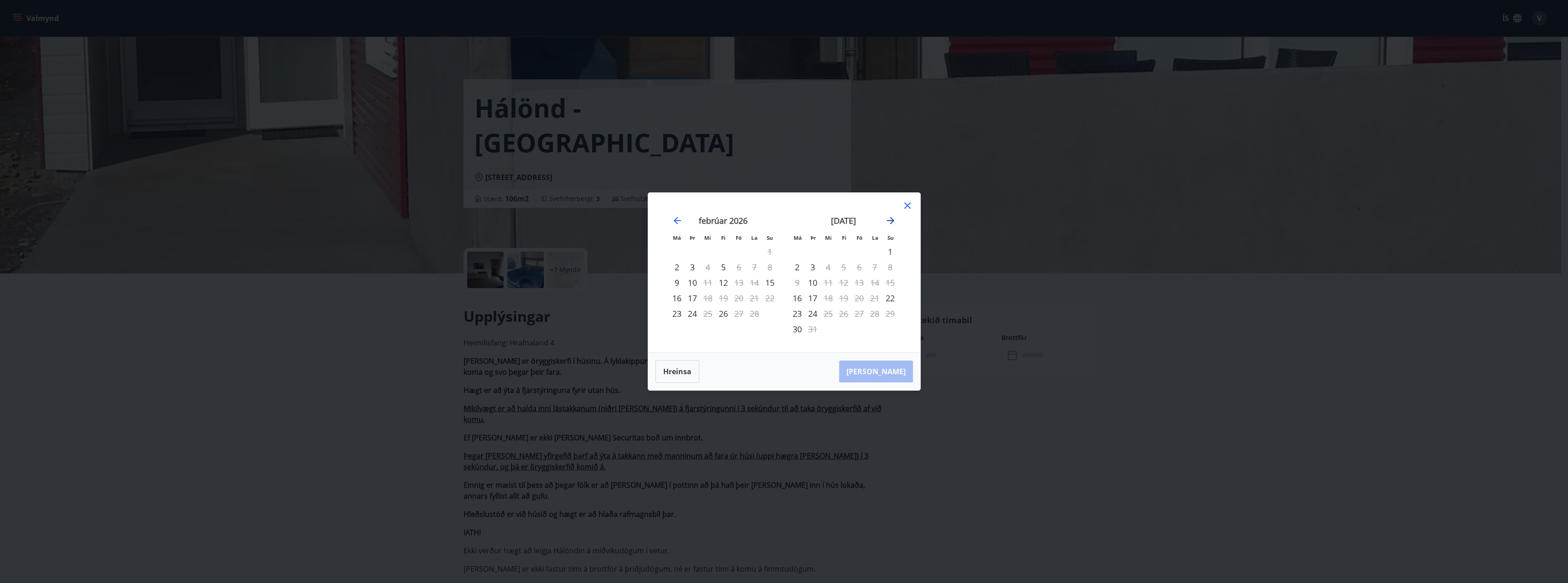
click at [890, 220] on icon "Move forward to switch to the next month." at bounding box center [891, 220] width 7 height 7
click at [906, 204] on icon at bounding box center [908, 206] width 11 height 11
